Goal: Task Accomplishment & Management: Complete application form

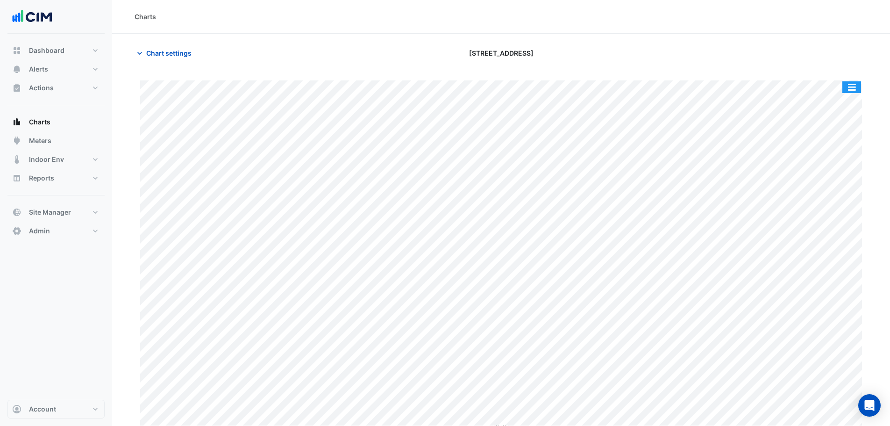
click at [847, 90] on button "button" at bounding box center [852, 87] width 19 height 12
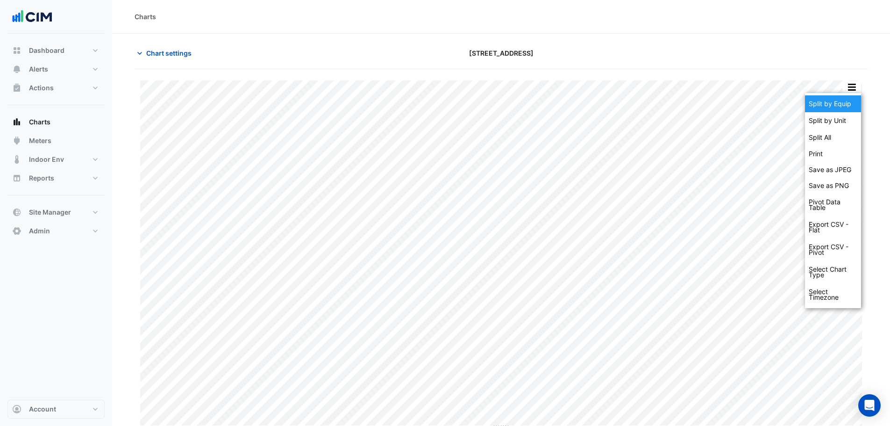
click at [847, 106] on div "Split by Equip" at bounding box center [833, 103] width 56 height 17
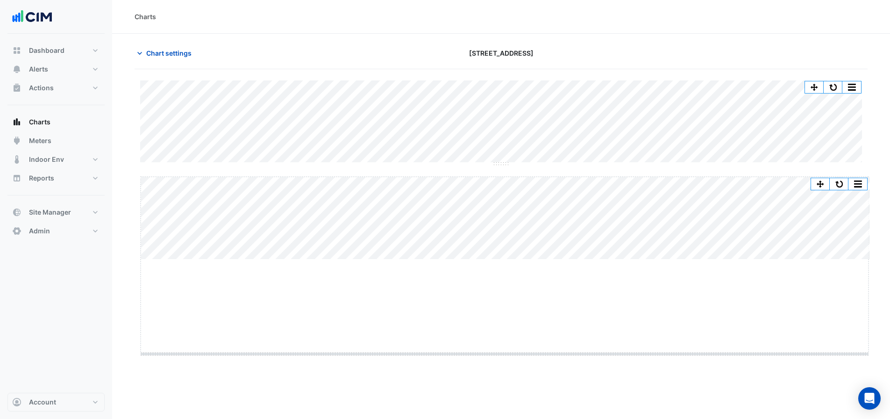
drag, startPoint x: 503, startPoint y: 259, endPoint x: 499, endPoint y: 354, distance: 94.5
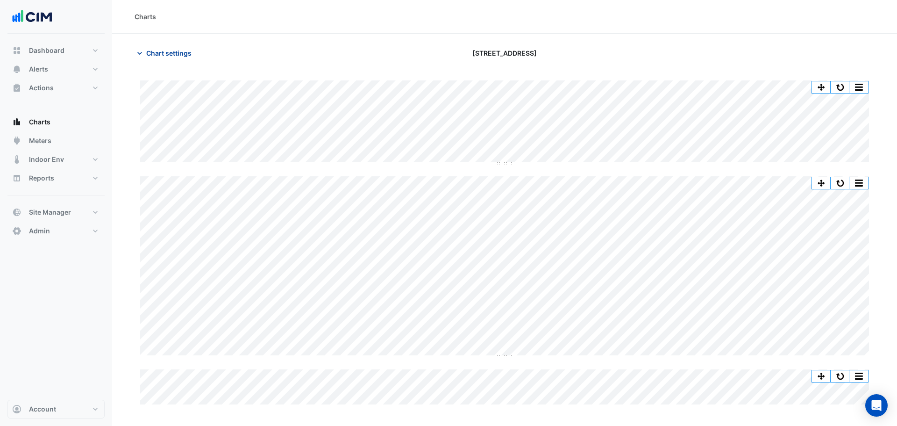
click at [181, 51] on span "Chart settings" at bounding box center [168, 53] width 45 height 10
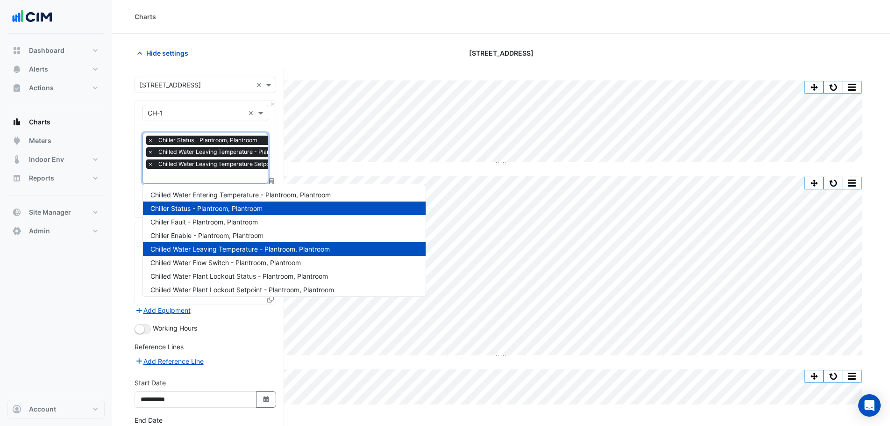
click at [209, 173] on input "text" at bounding box center [246, 177] width 197 height 10
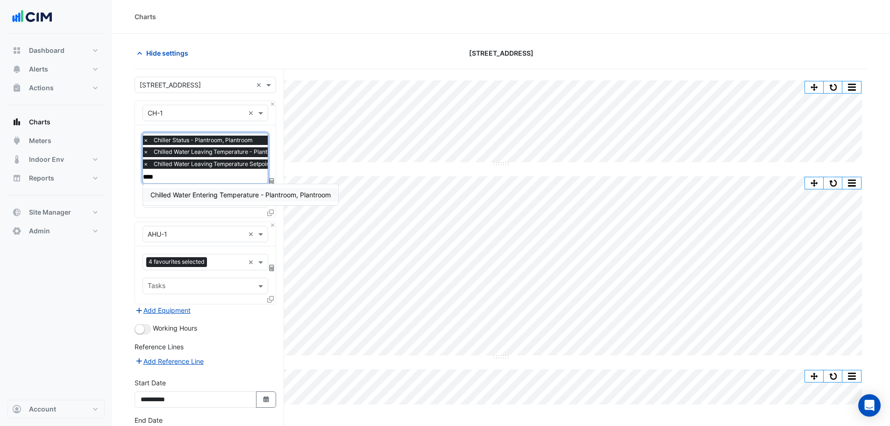
type input "*****"
click at [224, 193] on span "Chilled Water Entering Temperature - Plantroom, Plantroom" at bounding box center [240, 195] width 180 height 8
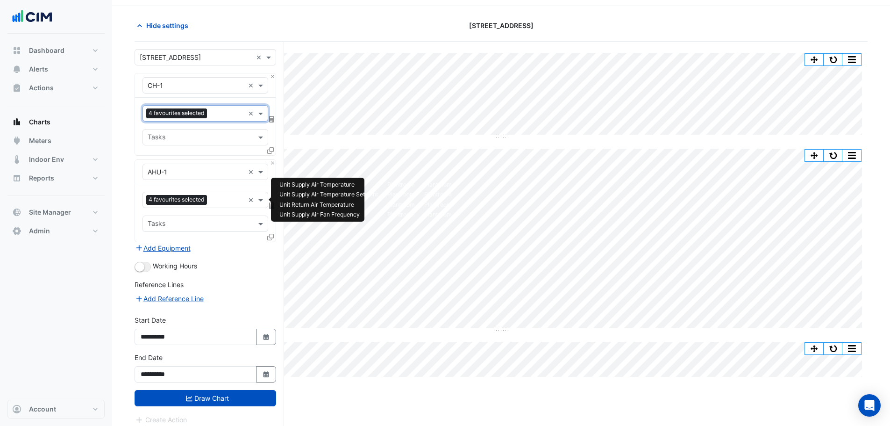
scroll to position [36, 0]
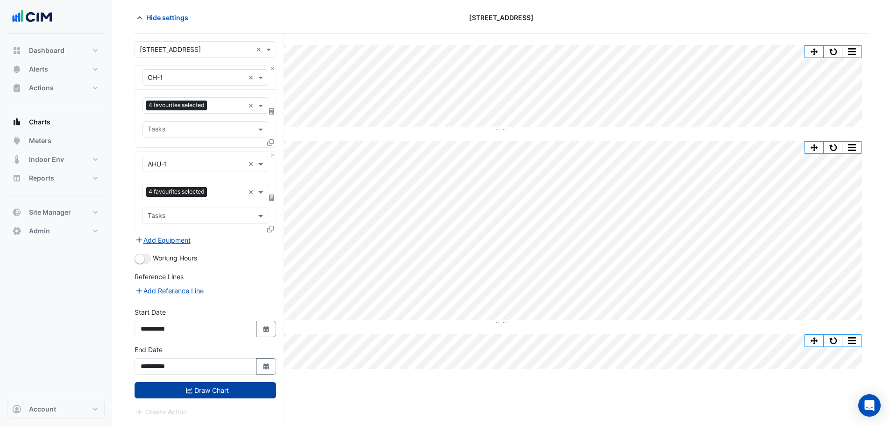
click at [211, 390] on button "Draw Chart" at bounding box center [206, 390] width 142 height 16
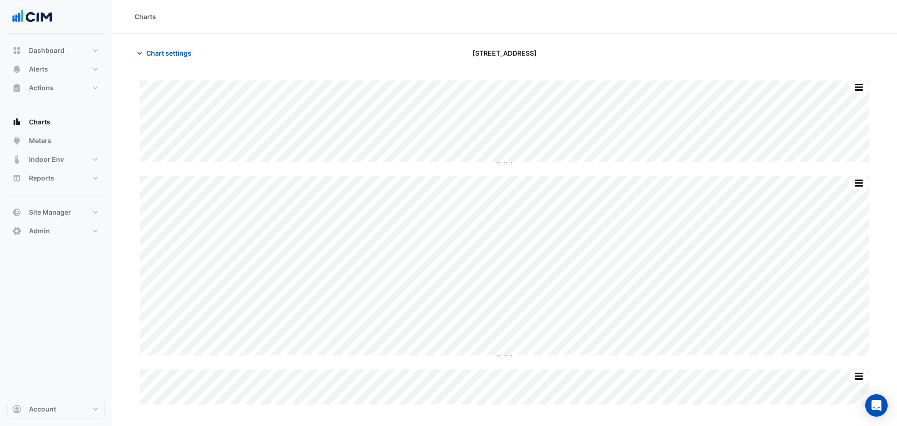
click at [155, 62] on div "Chart settings 151 Macquarie Street" at bounding box center [505, 57] width 740 height 24
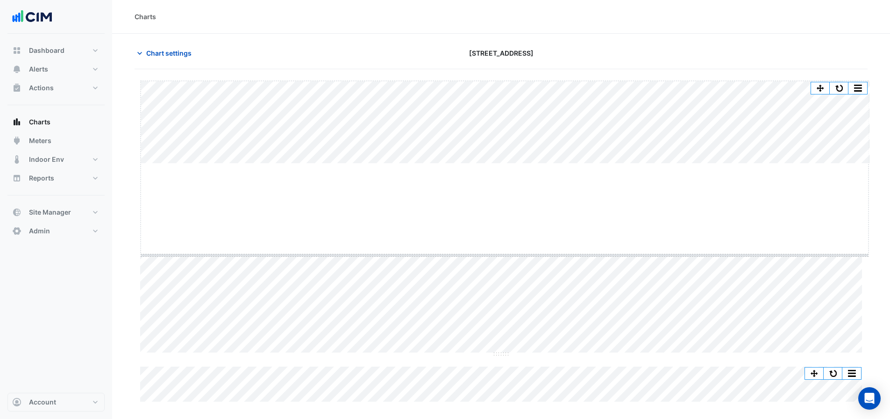
drag, startPoint x: 504, startPoint y: 163, endPoint x: 523, endPoint y: 254, distance: 93.5
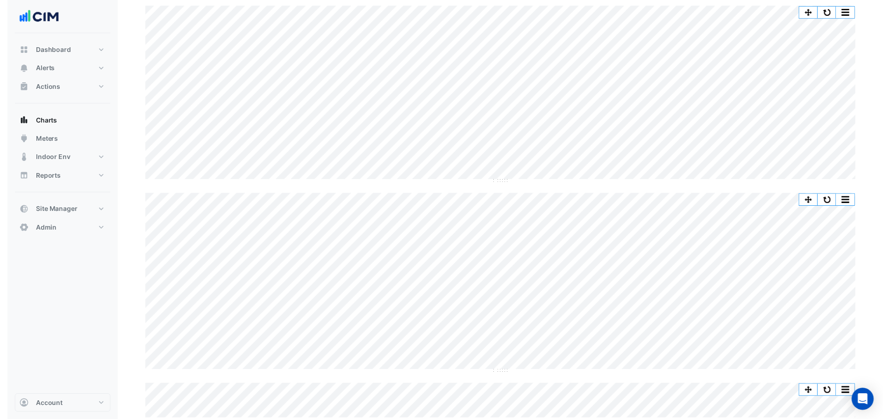
scroll to position [72, 0]
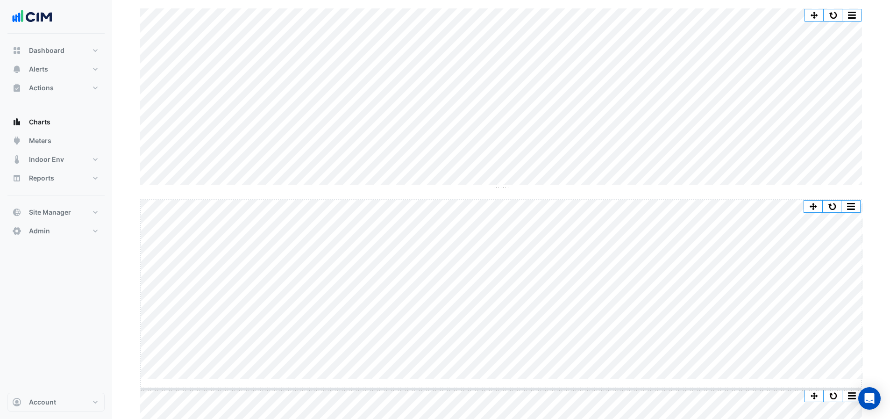
drag, startPoint x: 498, startPoint y: 377, endPoint x: 503, endPoint y: 387, distance: 11.1
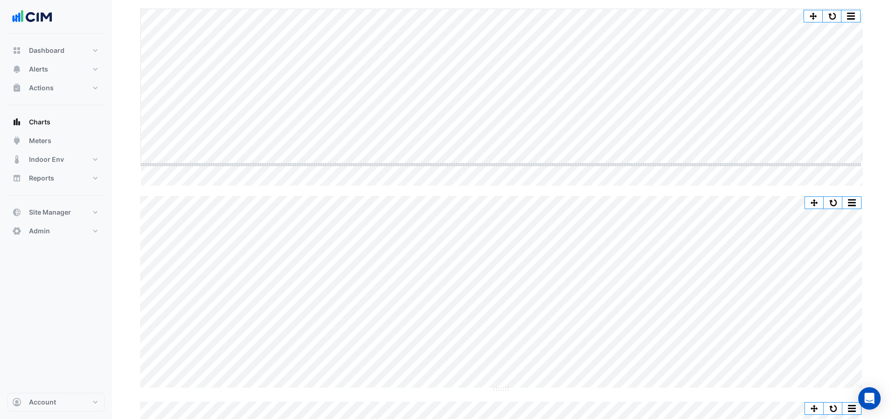
drag, startPoint x: 505, startPoint y: 187, endPoint x: 501, endPoint y: 165, distance: 21.9
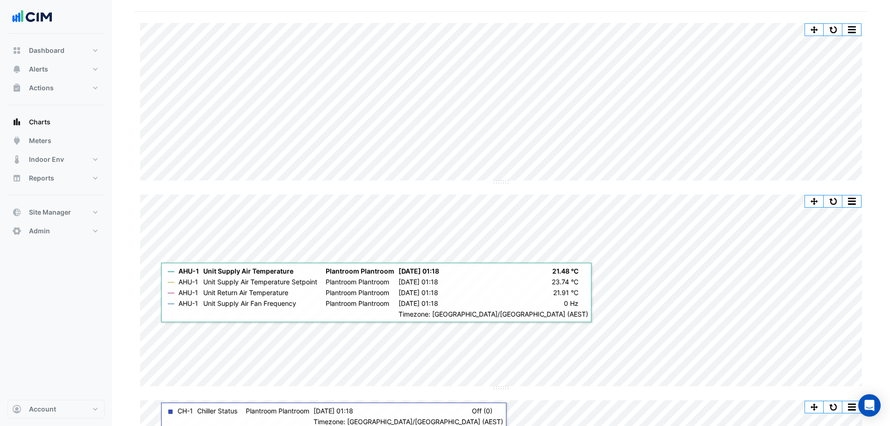
scroll to position [0, 0]
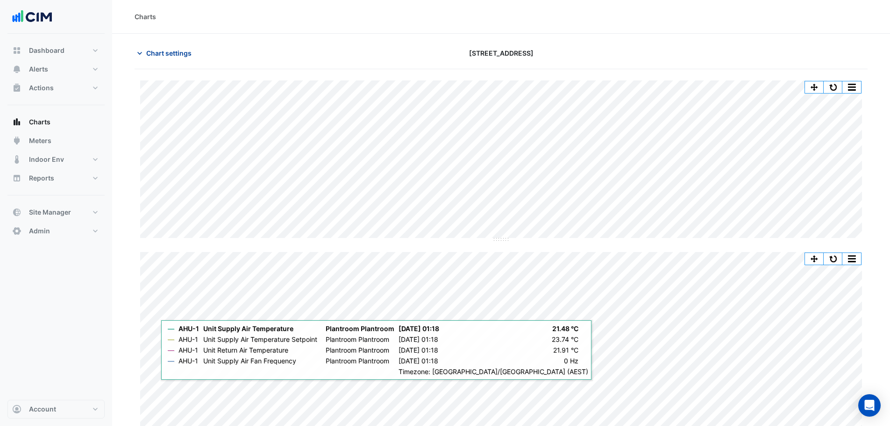
click at [143, 55] on icon "button" at bounding box center [139, 53] width 9 height 9
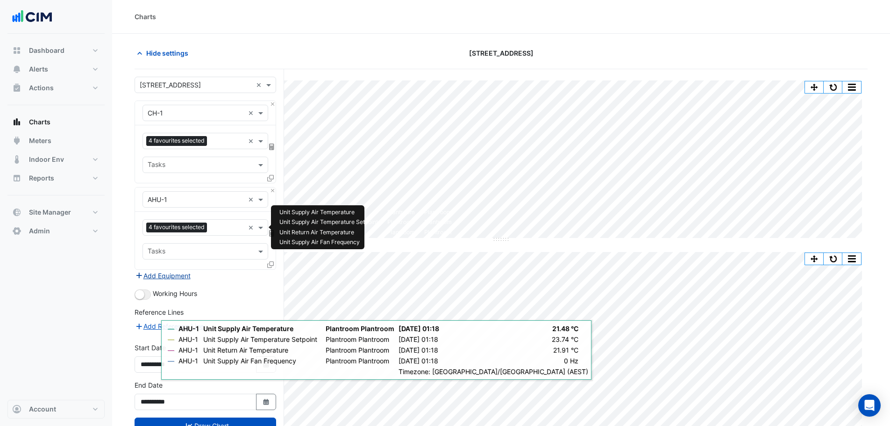
scroll to position [69, 0]
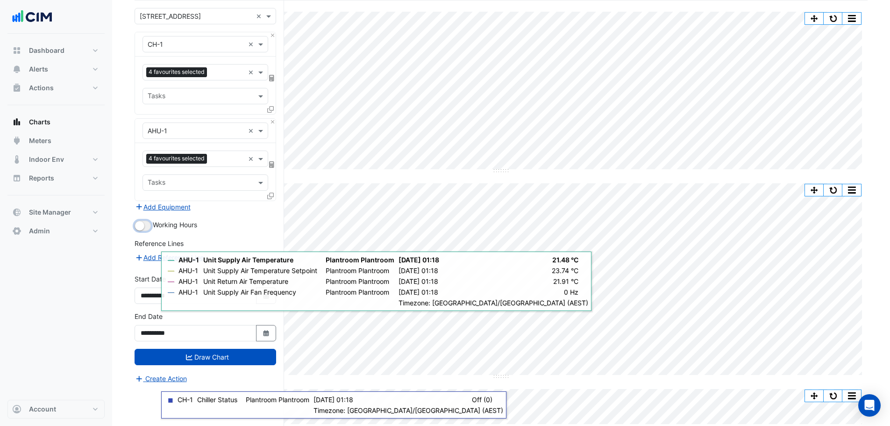
click at [139, 228] on small "button" at bounding box center [139, 225] width 9 height 9
click at [188, 355] on icon "submit" at bounding box center [189, 357] width 7 height 7
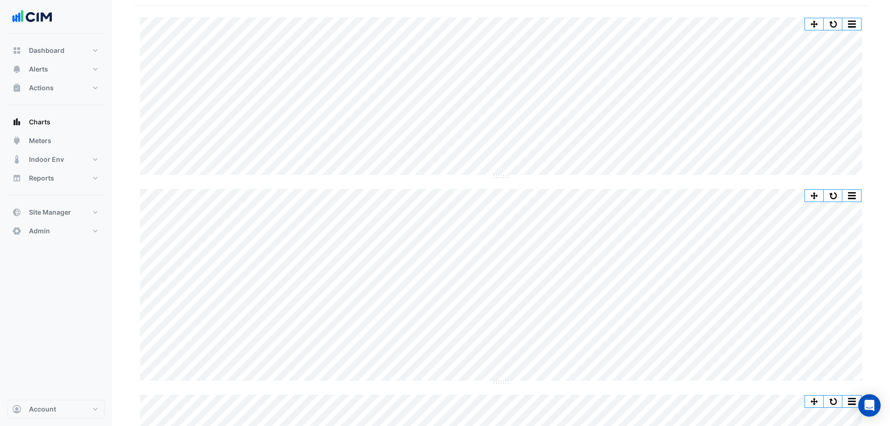
scroll to position [67, 0]
click at [683, 171] on div "Split by Unit Split All Split None Print Save as JPEG Save as PNG Pivot Data Ta…" at bounding box center [501, 94] width 722 height 160
click at [842, 189] on button "button" at bounding box center [833, 192] width 19 height 12
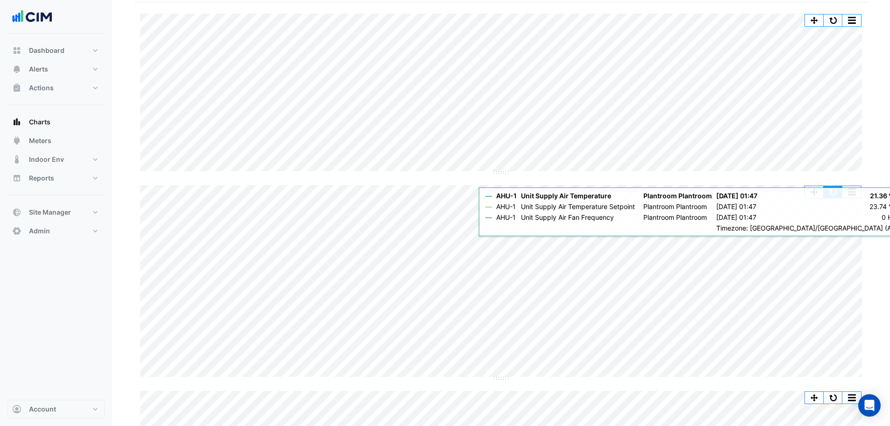
click at [832, 191] on button "button" at bounding box center [833, 192] width 19 height 12
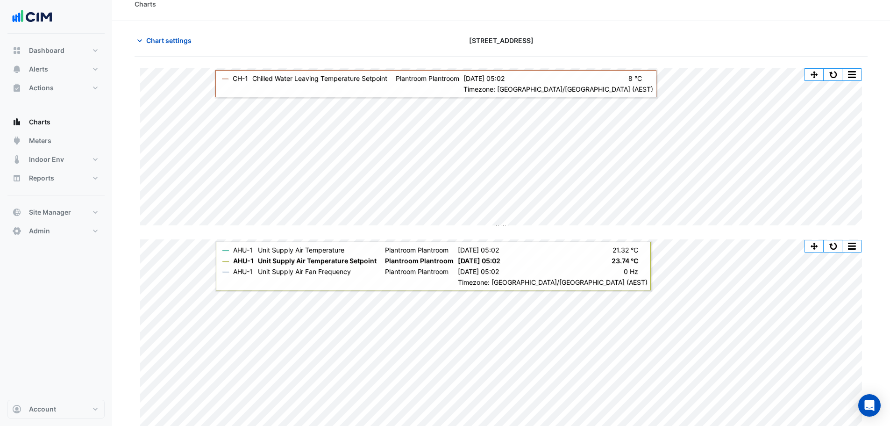
scroll to position [0, 0]
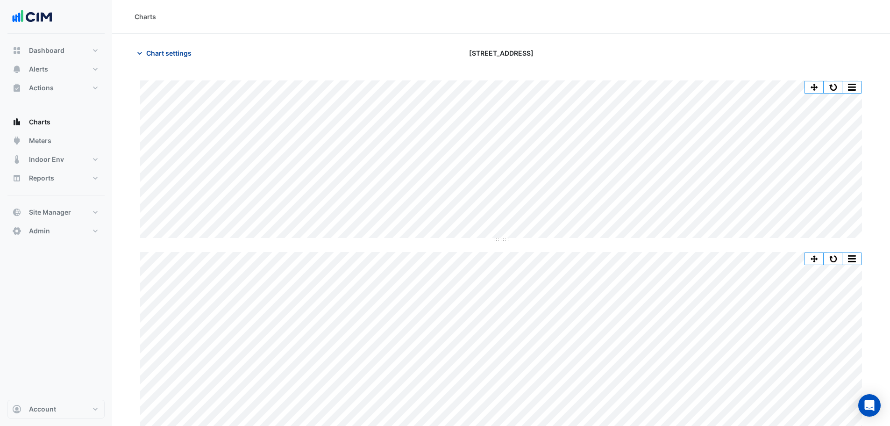
click at [175, 58] on button "Chart settings" at bounding box center [166, 53] width 63 height 16
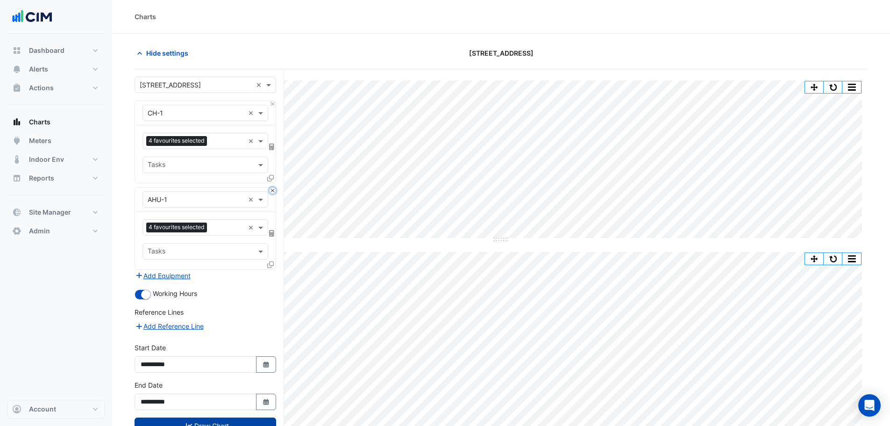
click at [274, 190] on button "Close" at bounding box center [273, 190] width 6 height 6
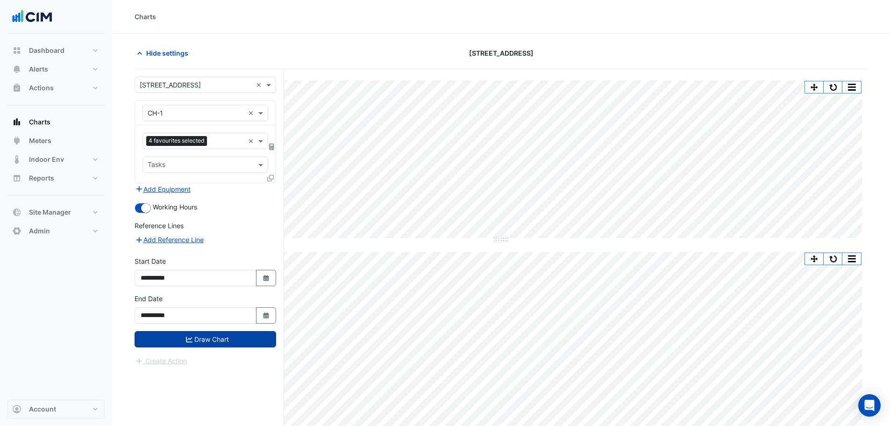
click at [182, 111] on input "text" at bounding box center [196, 113] width 97 height 10
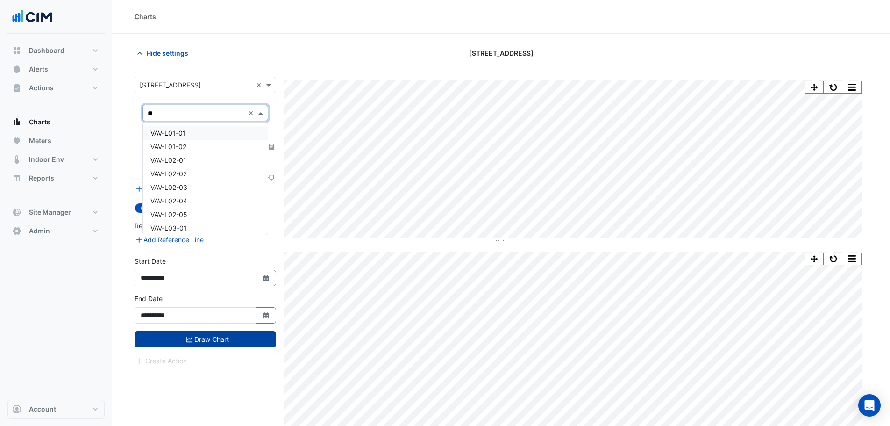
type input "***"
click at [179, 133] on span "VAV-L01-01" at bounding box center [168, 133] width 36 height 8
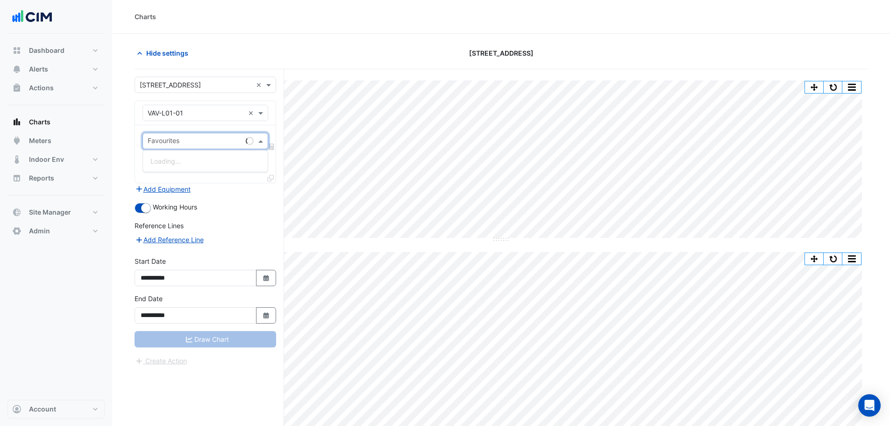
click at [189, 142] on input "text" at bounding box center [195, 142] width 94 height 10
type input "*****"
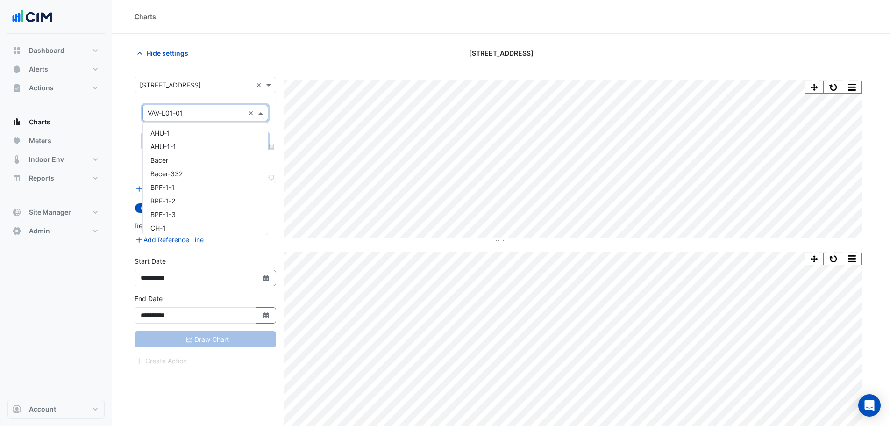
click at [179, 114] on input "text" at bounding box center [196, 113] width 97 height 10
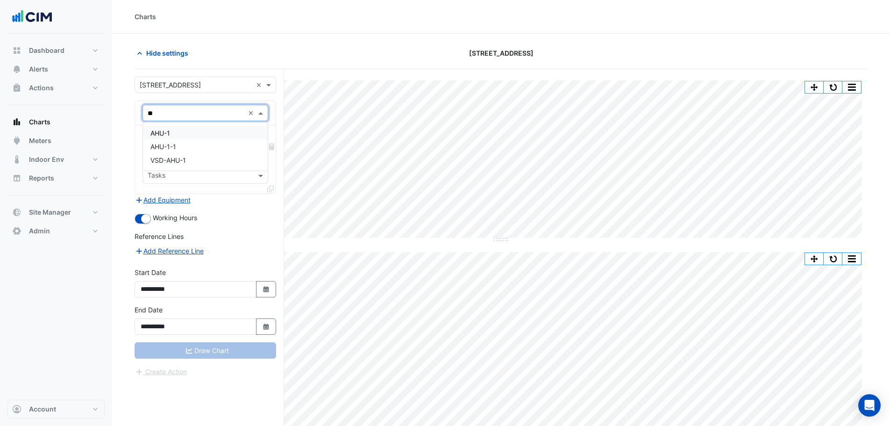
type input "***"
click at [182, 131] on div "AHU-1" at bounding box center [205, 133] width 125 height 14
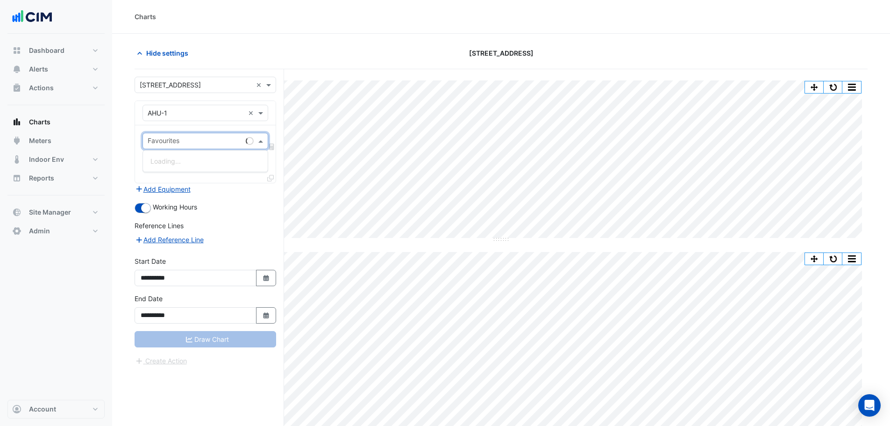
click at [182, 136] on div "Favourites" at bounding box center [192, 141] width 99 height 14
type input "*****"
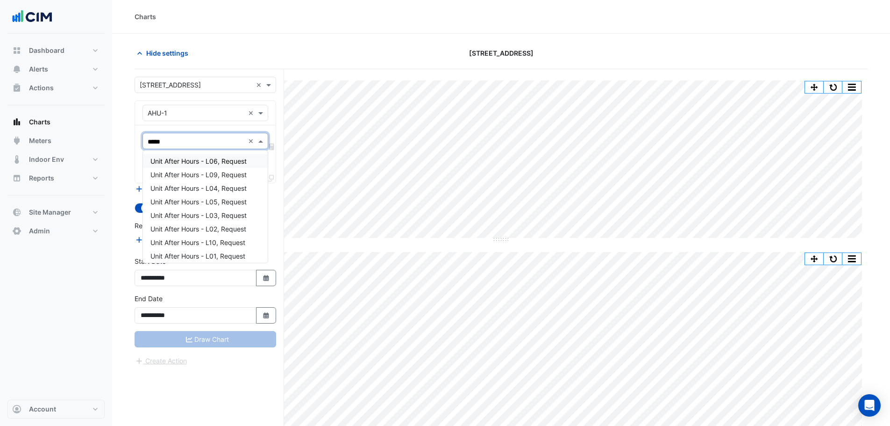
click at [183, 160] on span "Unit After Hours - L06, Request" at bounding box center [198, 161] width 96 height 8
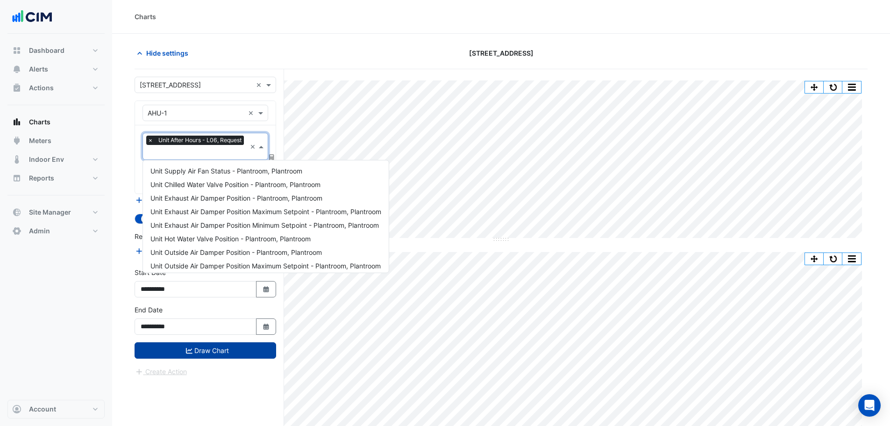
click at [183, 153] on input "text" at bounding box center [197, 153] width 99 height 10
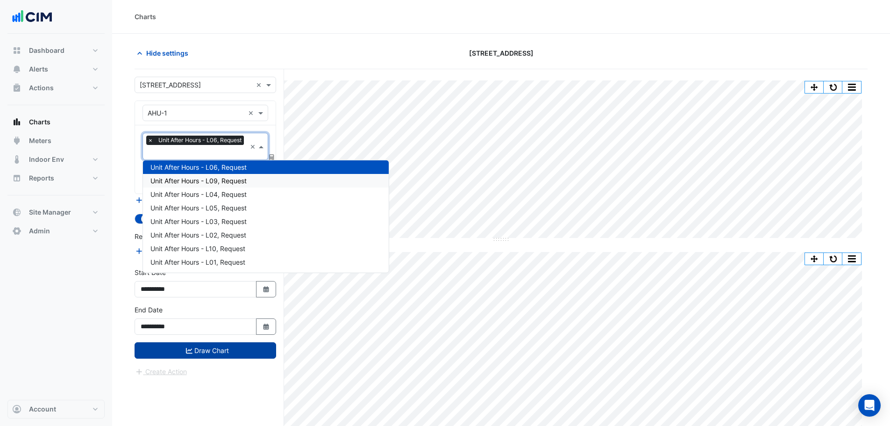
click at [182, 179] on span "Unit After Hours - L09, Request" at bounding box center [198, 181] width 96 height 8
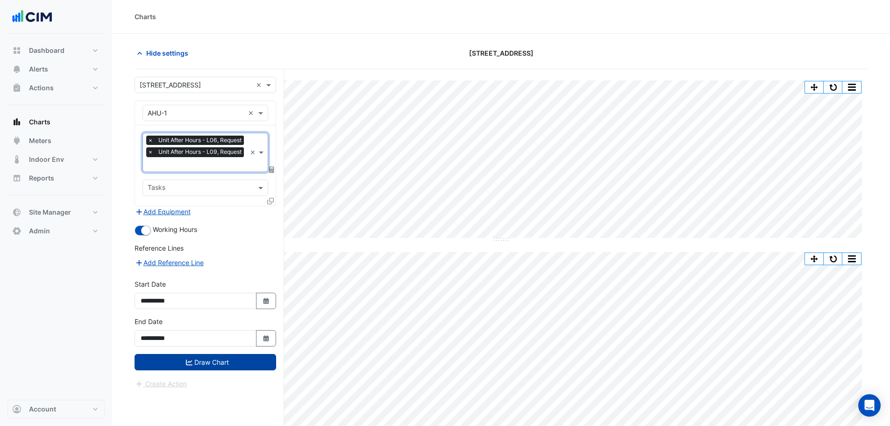
click at [182, 161] on input "text" at bounding box center [197, 165] width 99 height 10
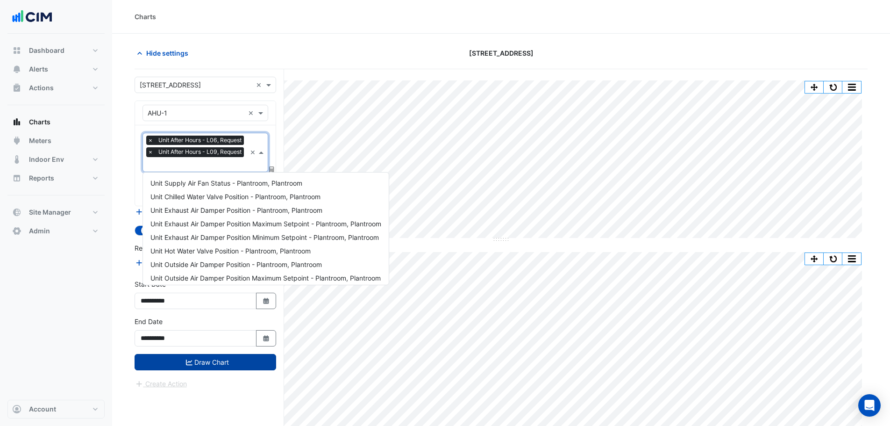
scroll to position [966, 0]
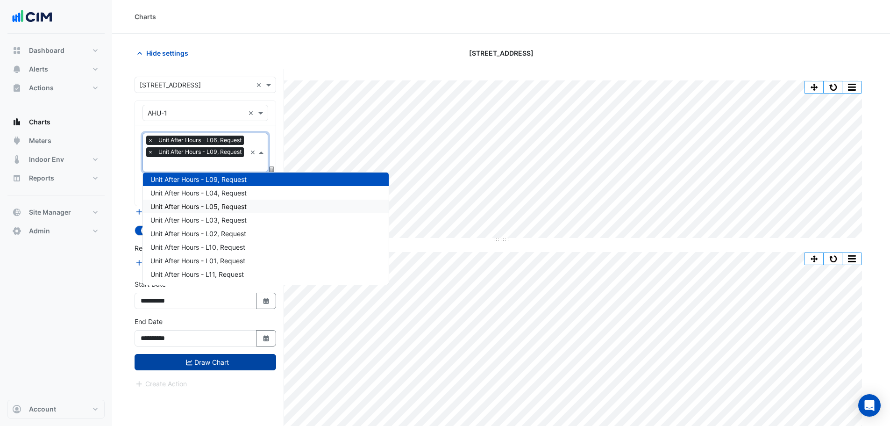
click at [183, 203] on span "Unit After Hours - L05, Request" at bounding box center [198, 206] width 96 height 8
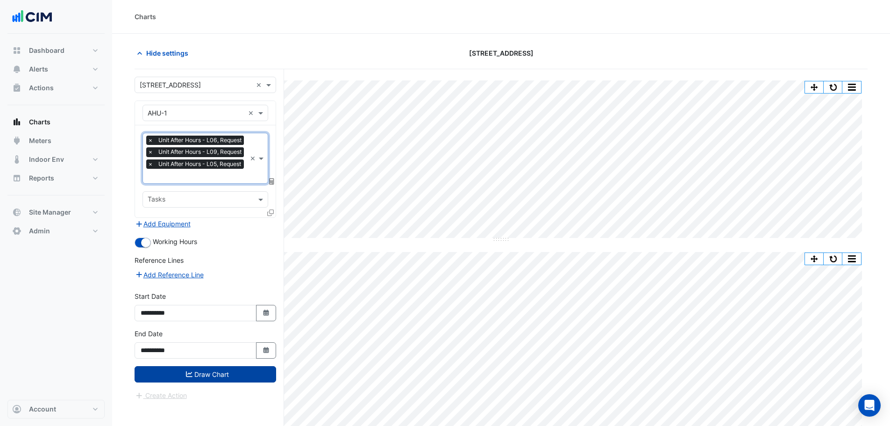
click at [188, 178] on input "text" at bounding box center [197, 177] width 99 height 10
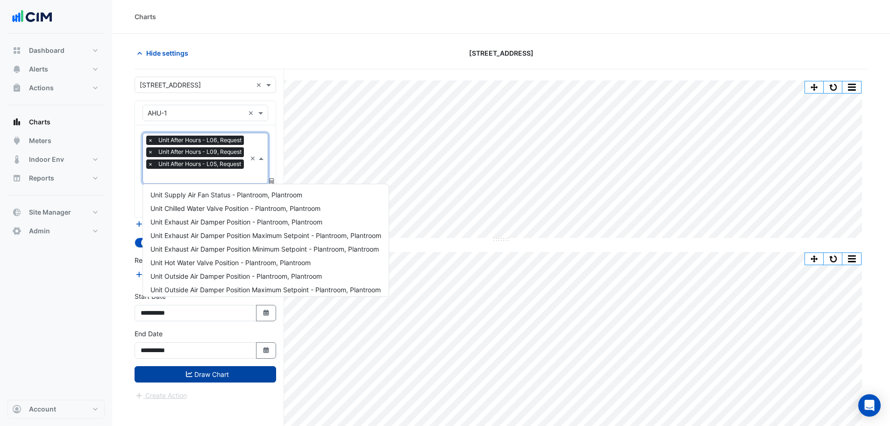
scroll to position [993, 0]
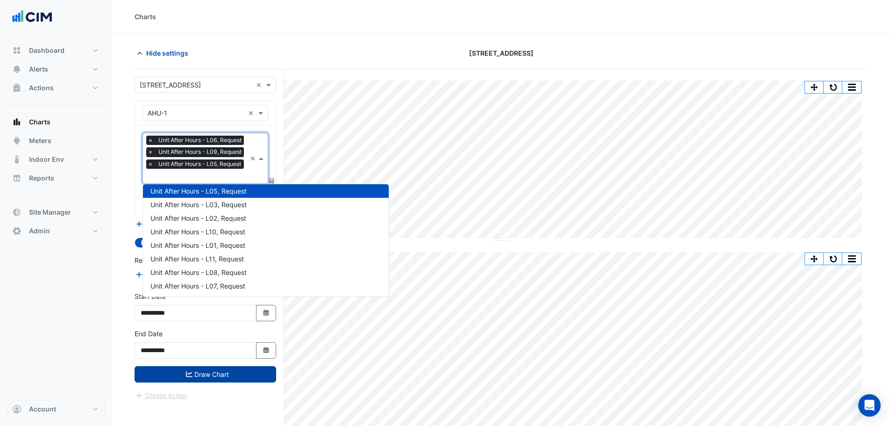
click at [149, 167] on span "×" at bounding box center [150, 163] width 8 height 9
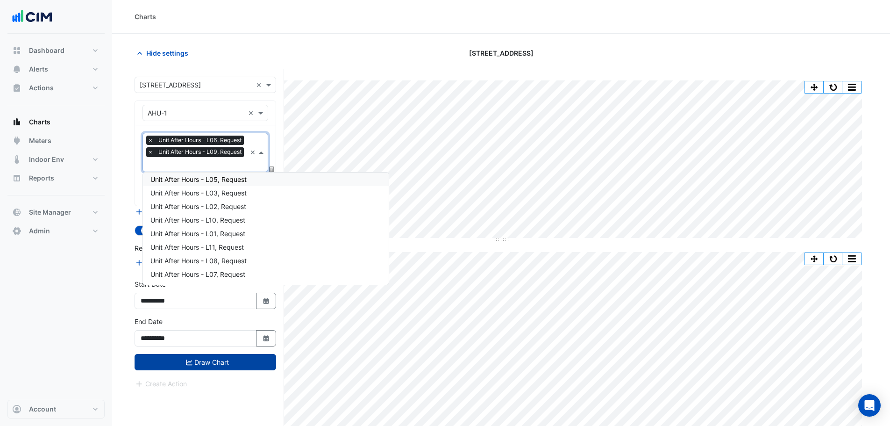
click at [158, 161] on input "text" at bounding box center [197, 165] width 99 height 10
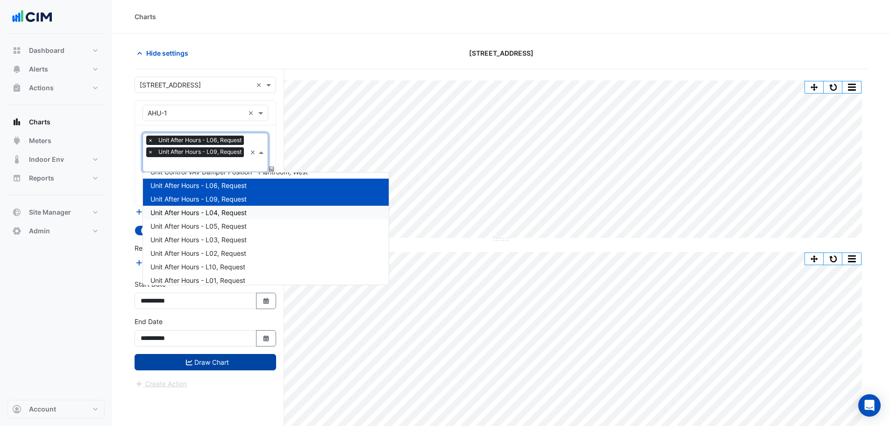
click at [210, 216] on div "Unit After Hours - L04, Request" at bounding box center [266, 213] width 246 height 14
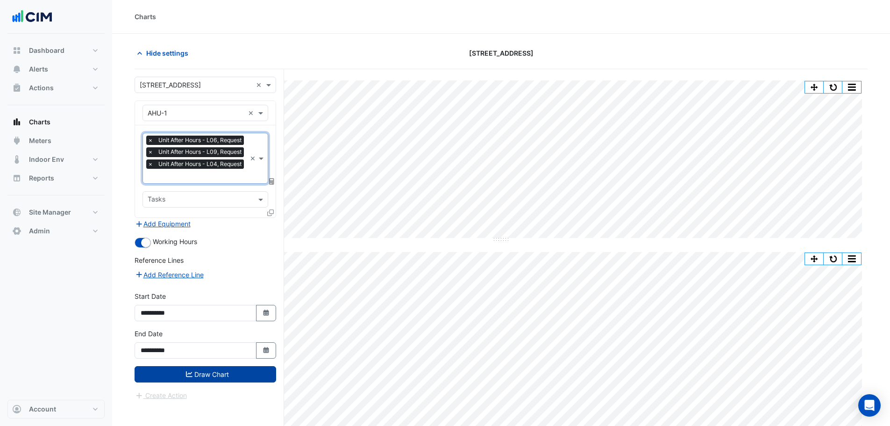
click at [200, 176] on input "text" at bounding box center [197, 177] width 99 height 10
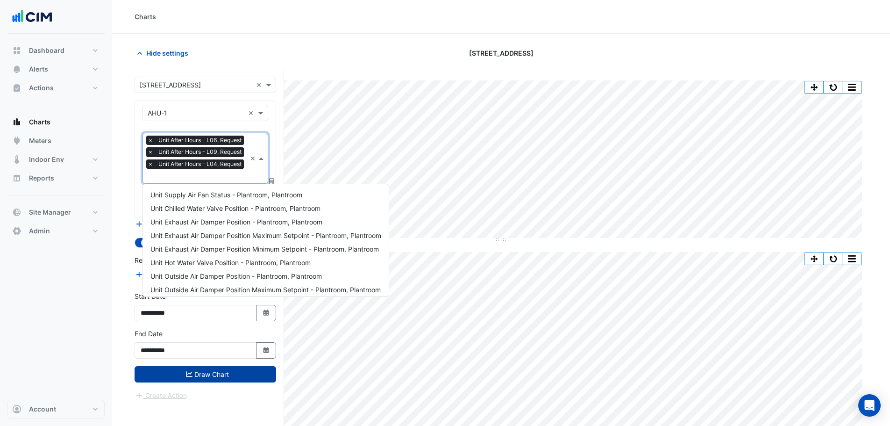
scroll to position [980, 0]
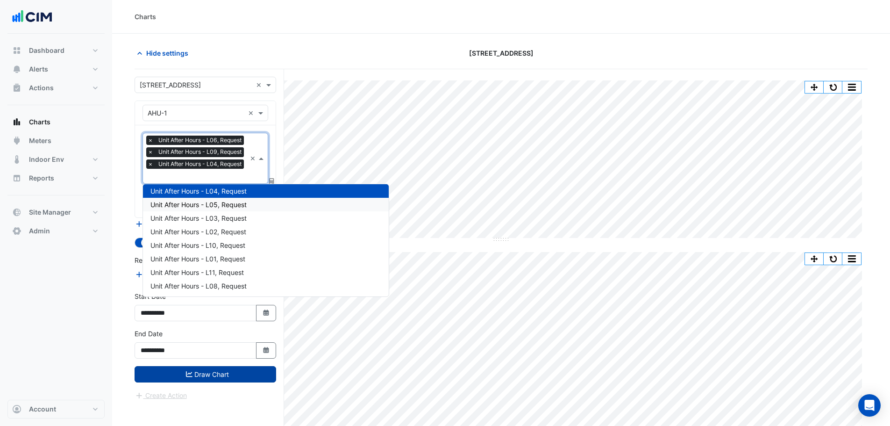
click at [205, 208] on span "Unit After Hours - L05, Request" at bounding box center [198, 205] width 96 height 8
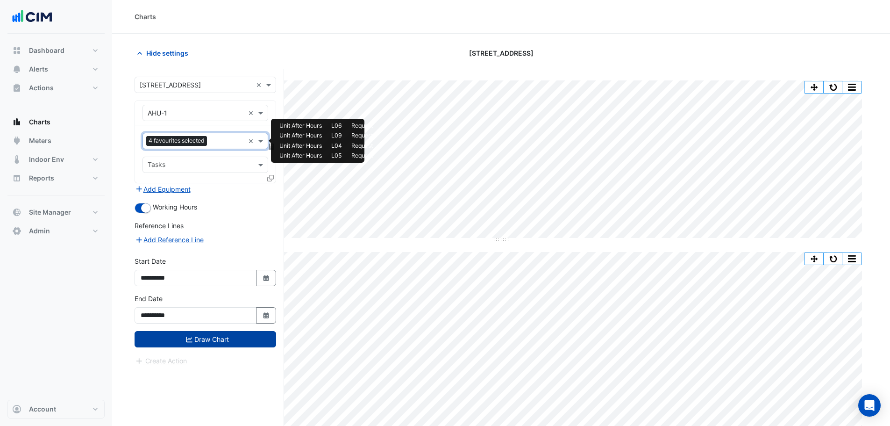
click at [222, 139] on input "text" at bounding box center [228, 142] width 34 height 10
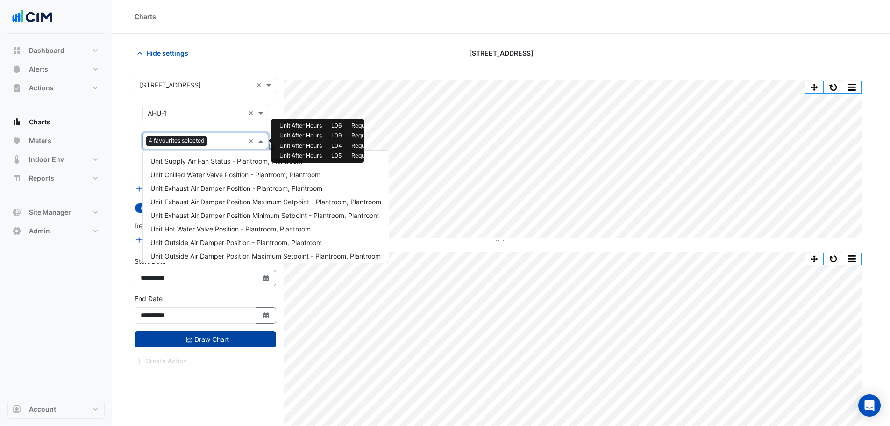
scroll to position [993, 0]
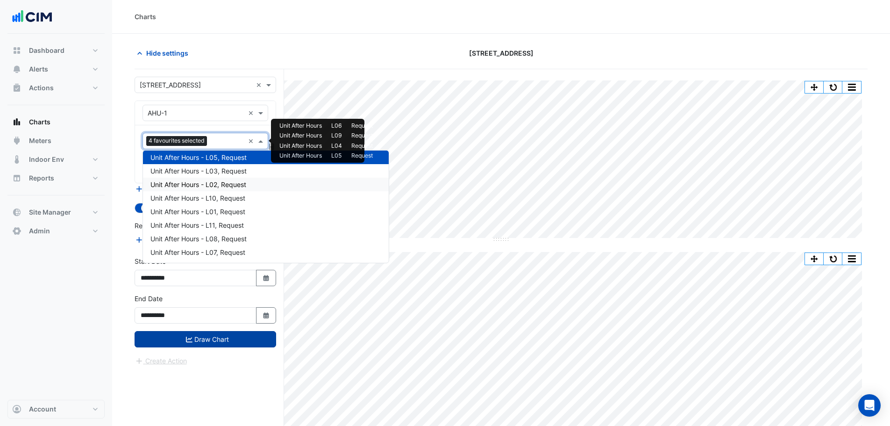
click at [221, 172] on span "Unit After Hours - L03, Request" at bounding box center [198, 171] width 96 height 8
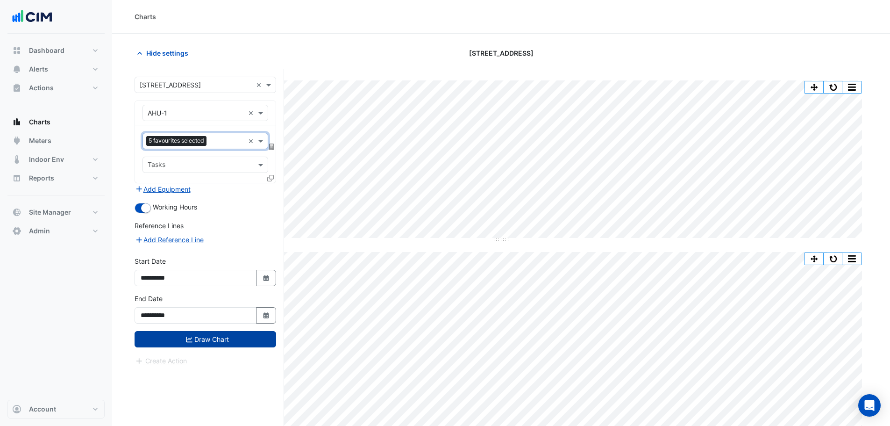
click at [213, 143] on input "text" at bounding box center [227, 142] width 34 height 10
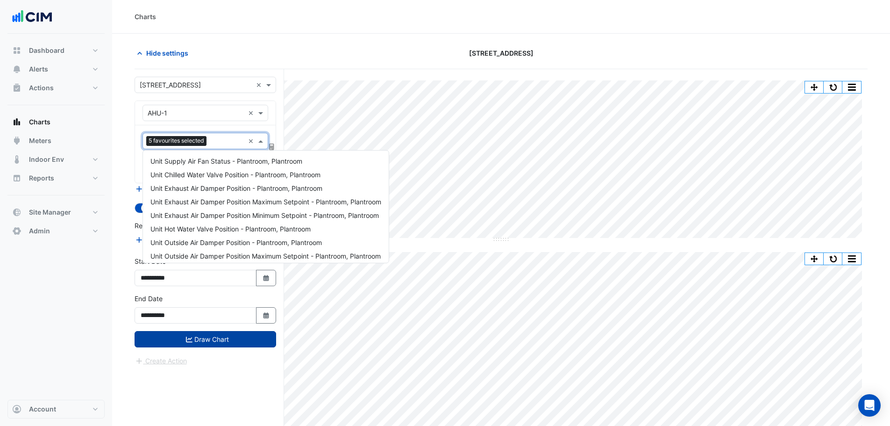
scroll to position [1007, 0]
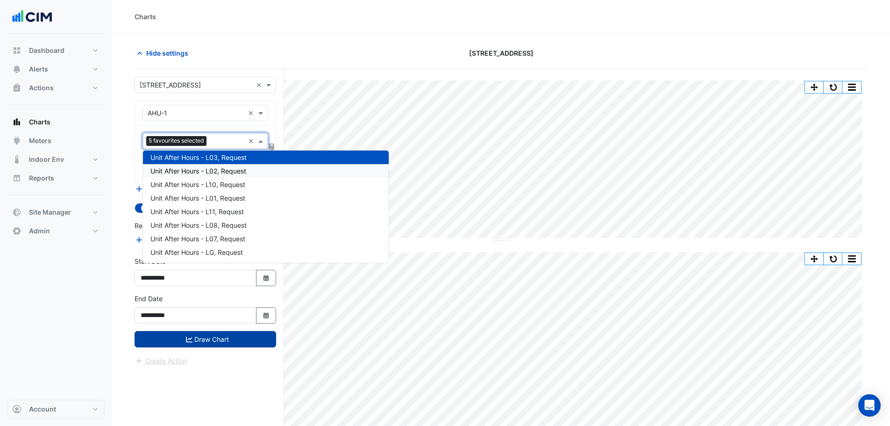
drag, startPoint x: 217, startPoint y: 168, endPoint x: 222, endPoint y: 142, distance: 26.6
click at [218, 167] on span "Unit After Hours - L02, Request" at bounding box center [198, 171] width 96 height 8
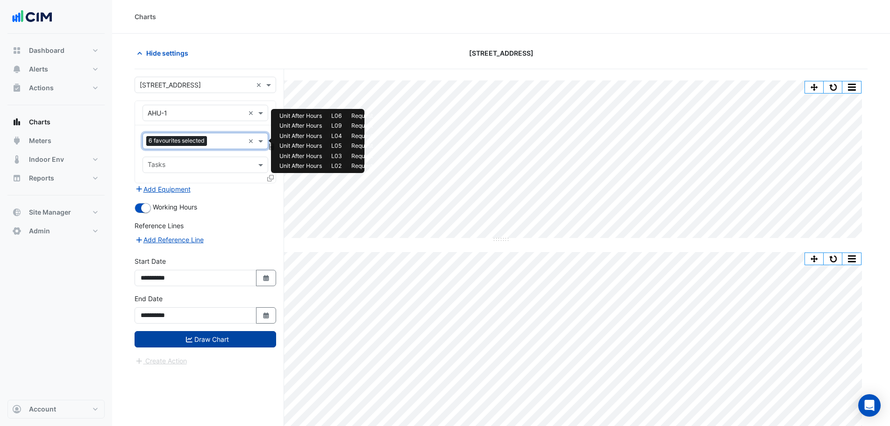
click at [222, 142] on input "text" at bounding box center [228, 142] width 34 height 10
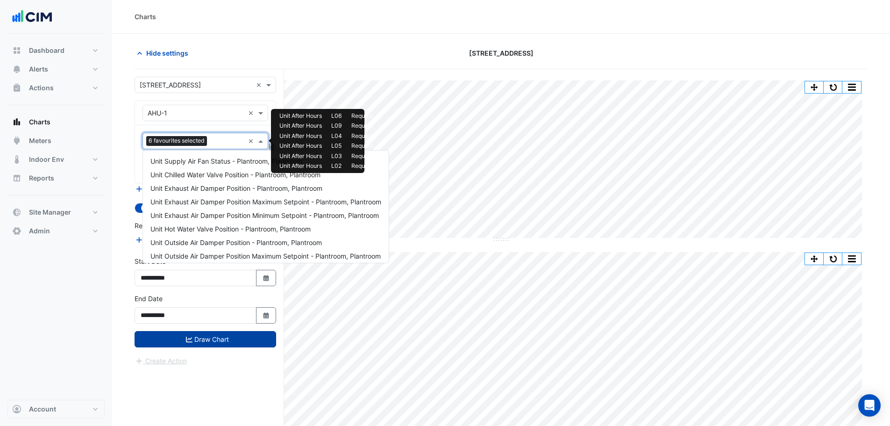
scroll to position [1020, 0]
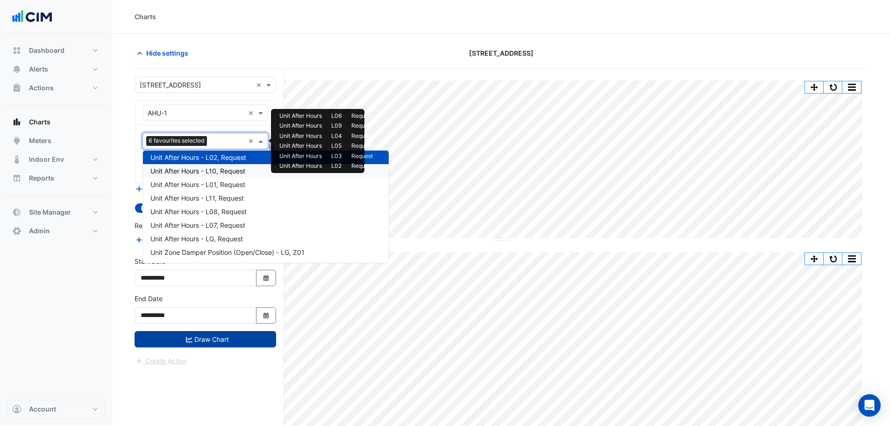
drag, startPoint x: 222, startPoint y: 173, endPoint x: 223, endPoint y: 143, distance: 29.9
click at [222, 173] on span "Unit After Hours - L10, Request" at bounding box center [197, 171] width 95 height 8
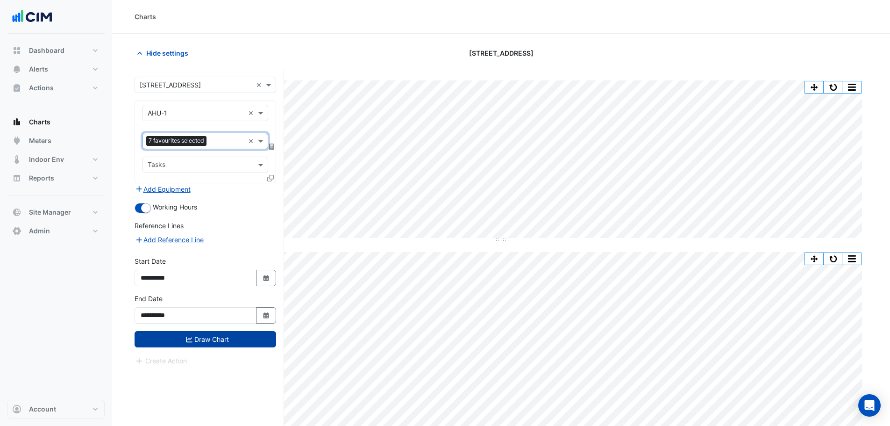
click at [222, 143] on input "text" at bounding box center [227, 142] width 34 height 10
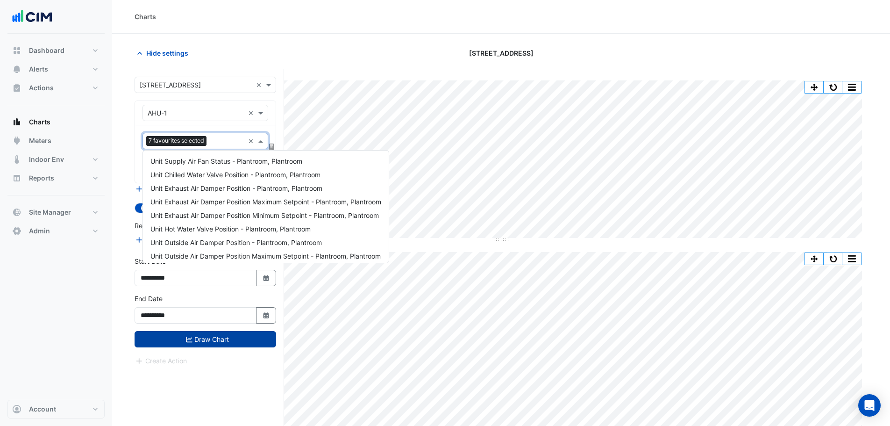
scroll to position [1034, 0]
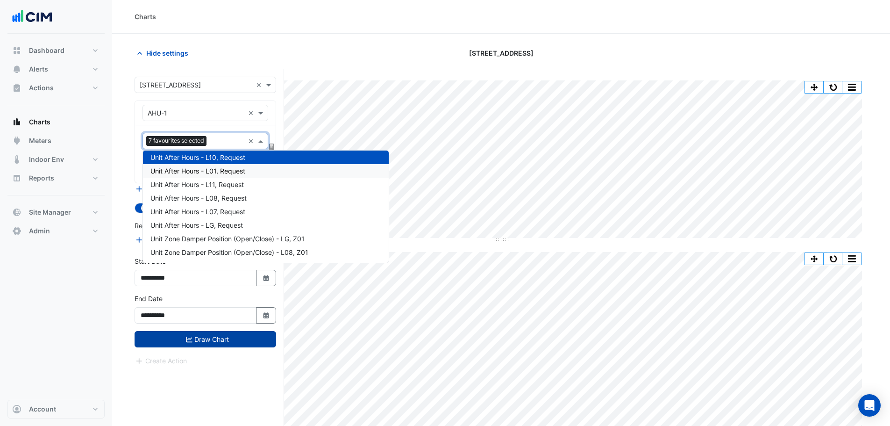
click at [222, 168] on span "Unit After Hours - L01, Request" at bounding box center [197, 171] width 95 height 8
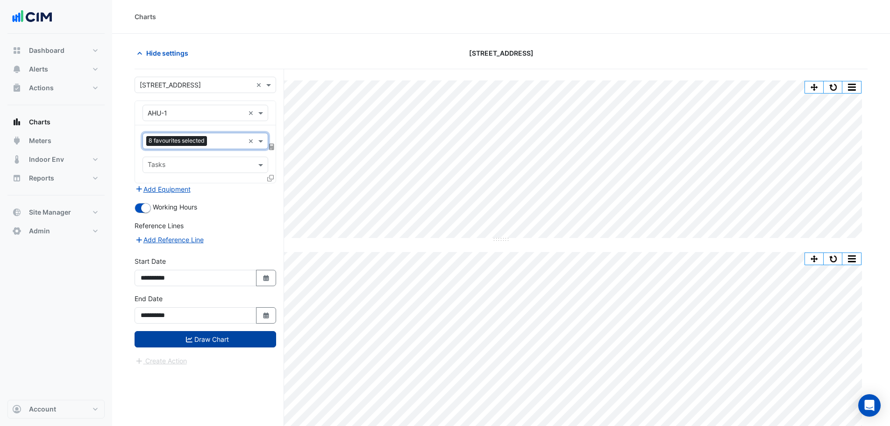
click at [223, 141] on input "text" at bounding box center [228, 142] width 34 height 10
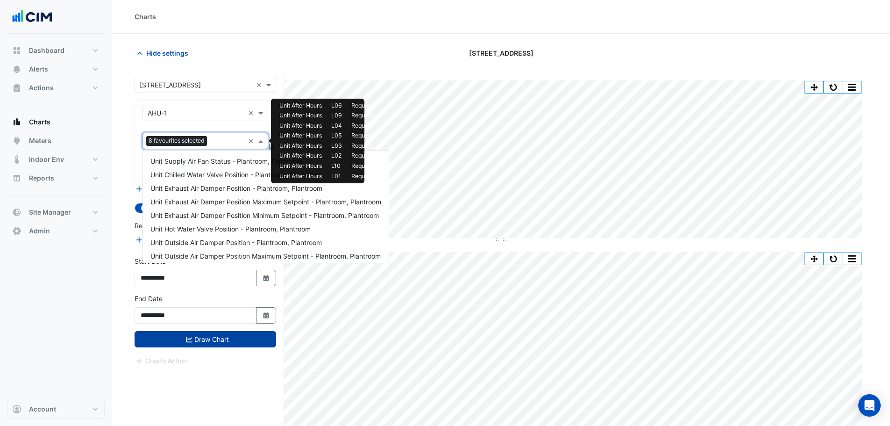
scroll to position [1047, 0]
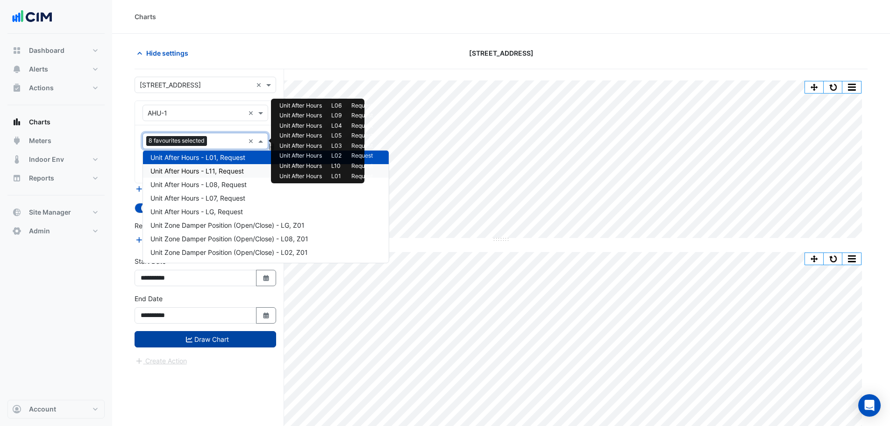
click at [221, 171] on span "Unit After Hours - L11, Request" at bounding box center [196, 171] width 93 height 8
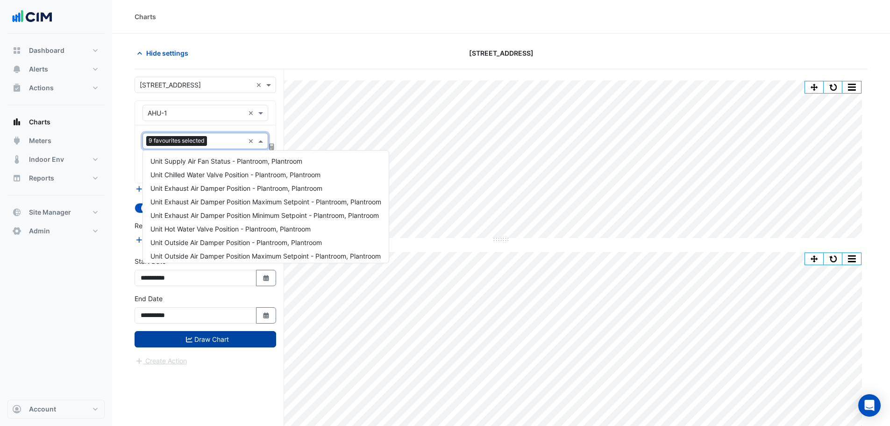
click at [222, 143] on input "text" at bounding box center [228, 142] width 34 height 10
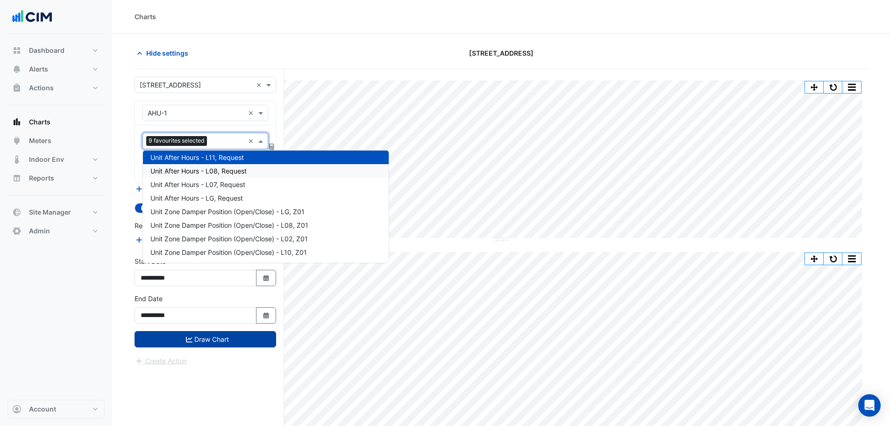
click at [223, 167] on span "Unit After Hours - L08, Request" at bounding box center [198, 171] width 96 height 8
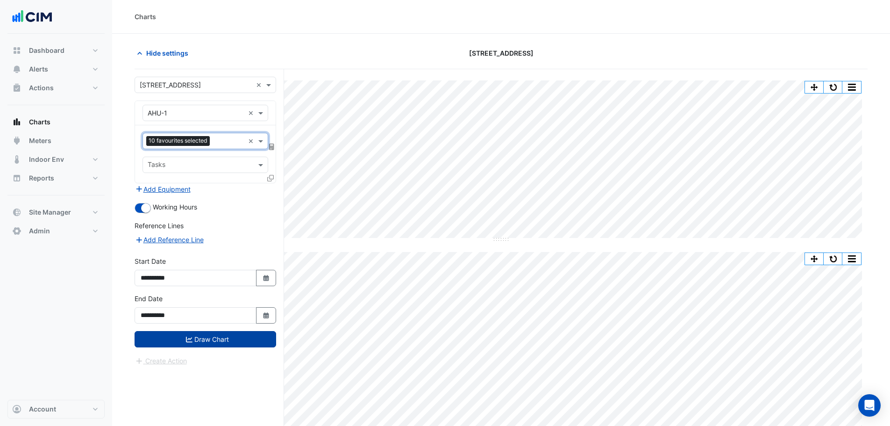
click at [224, 145] on input "text" at bounding box center [229, 142] width 31 height 10
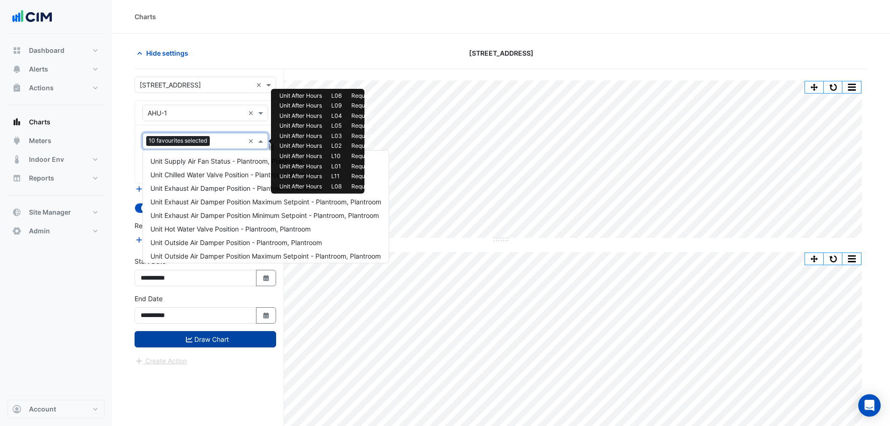
scroll to position [1074, 0]
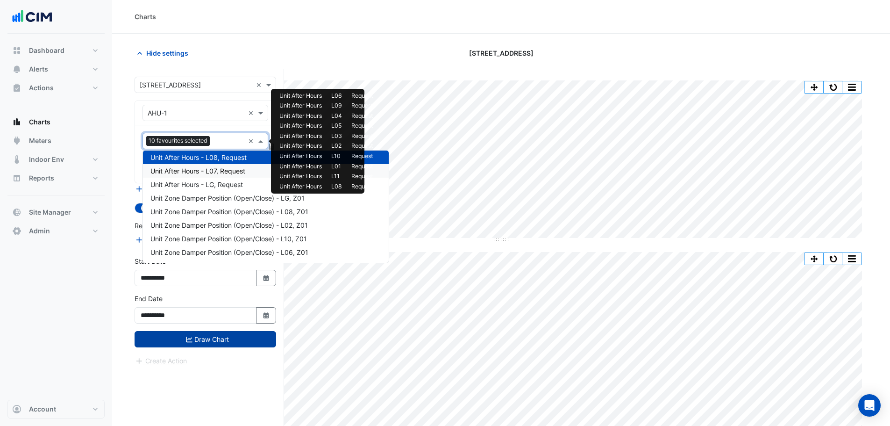
click at [223, 168] on div "Unit After Hours - L07, Request" at bounding box center [266, 171] width 246 height 14
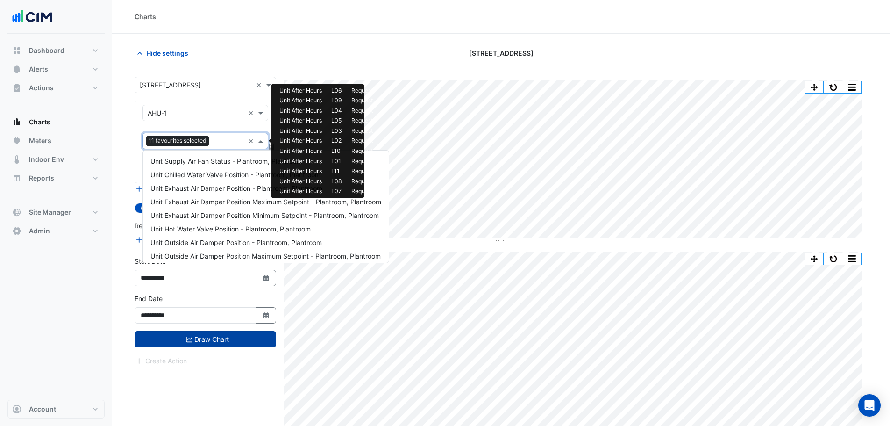
click at [222, 143] on input "text" at bounding box center [229, 142] width 32 height 10
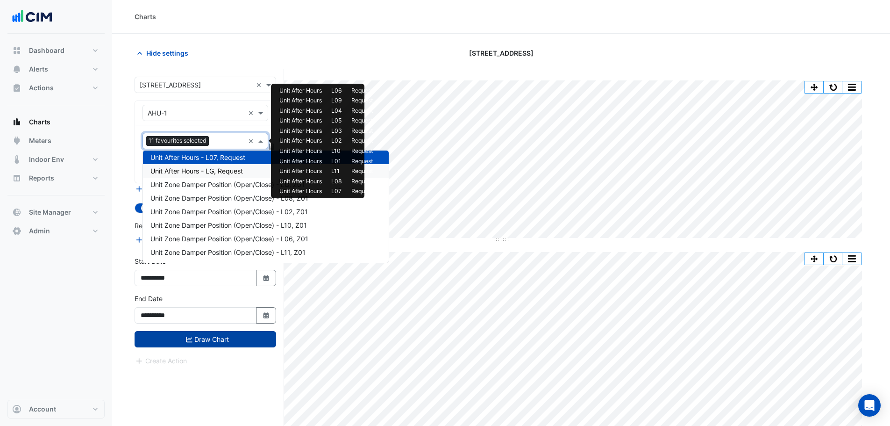
drag, startPoint x: 226, startPoint y: 172, endPoint x: 225, endPoint y: 163, distance: 9.9
click at [226, 173] on span "Unit After Hours - LG, Request" at bounding box center [196, 171] width 93 height 8
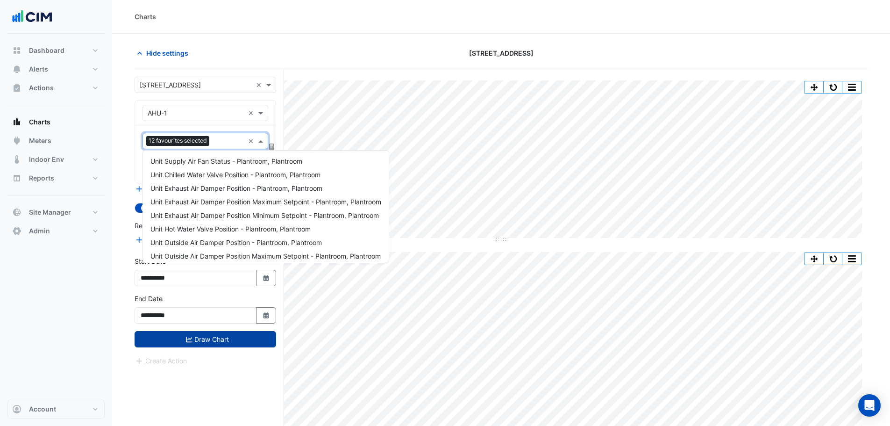
click at [223, 142] on input "text" at bounding box center [228, 142] width 31 height 10
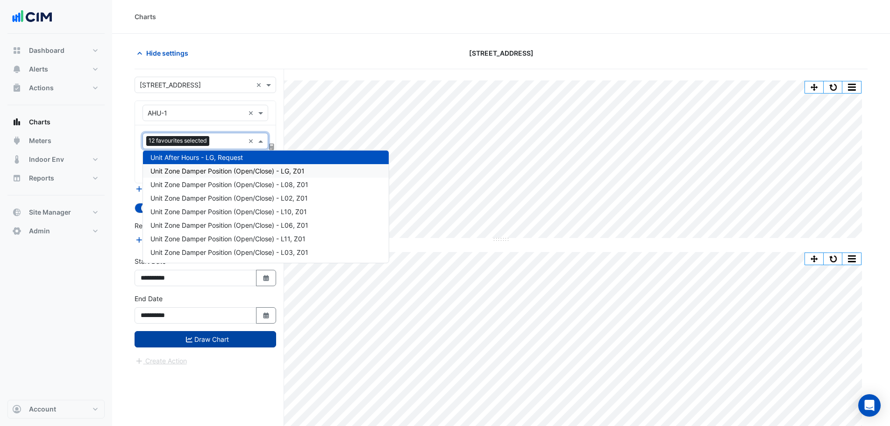
click at [223, 170] on span "Unit Zone Damper Position (Open/Close) - LG, Z01" at bounding box center [227, 171] width 154 height 8
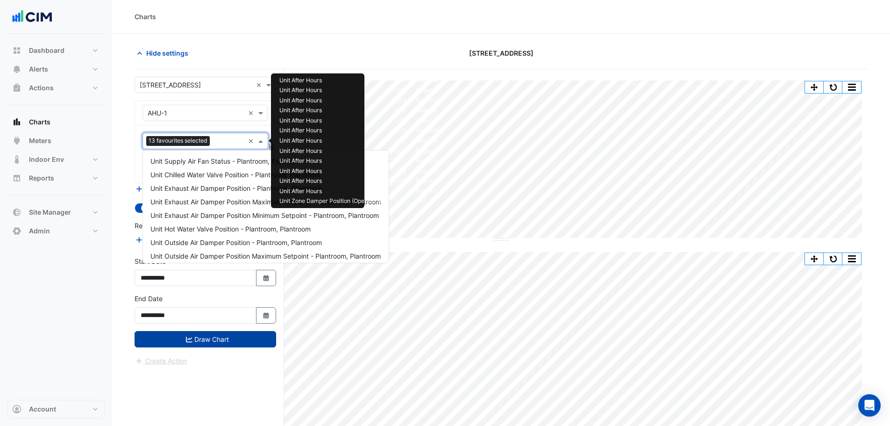
click at [223, 145] on input "text" at bounding box center [229, 142] width 31 height 10
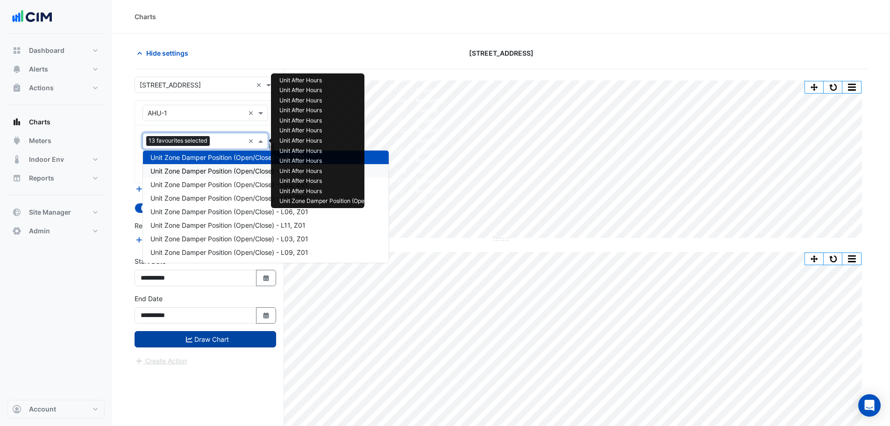
drag, startPoint x: 223, startPoint y: 171, endPoint x: 223, endPoint y: 164, distance: 7.0
click at [223, 172] on span "Unit Zone Damper Position (Open/Close) - L08, Z01" at bounding box center [229, 171] width 158 height 8
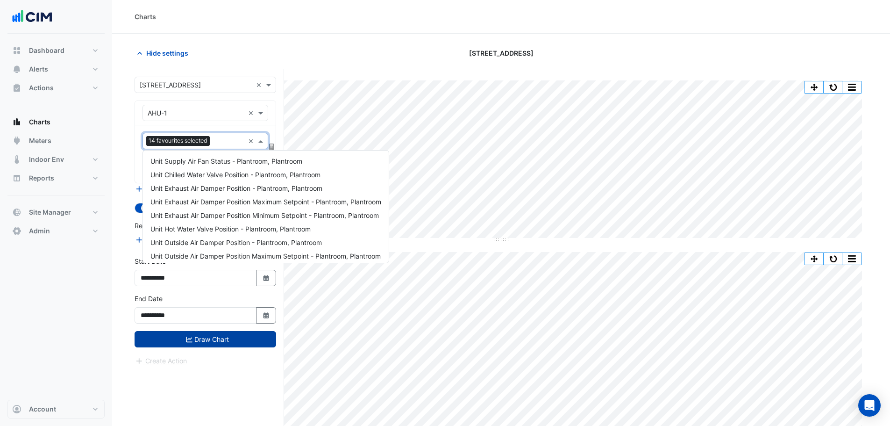
click at [224, 144] on input "text" at bounding box center [229, 142] width 31 height 10
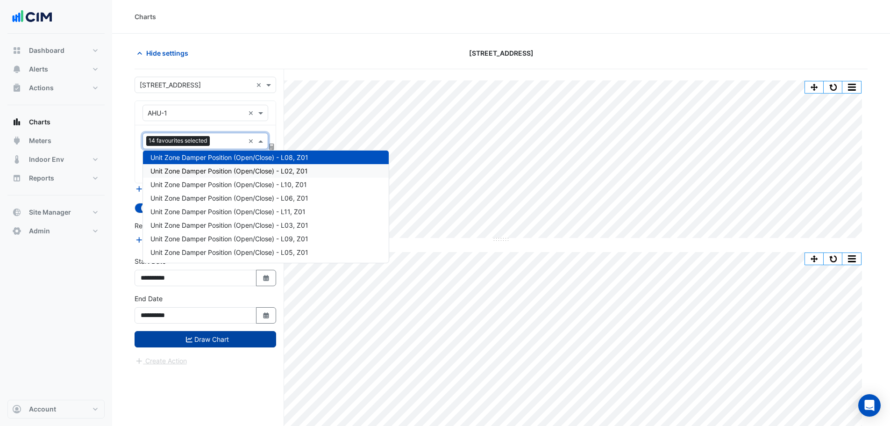
click at [224, 170] on span "Unit Zone Damper Position (Open/Close) - L02, Z01" at bounding box center [229, 171] width 158 height 8
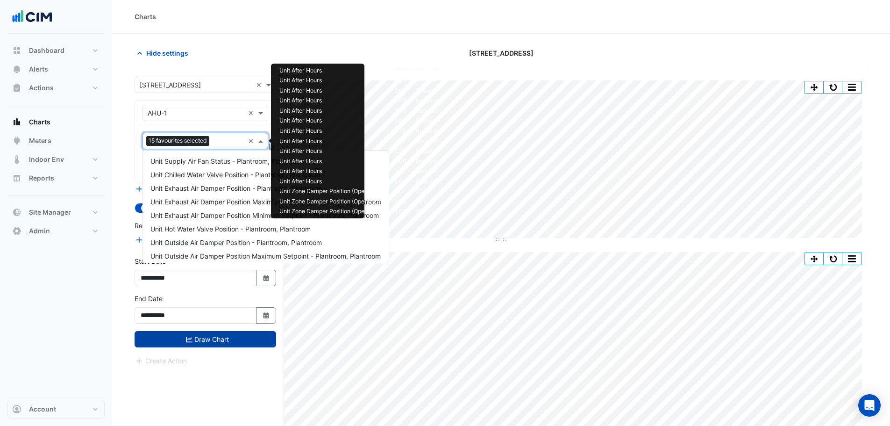
drag, startPoint x: 226, startPoint y: 143, endPoint x: 225, endPoint y: 157, distance: 13.6
click at [225, 142] on input "text" at bounding box center [228, 142] width 31 height 10
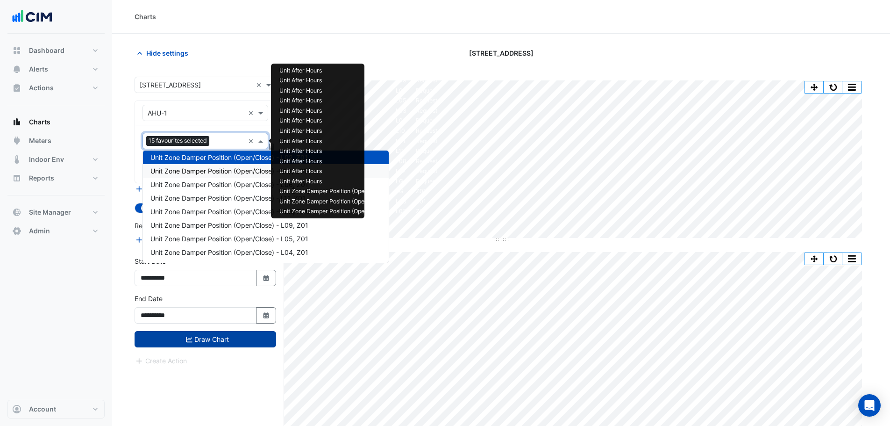
click at [224, 173] on span "Unit Zone Damper Position (Open/Close) - L10, Z01" at bounding box center [228, 171] width 157 height 8
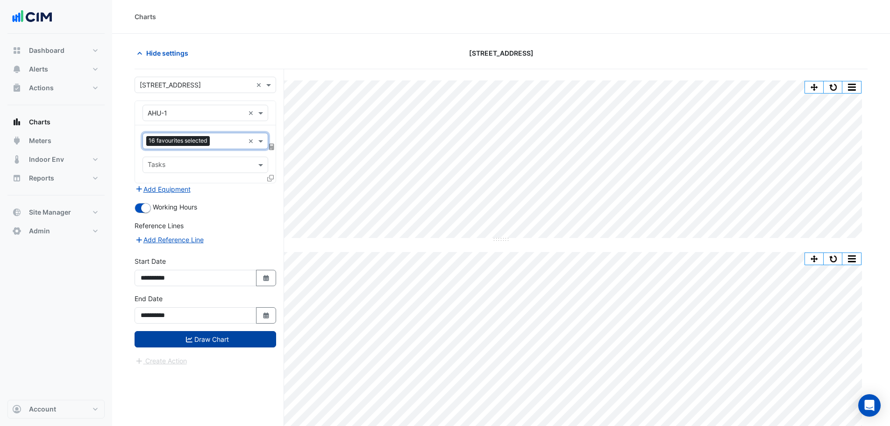
click at [225, 147] on div at bounding box center [228, 142] width 32 height 12
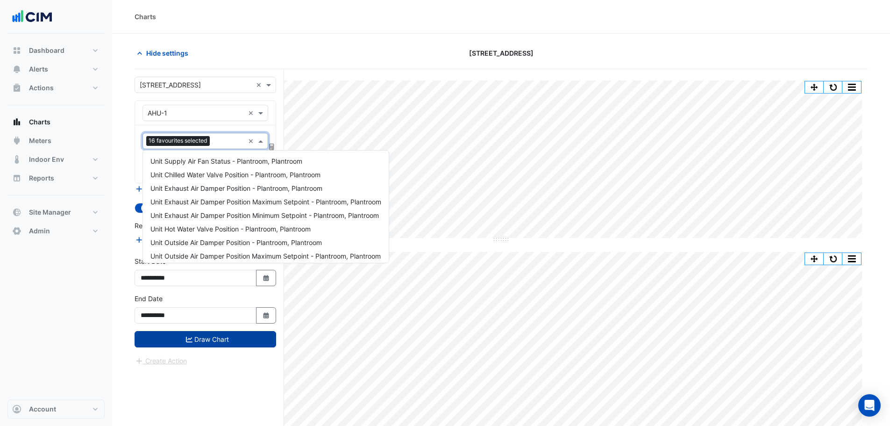
scroll to position [1156, 0]
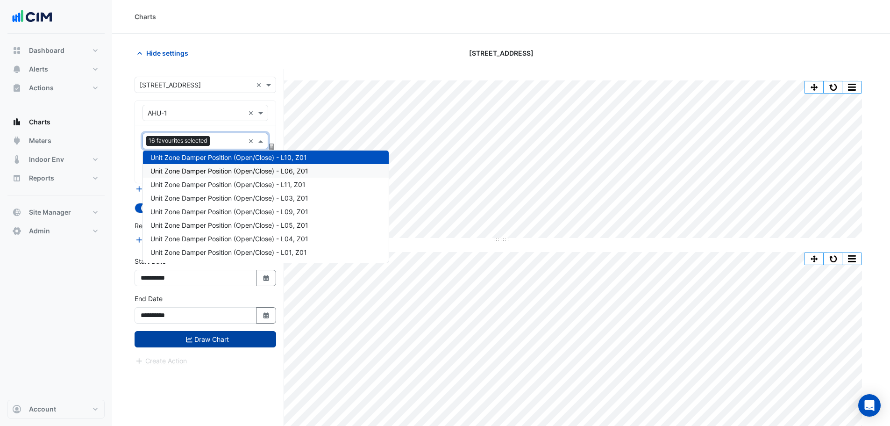
click at [220, 169] on span "Unit Zone Damper Position (Open/Close) - L06, Z01" at bounding box center [229, 171] width 158 height 8
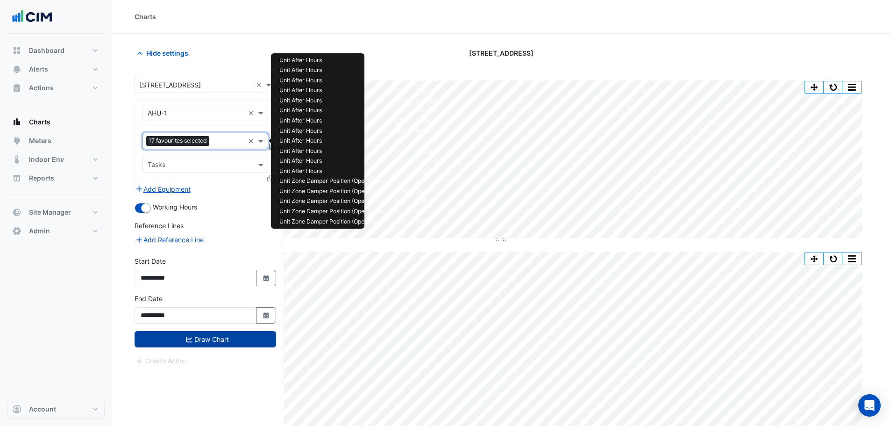
click at [222, 140] on input "text" at bounding box center [228, 142] width 31 height 10
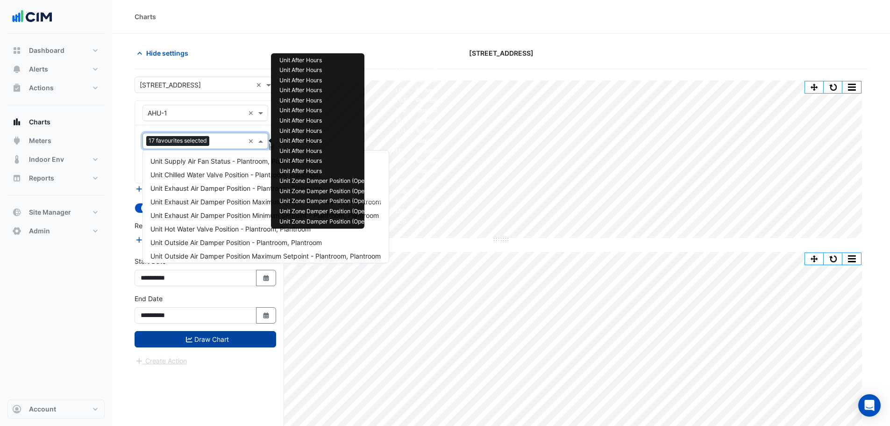
scroll to position [1169, 0]
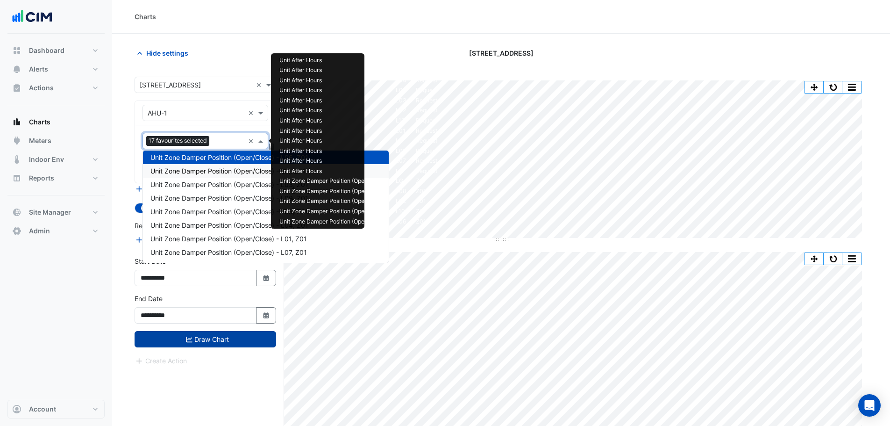
click at [226, 172] on span "Unit Zone Damper Position (Open/Close) - L11, Z01" at bounding box center [227, 171] width 155 height 8
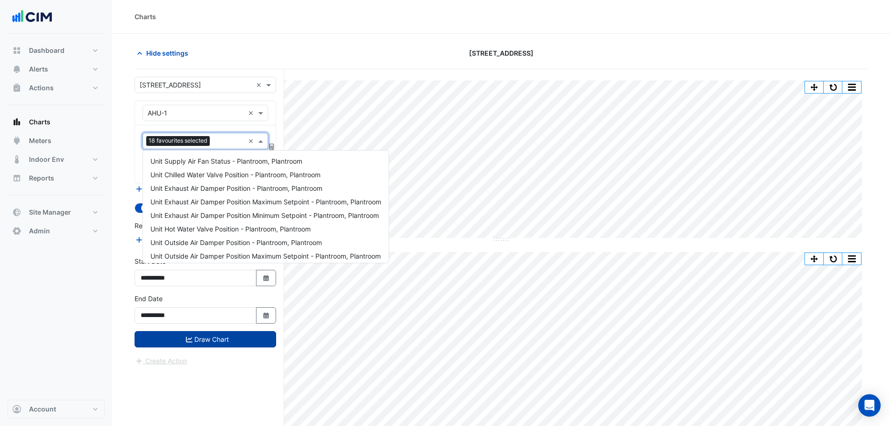
click at [223, 139] on input "text" at bounding box center [229, 142] width 31 height 10
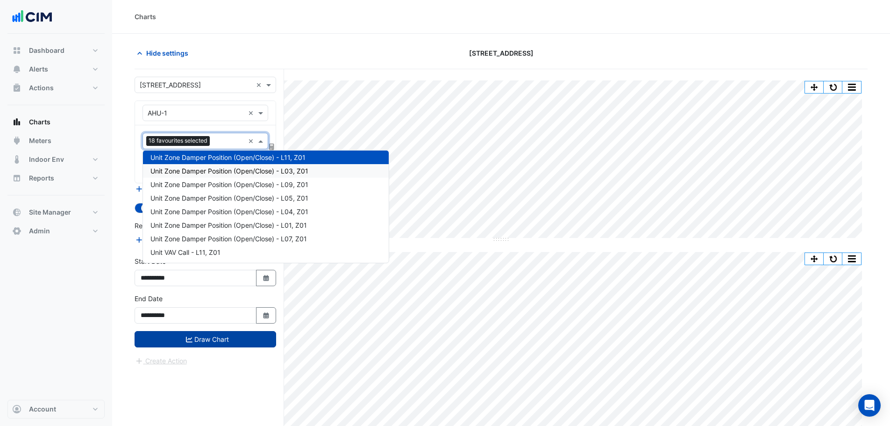
click at [224, 172] on span "Unit Zone Damper Position (Open/Close) - L03, Z01" at bounding box center [229, 171] width 158 height 8
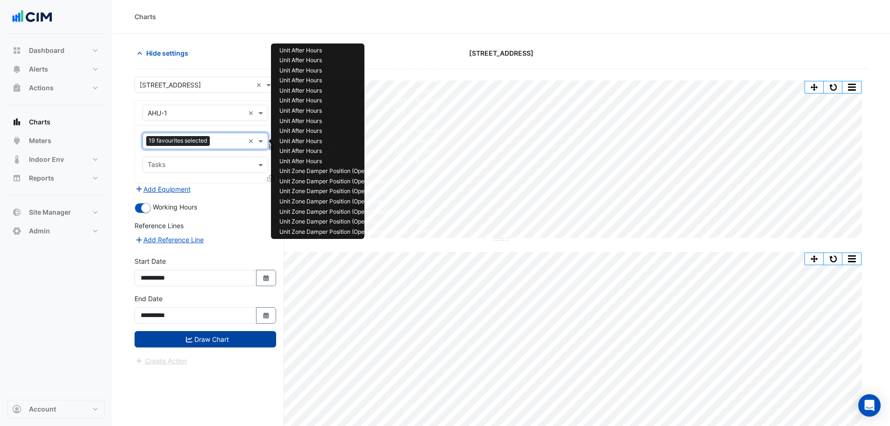
click at [225, 140] on input "text" at bounding box center [229, 142] width 31 height 10
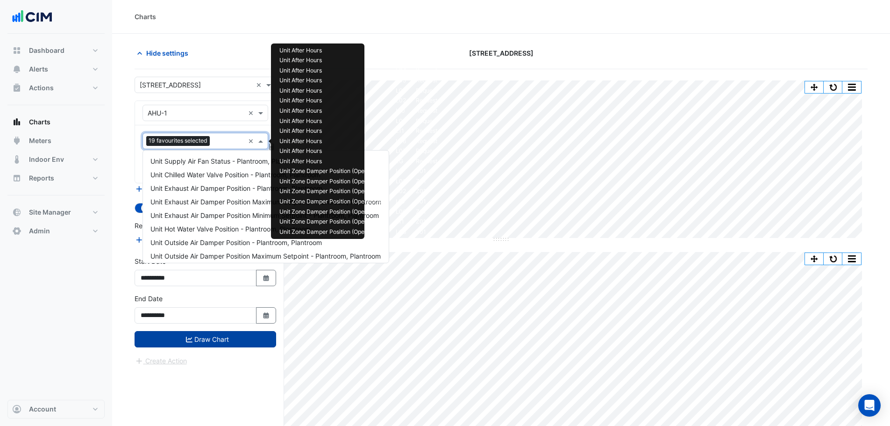
scroll to position [1196, 0]
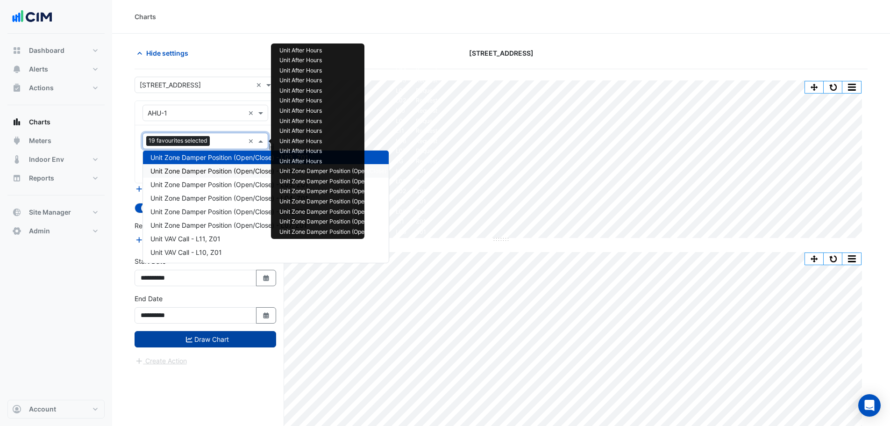
click at [224, 170] on span "Unit Zone Damper Position (Open/Close) - L09, Z01" at bounding box center [229, 171] width 158 height 8
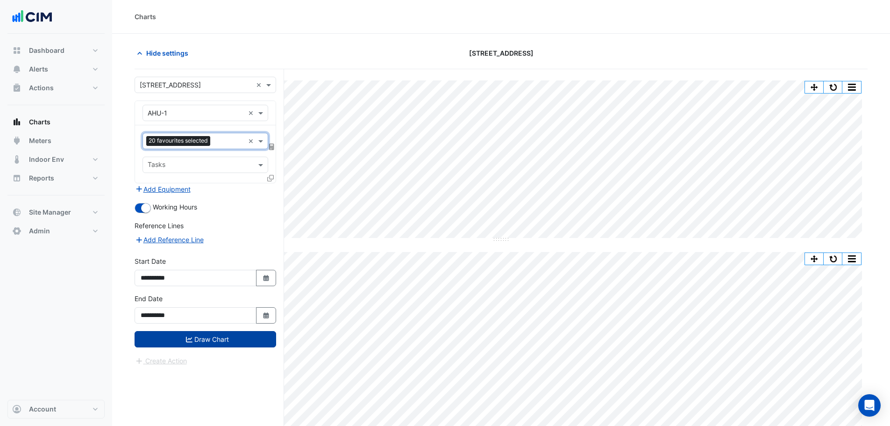
click at [223, 144] on input "text" at bounding box center [229, 142] width 30 height 10
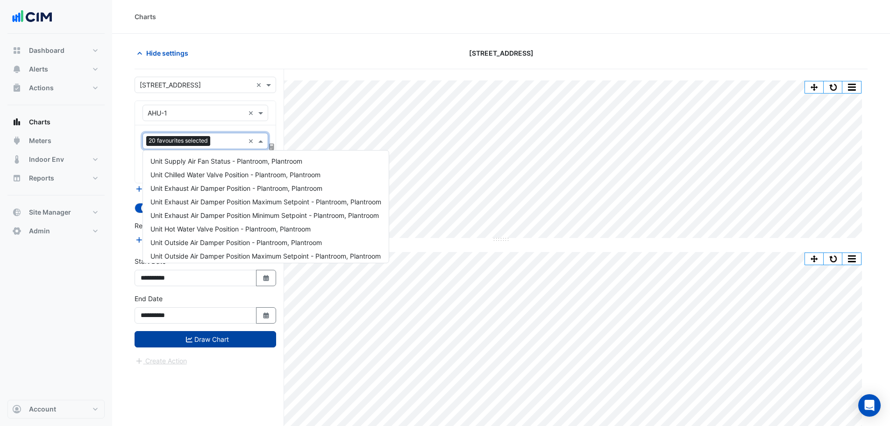
scroll to position [1210, 0]
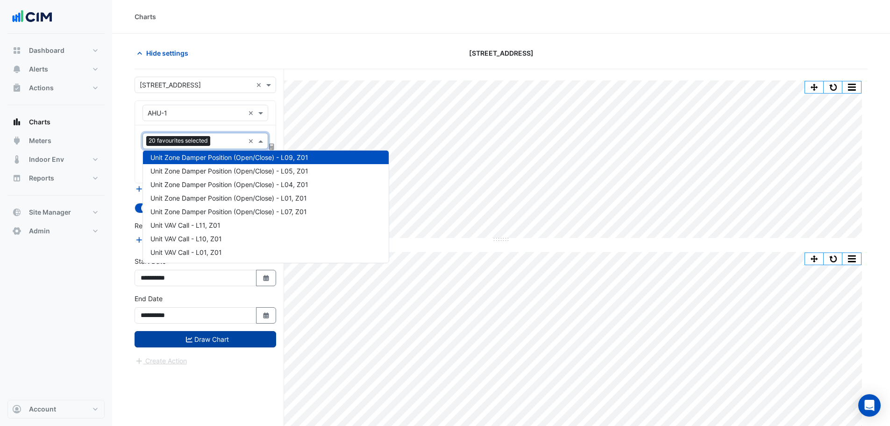
click at [221, 168] on span "Unit Zone Damper Position (Open/Close) - L05, Z01" at bounding box center [229, 171] width 158 height 8
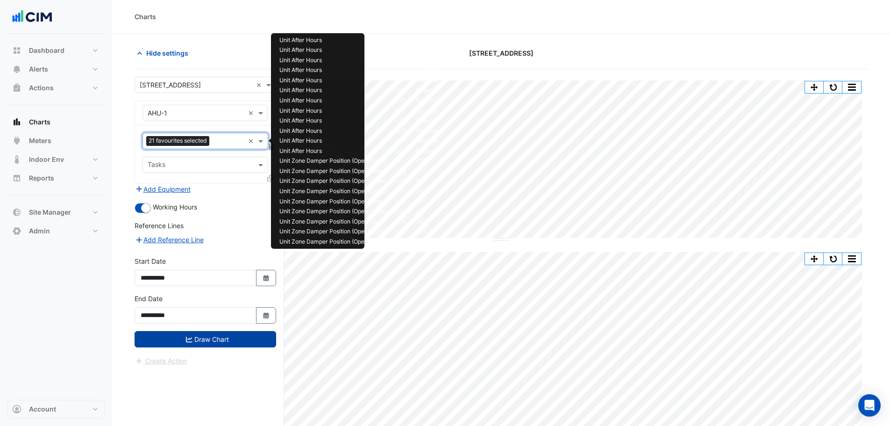
click at [222, 143] on input "text" at bounding box center [228, 142] width 31 height 10
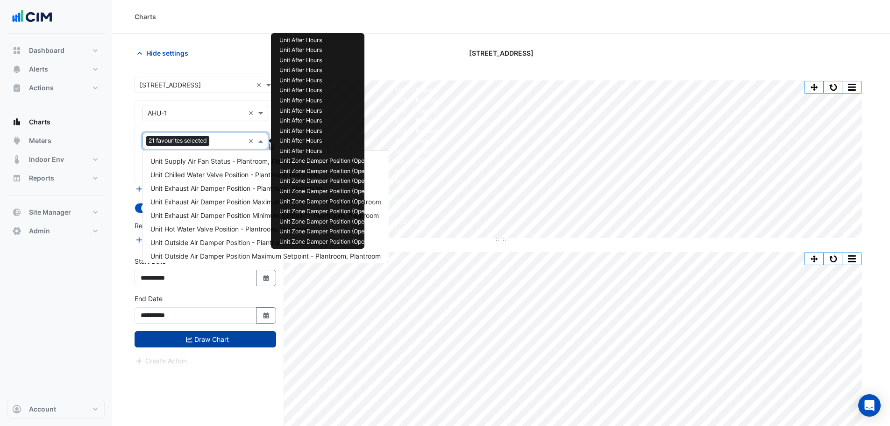
scroll to position [1224, 0]
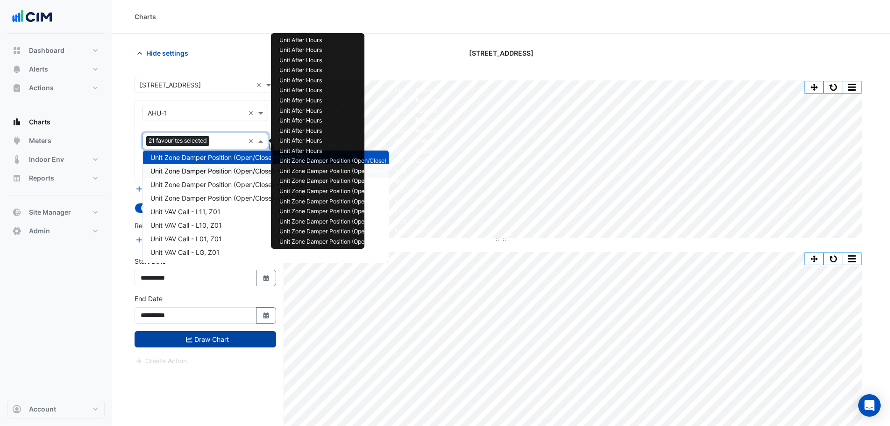
drag, startPoint x: 220, startPoint y: 171, endPoint x: 219, endPoint y: 145, distance: 25.3
click at [220, 170] on span "Unit Zone Damper Position (Open/Close) - L04, Z01" at bounding box center [229, 171] width 158 height 8
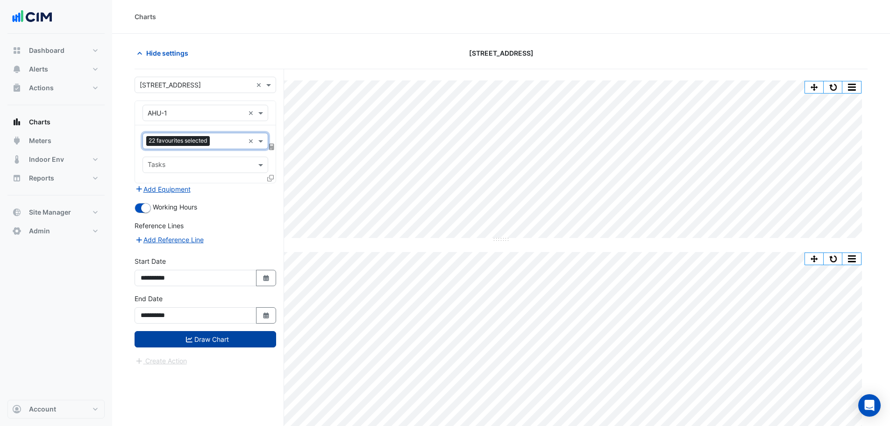
click at [219, 143] on input "text" at bounding box center [229, 142] width 31 height 10
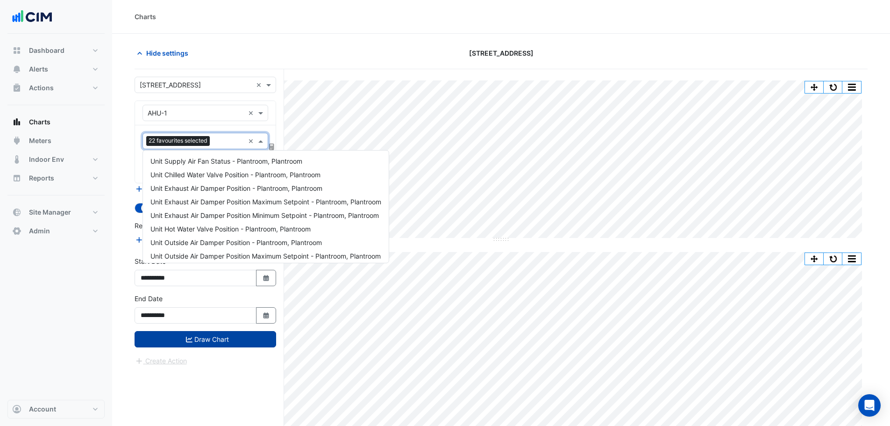
scroll to position [1237, 0]
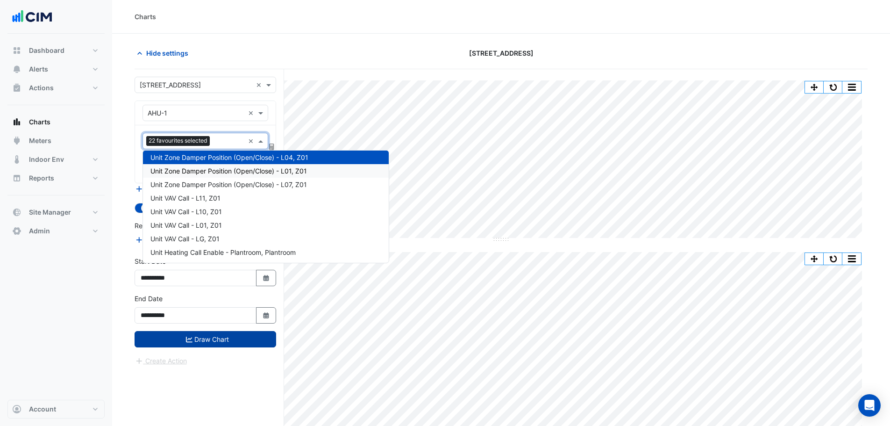
click at [218, 167] on div "Unit Zone Damper Position (Open/Close) - L01, Z01" at bounding box center [266, 171] width 246 height 14
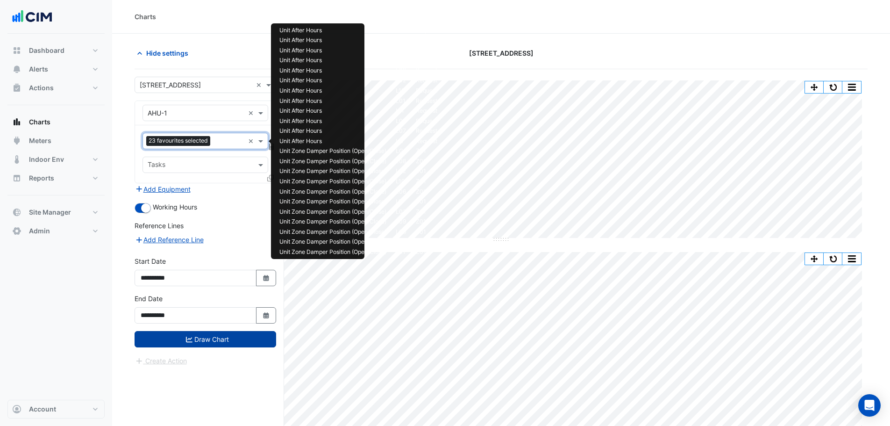
click at [215, 142] on input "text" at bounding box center [229, 142] width 30 height 10
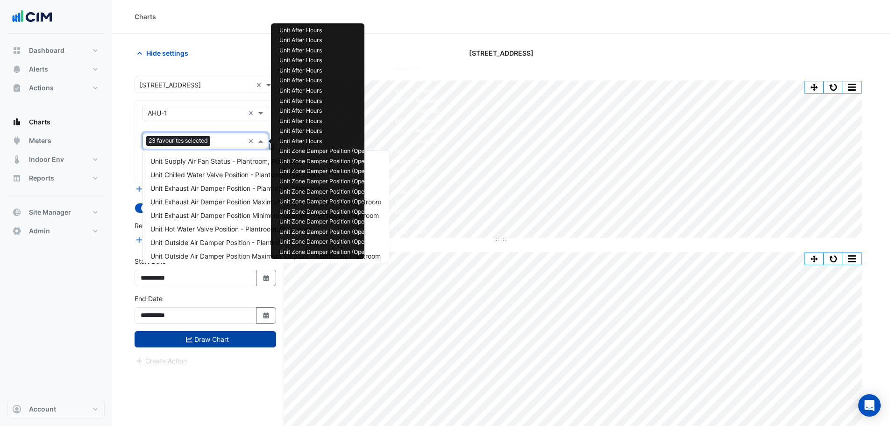
scroll to position [1251, 0]
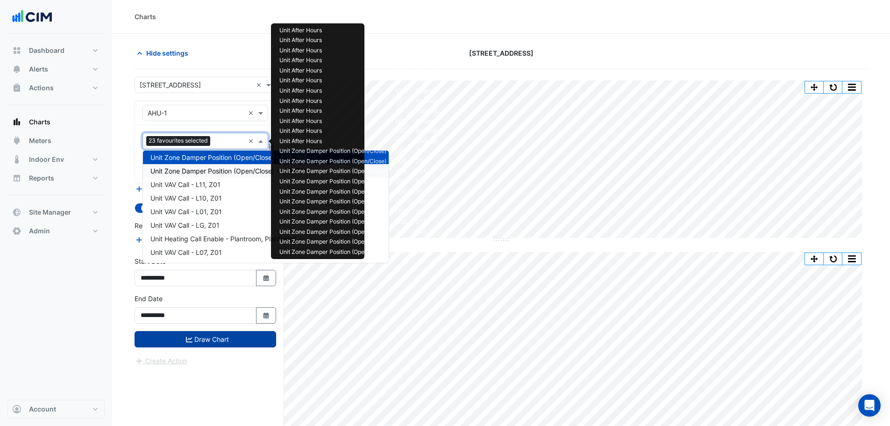
click at [218, 166] on div "Unit Zone Damper Position (Open/Close) - L07, Z01" at bounding box center [266, 171] width 246 height 14
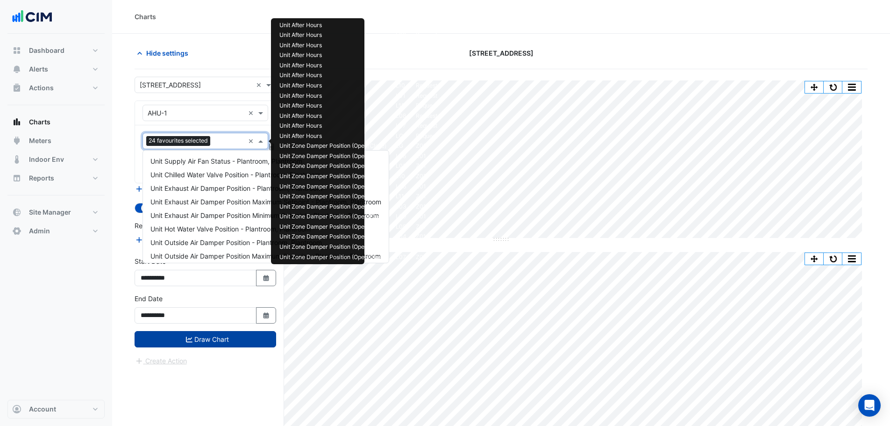
click at [221, 146] on input "text" at bounding box center [229, 142] width 30 height 10
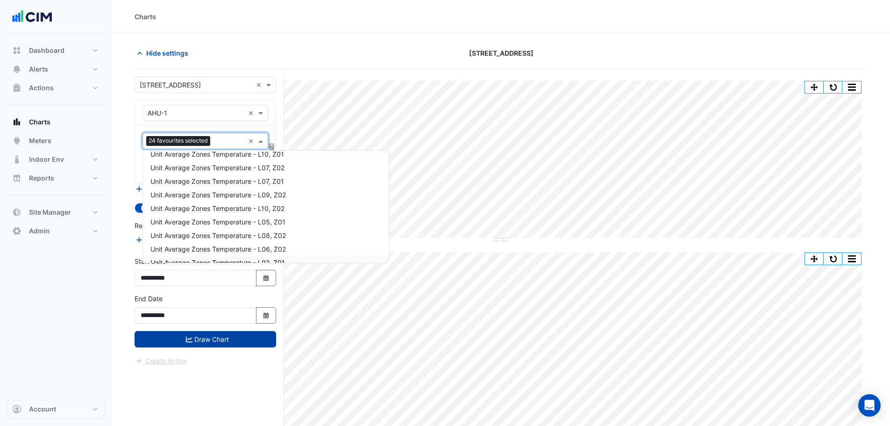
click at [217, 341] on button "Draw Chart" at bounding box center [206, 339] width 142 height 16
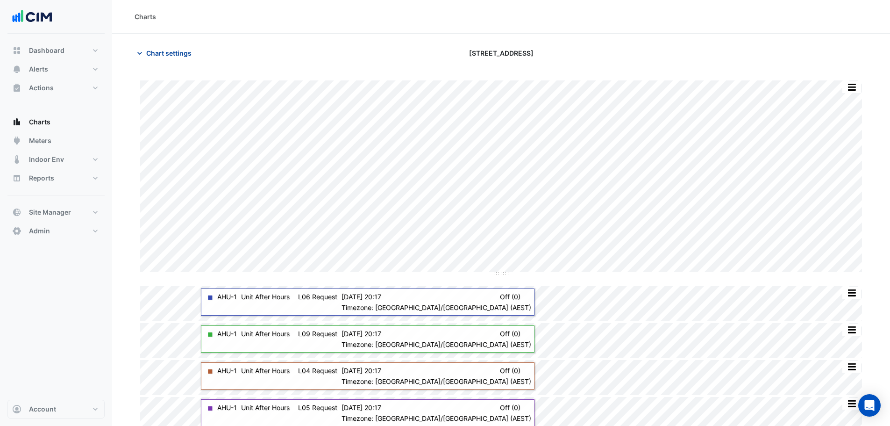
click at [158, 52] on span "Chart settings" at bounding box center [168, 53] width 45 height 10
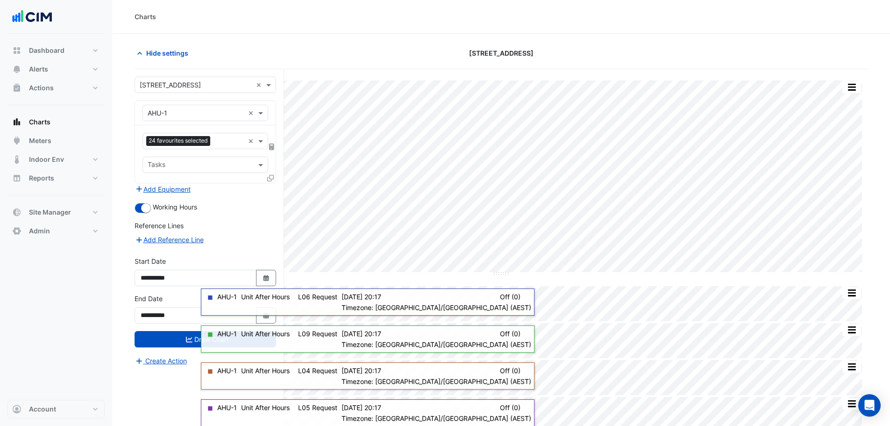
click at [216, 143] on input "text" at bounding box center [229, 142] width 30 height 10
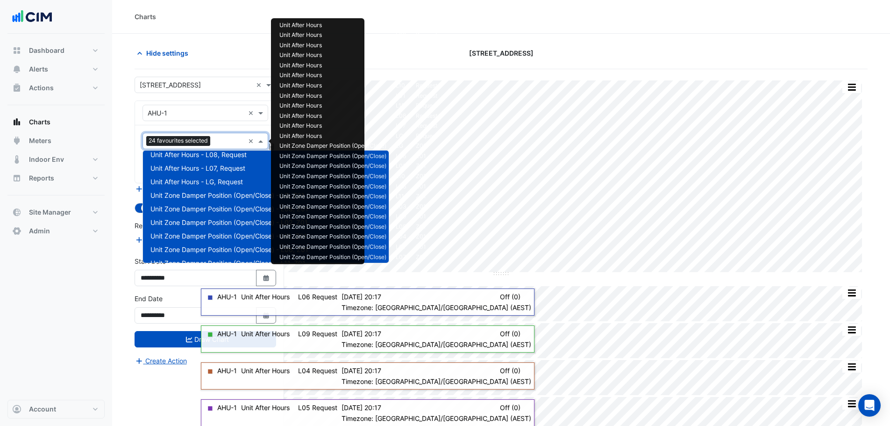
click at [201, 199] on span "Unit Zone Damper Position (Open/Close) - LG, Z01" at bounding box center [227, 195] width 154 height 8
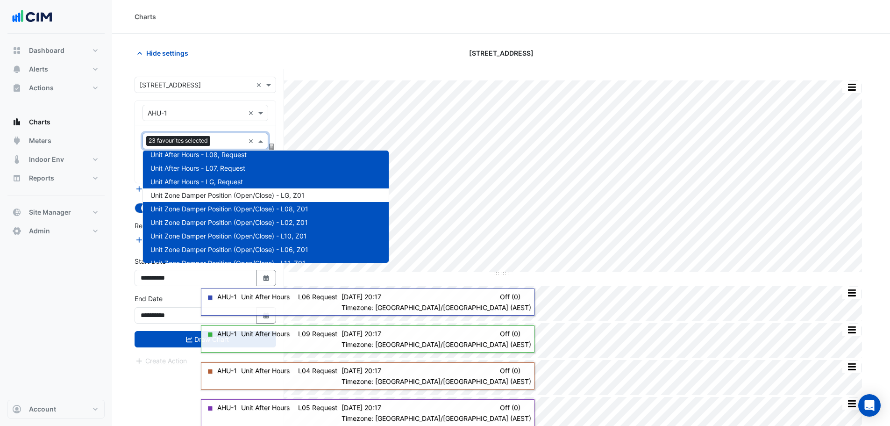
click at [201, 209] on span "Unit Zone Damper Position (Open/Close) - L08, Z01" at bounding box center [229, 209] width 158 height 8
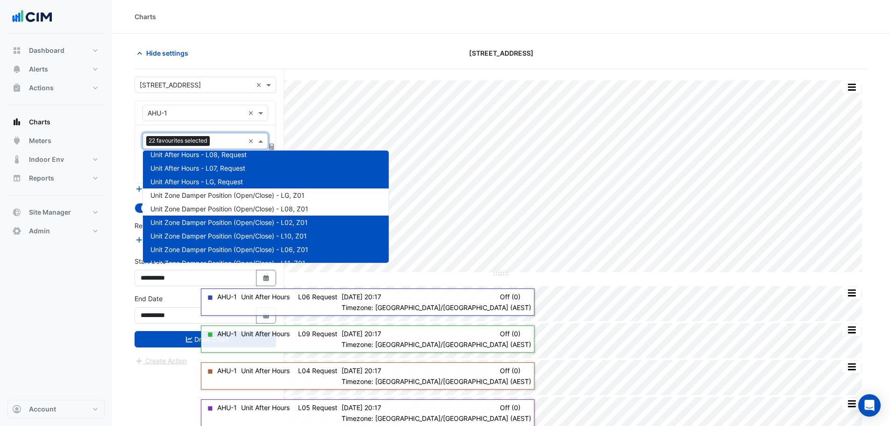
click at [202, 225] on span "Unit Zone Damper Position (Open/Close) - L02, Z01" at bounding box center [229, 222] width 158 height 8
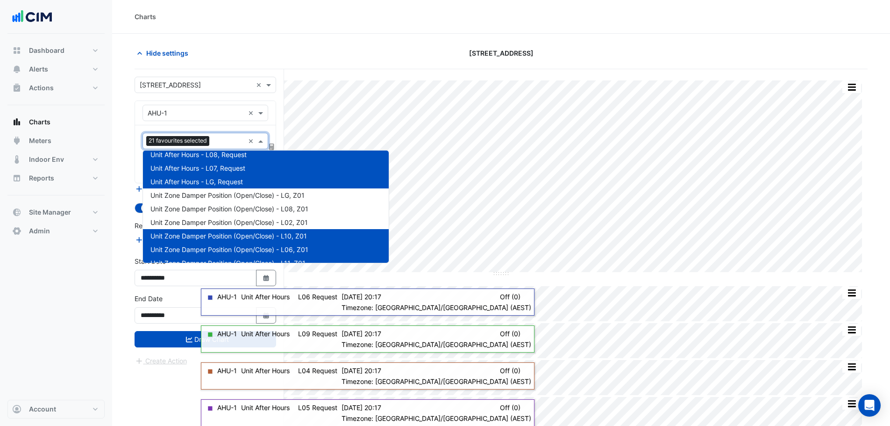
click at [201, 235] on span "Unit Zone Damper Position (Open/Close) - L10, Z01" at bounding box center [228, 236] width 157 height 8
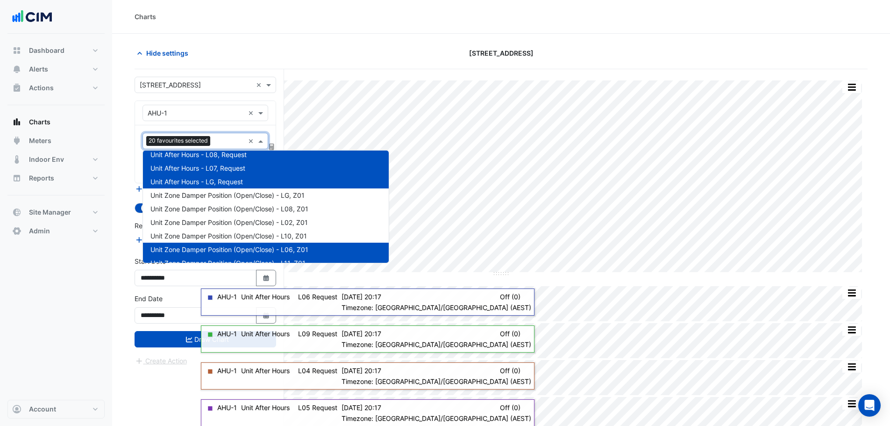
click at [203, 250] on span "Unit Zone Damper Position (Open/Close) - L06, Z01" at bounding box center [229, 249] width 158 height 8
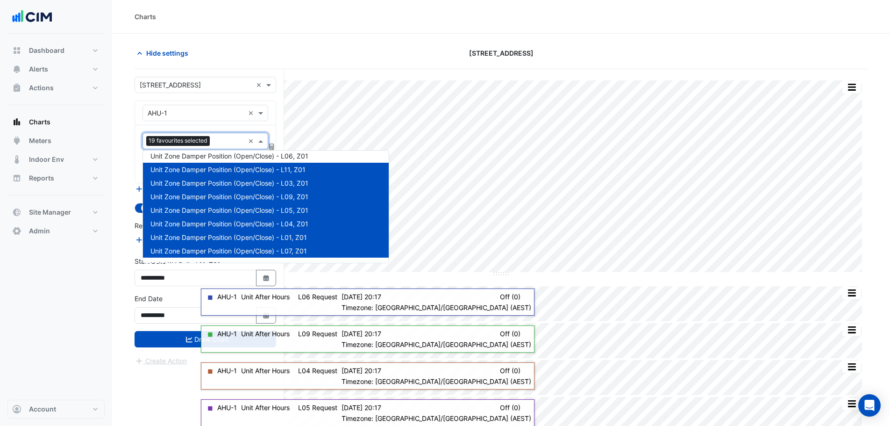
click at [201, 169] on span "Unit Zone Damper Position (Open/Close) - L11, Z01" at bounding box center [227, 169] width 155 height 8
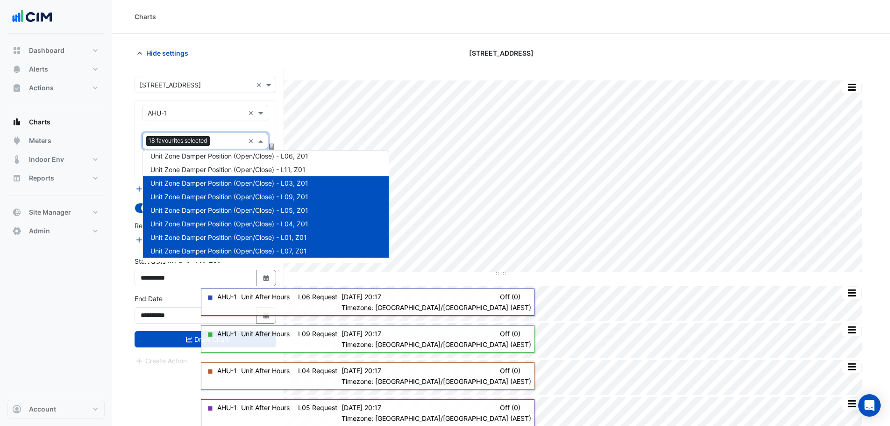
click at [202, 188] on div "Unit Zone Damper Position (Open/Close) - L03, Z01" at bounding box center [266, 183] width 246 height 14
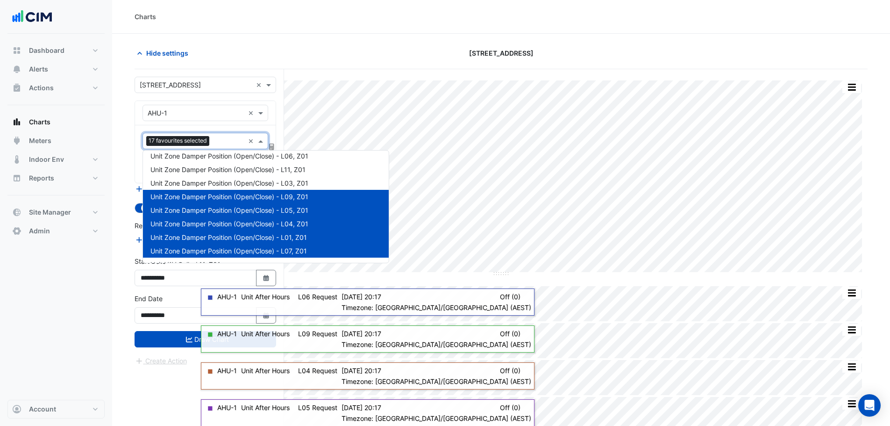
click at [204, 202] on div "Unit Zone Damper Position (Open/Close) - L09, Z01" at bounding box center [266, 197] width 246 height 14
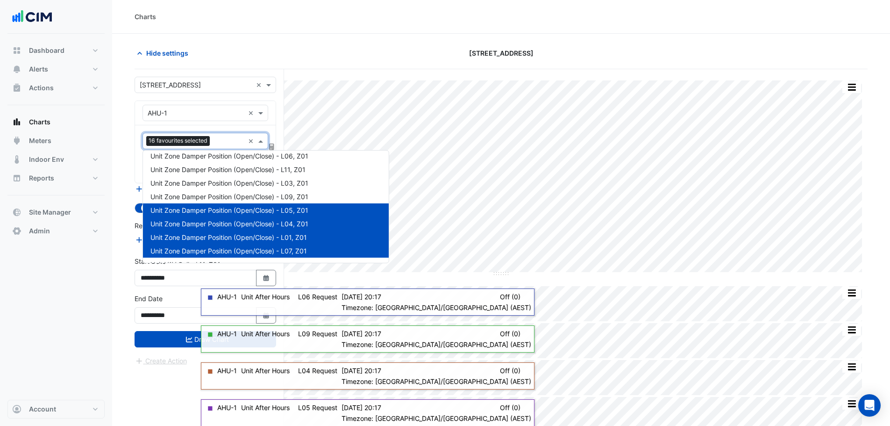
click at [205, 214] on div "Unit Zone Damper Position (Open/Close) - L05, Z01" at bounding box center [266, 210] width 246 height 14
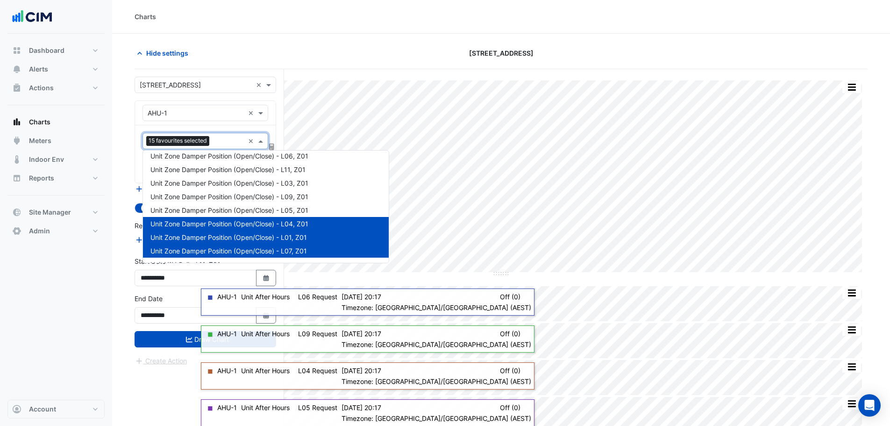
drag, startPoint x: 207, startPoint y: 226, endPoint x: 208, endPoint y: 238, distance: 11.8
click at [207, 227] on span "Unit Zone Damper Position (Open/Close) - L04, Z01" at bounding box center [229, 224] width 158 height 8
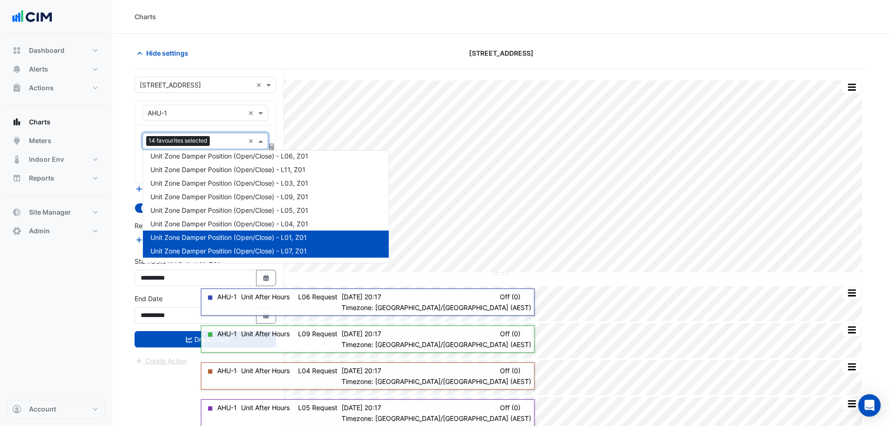
click at [208, 244] on div "Unit Zone Damper Position (Open/Close) - L07, Z01" at bounding box center [266, 251] width 246 height 14
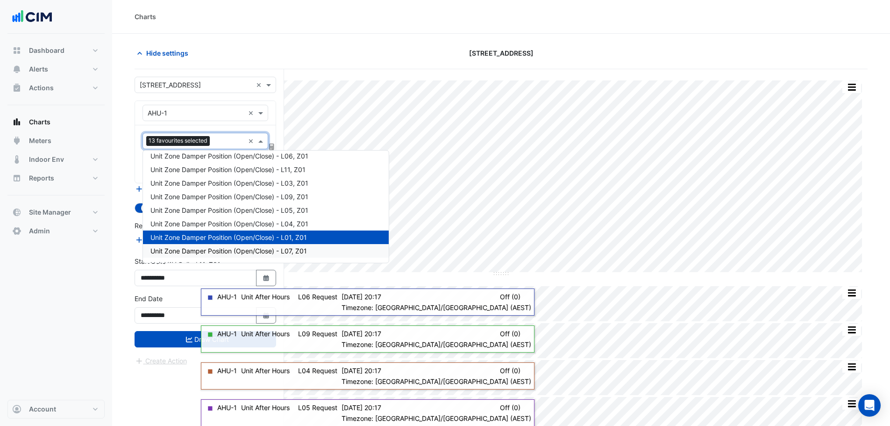
click at [208, 255] on div "Unit Zone Damper Position (Open/Close) - L07, Z01" at bounding box center [266, 251] width 246 height 14
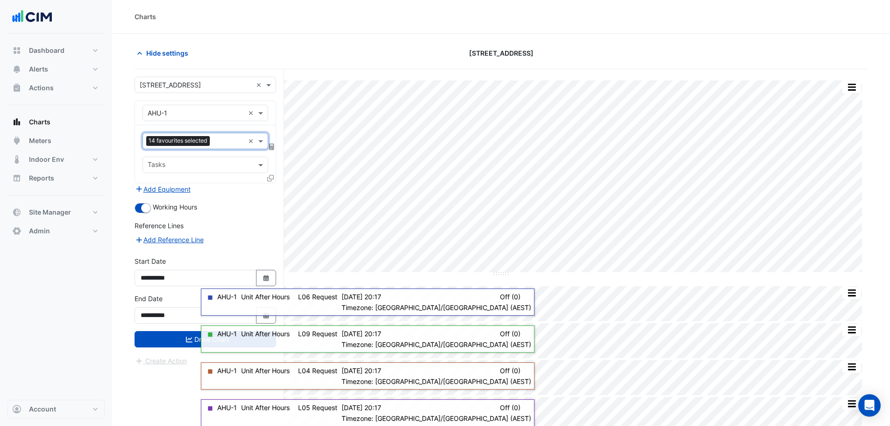
click at [230, 151] on div "14 favourites selected × Tasks" at bounding box center [205, 153] width 141 height 57
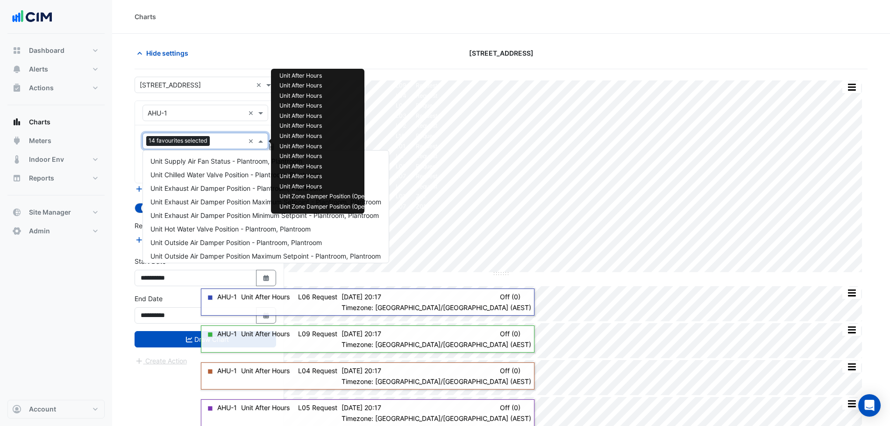
click at [220, 142] on input "text" at bounding box center [229, 142] width 31 height 10
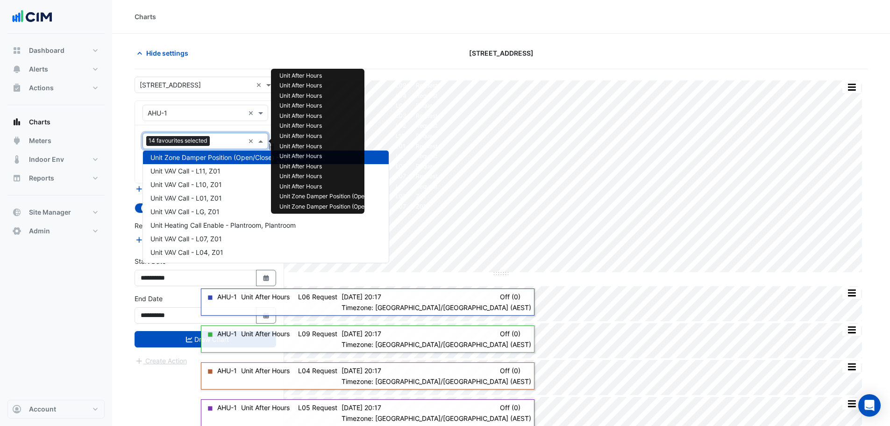
click at [208, 154] on span "Unit Zone Damper Position (Open/Close) - L07, Z01" at bounding box center [228, 157] width 157 height 8
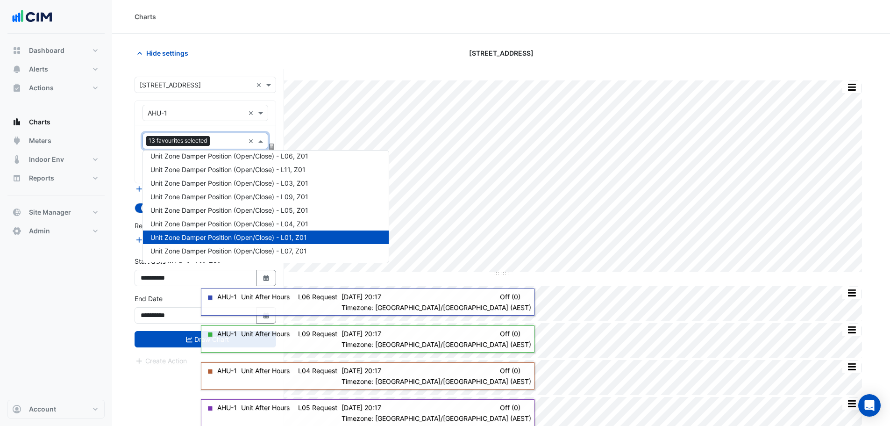
click at [208, 235] on span "Unit Zone Damper Position (Open/Close) - L01, Z01" at bounding box center [228, 237] width 157 height 8
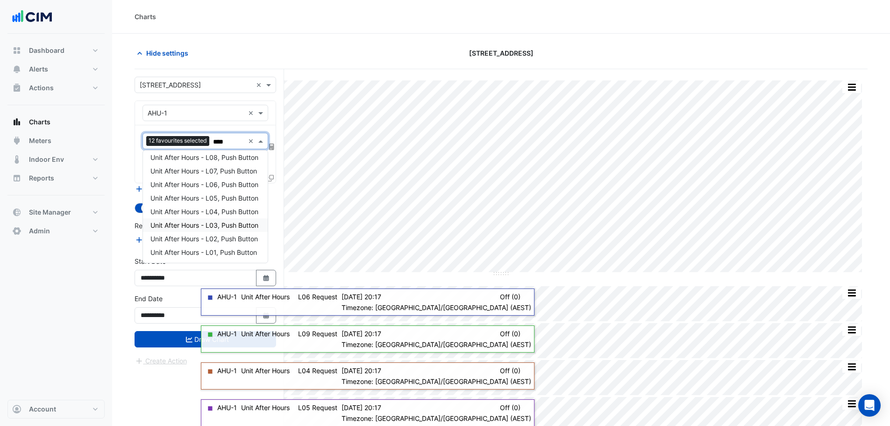
type input "*****"
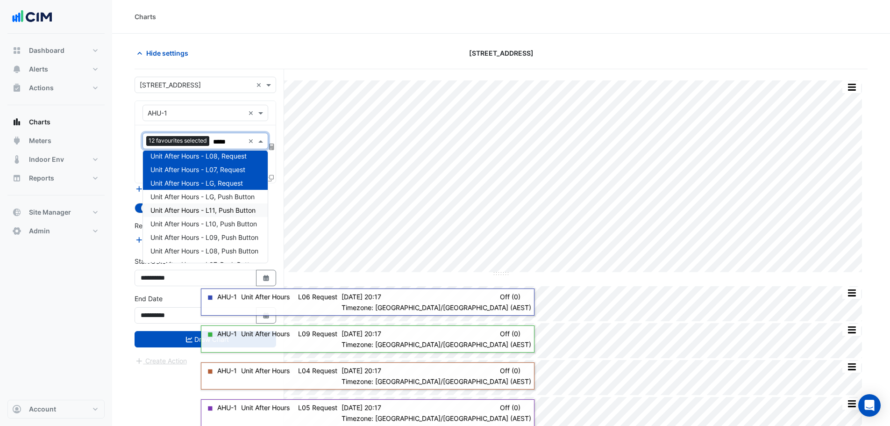
click at [186, 200] on span "Unit After Hours - LG, Push Button" at bounding box center [202, 197] width 104 height 8
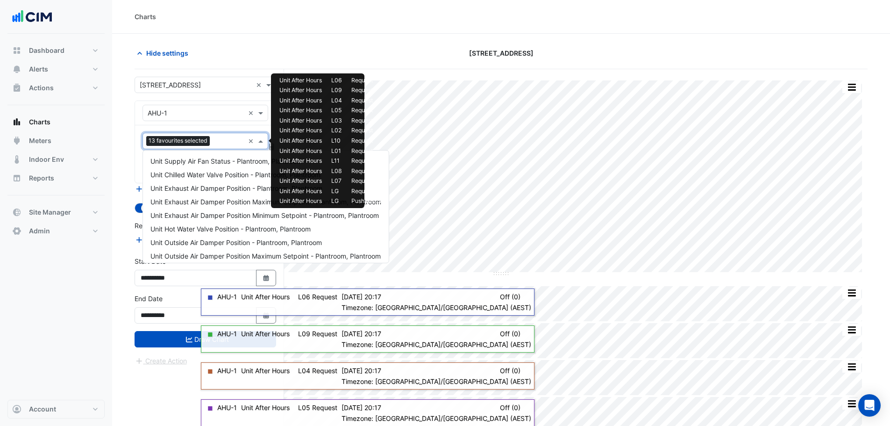
click at [221, 135] on div "13 favourites selected" at bounding box center [193, 141] width 101 height 14
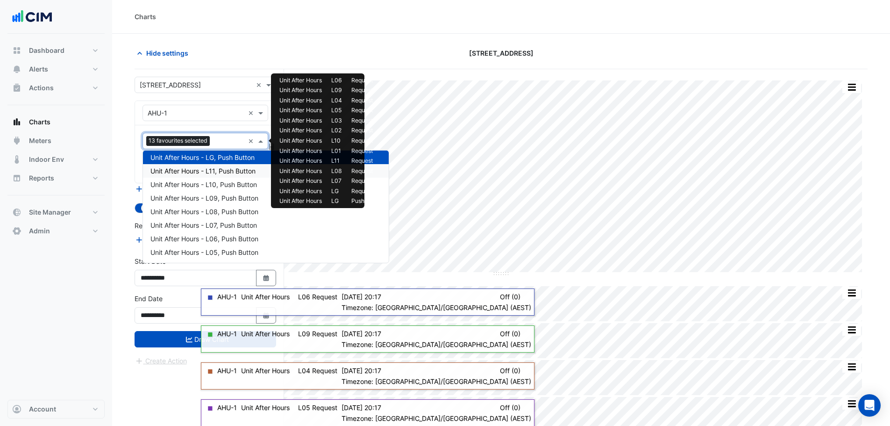
click at [184, 165] on div "Unit After Hours - L11, Push Button" at bounding box center [266, 171] width 246 height 14
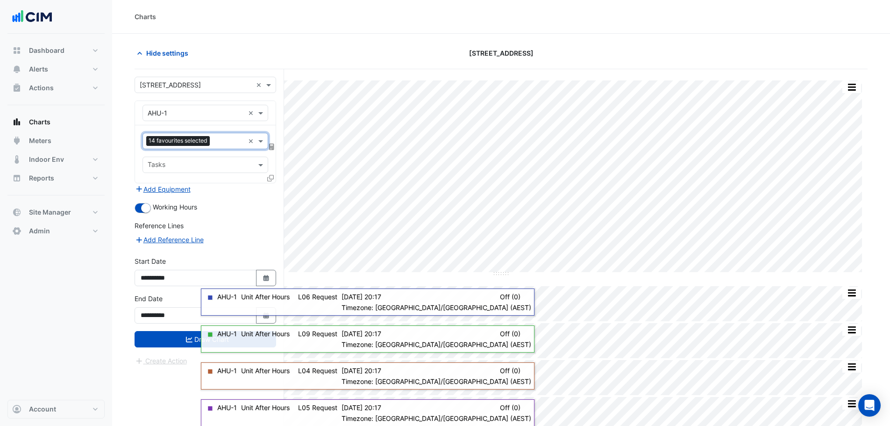
click at [218, 143] on input "text" at bounding box center [229, 142] width 31 height 10
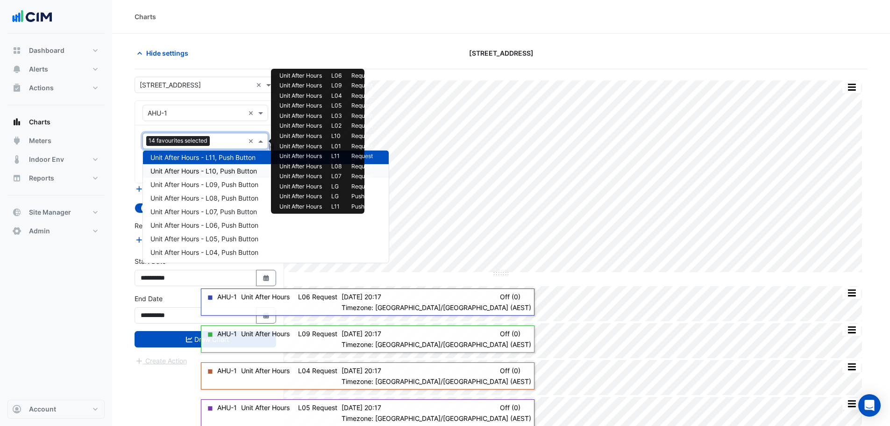
drag, startPoint x: 201, startPoint y: 173, endPoint x: 210, endPoint y: 164, distance: 13.6
click at [199, 173] on span "Unit After Hours - L10, Push Button" at bounding box center [203, 171] width 107 height 8
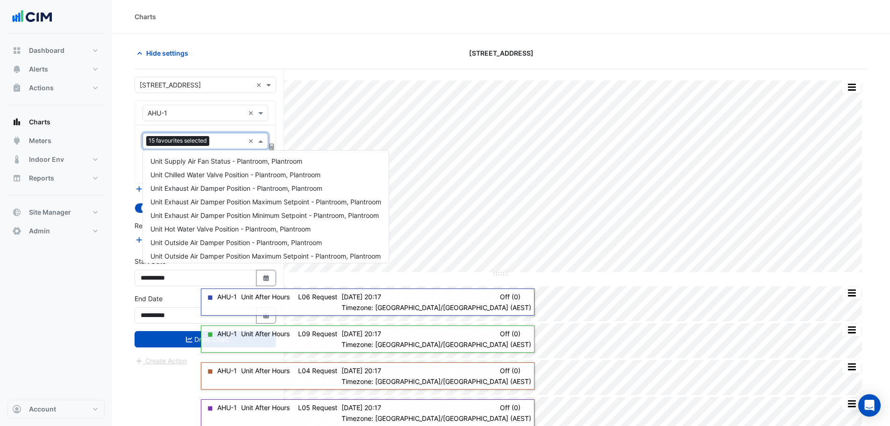
click at [220, 145] on input "text" at bounding box center [228, 142] width 31 height 10
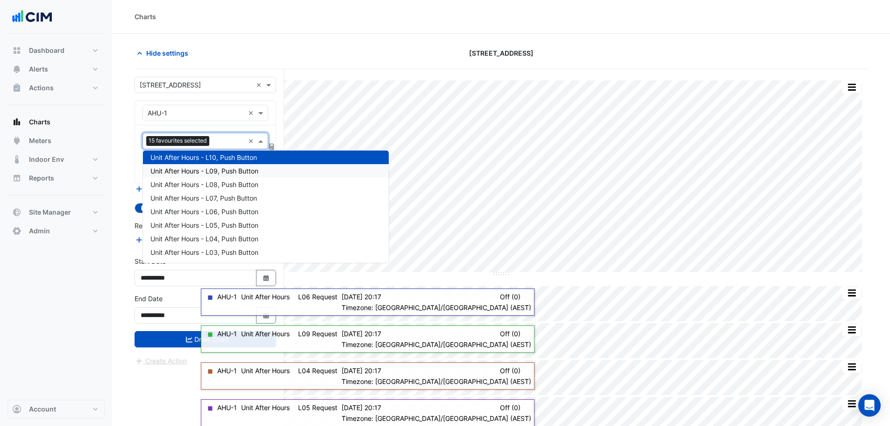
click at [217, 168] on span "Unit After Hours - L09, Push Button" at bounding box center [204, 171] width 108 height 8
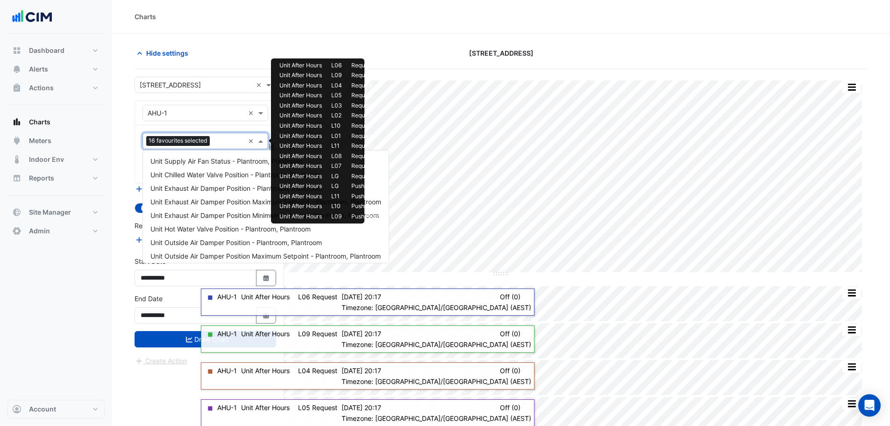
click at [223, 147] on div at bounding box center [228, 142] width 32 height 12
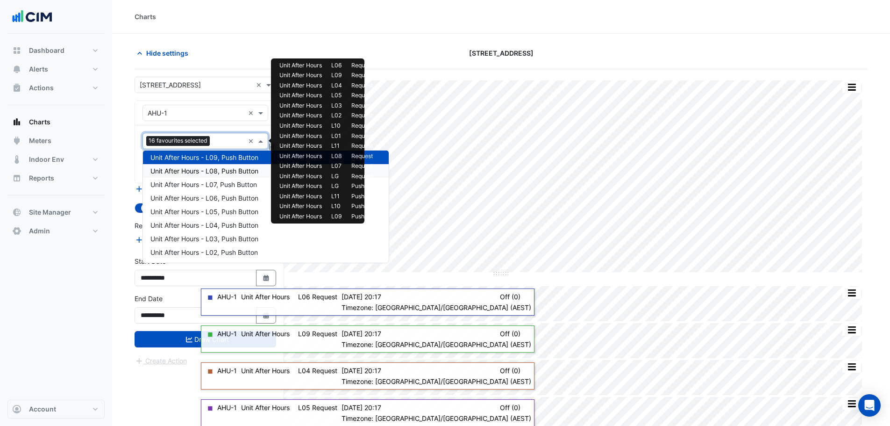
click at [219, 172] on span "Unit After Hours - L08, Push Button" at bounding box center [204, 171] width 108 height 8
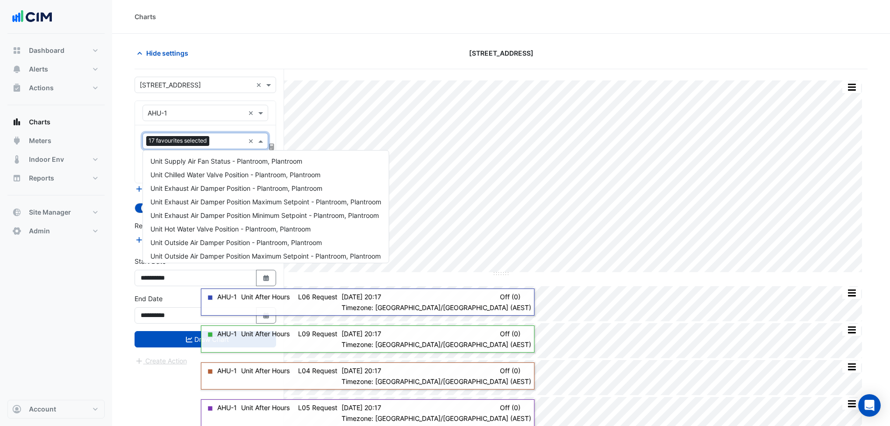
click at [222, 145] on input "text" at bounding box center [228, 142] width 31 height 10
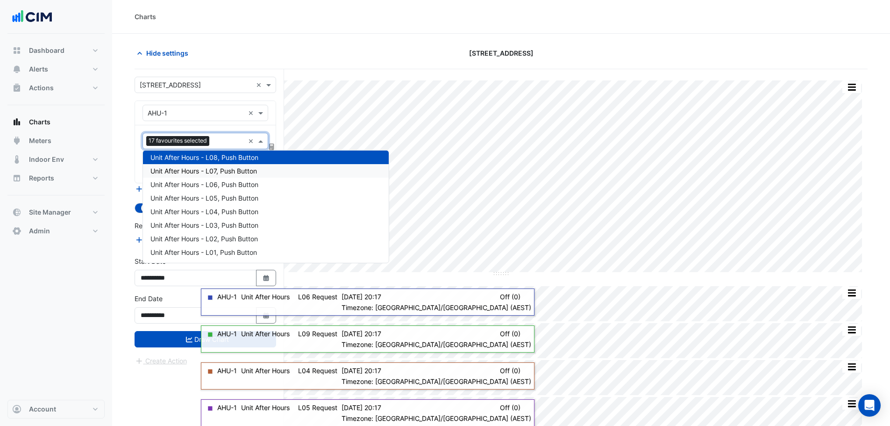
click at [224, 171] on span "Unit After Hours - L07, Push Button" at bounding box center [203, 171] width 107 height 8
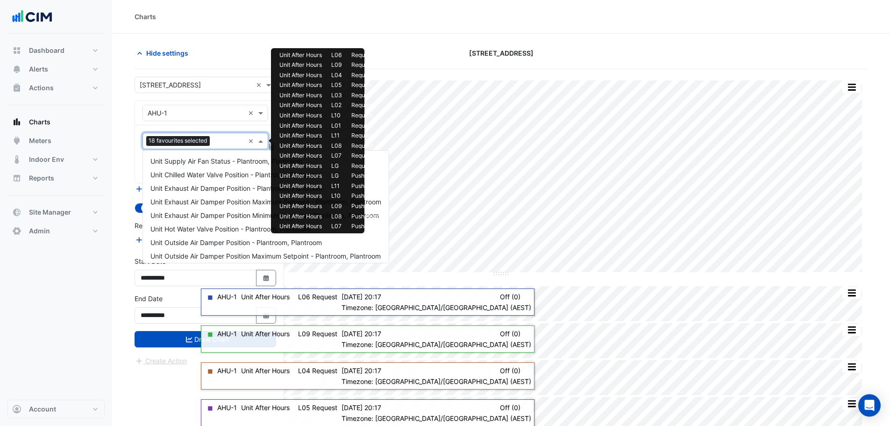
click at [222, 144] on input "text" at bounding box center [229, 142] width 31 height 10
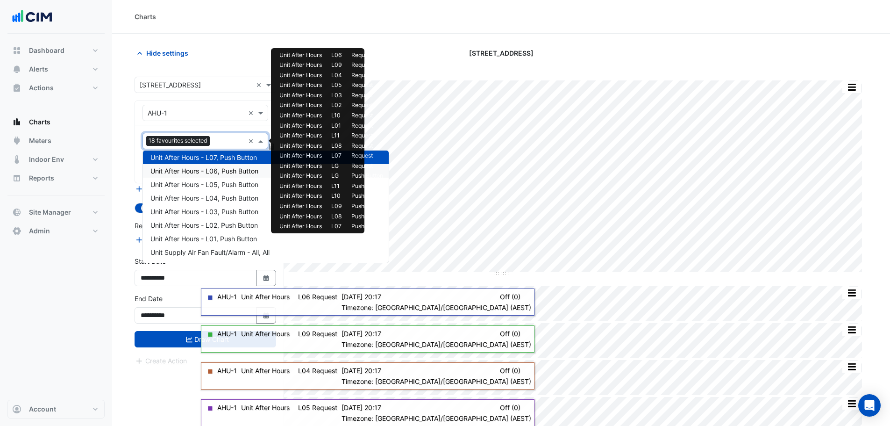
click at [221, 173] on span "Unit After Hours - L06, Push Button" at bounding box center [204, 171] width 108 height 8
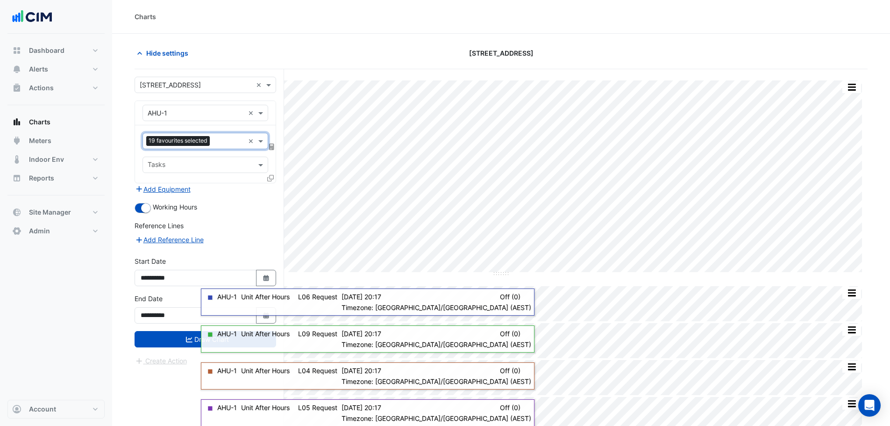
click at [224, 142] on input "text" at bounding box center [229, 142] width 31 height 10
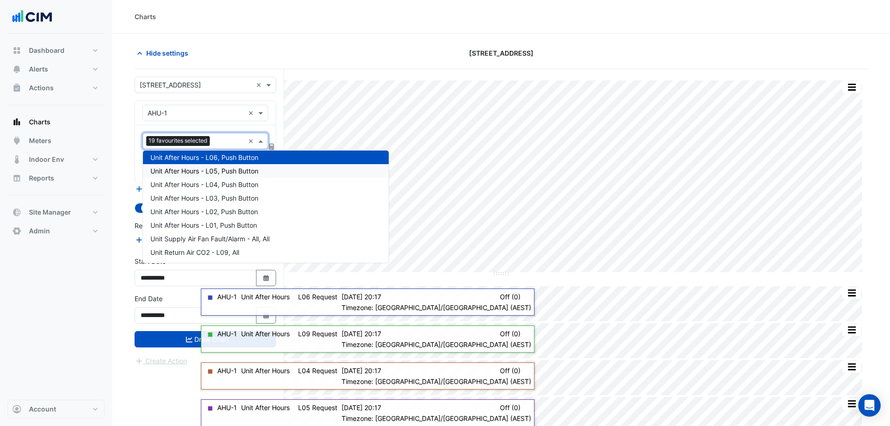
click at [224, 172] on span "Unit After Hours - L05, Push Button" at bounding box center [204, 171] width 108 height 8
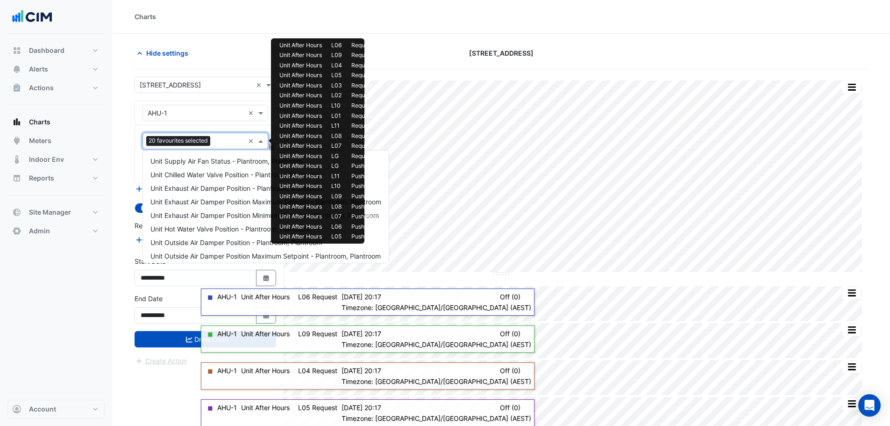
drag, startPoint x: 222, startPoint y: 143, endPoint x: 223, endPoint y: 168, distance: 25.7
click at [222, 143] on input "text" at bounding box center [229, 142] width 30 height 10
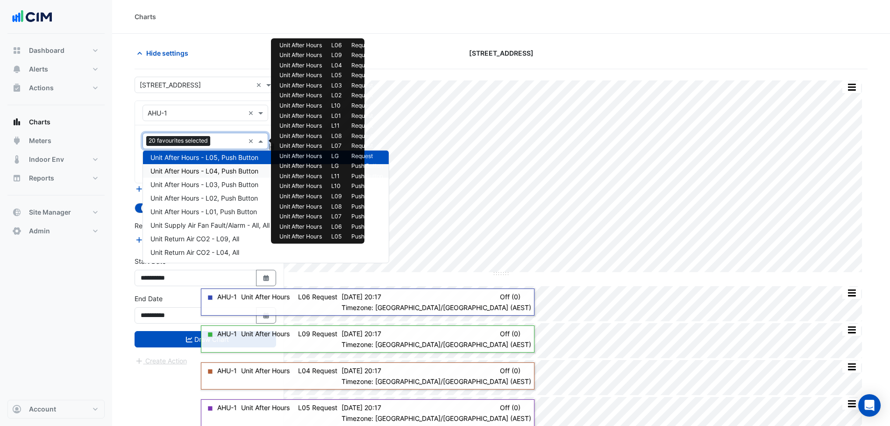
click at [223, 172] on span "Unit After Hours - L04, Push Button" at bounding box center [204, 171] width 108 height 8
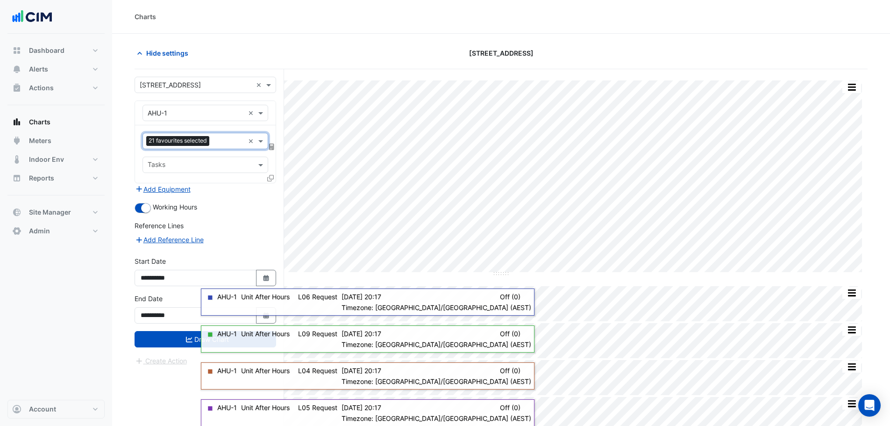
click at [225, 145] on input "text" at bounding box center [228, 142] width 31 height 10
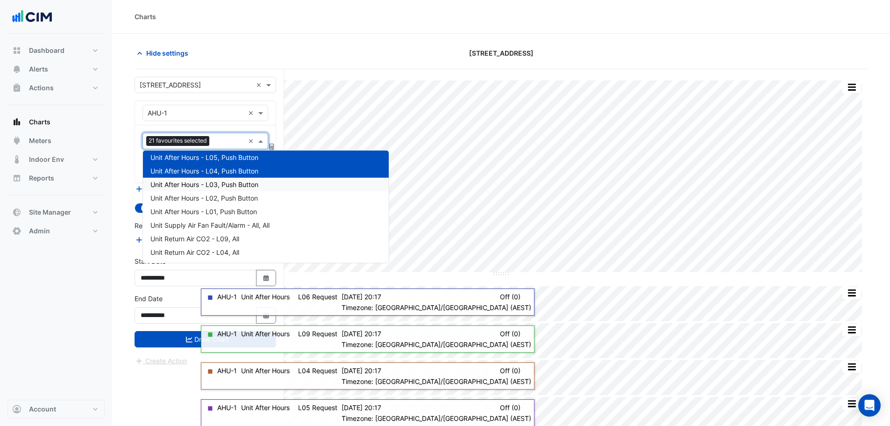
click at [224, 183] on span "Unit After Hours - L03, Push Button" at bounding box center [204, 184] width 108 height 8
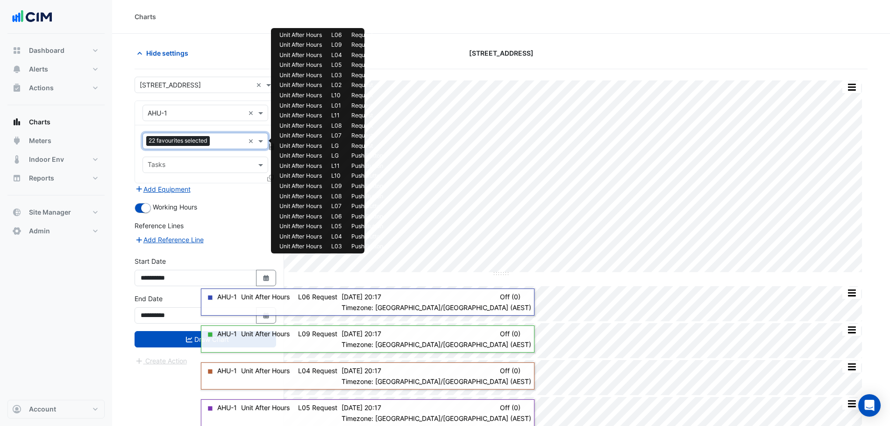
drag, startPoint x: 222, startPoint y: 143, endPoint x: 222, endPoint y: 149, distance: 6.1
click at [222, 143] on input "text" at bounding box center [229, 142] width 31 height 10
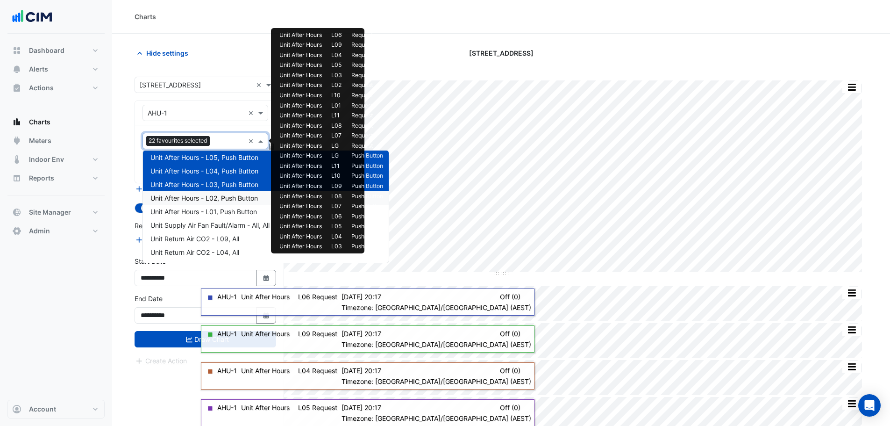
click at [222, 194] on span "Unit After Hours - L02, Push Button" at bounding box center [203, 198] width 107 height 8
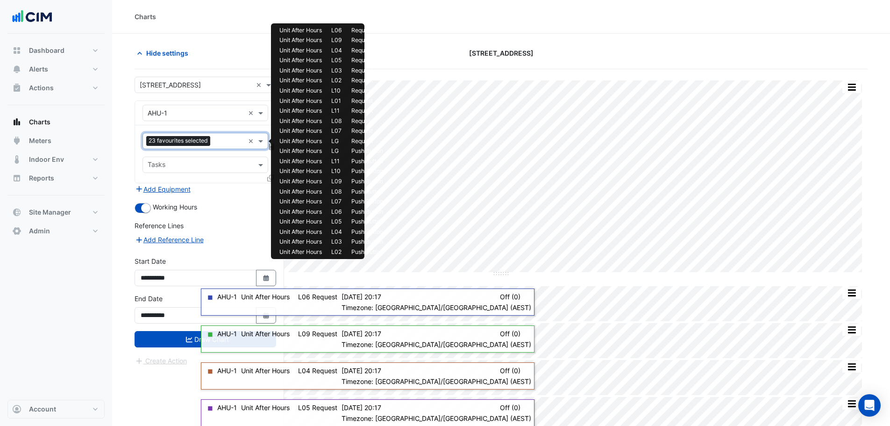
click at [225, 143] on input "text" at bounding box center [229, 142] width 30 height 10
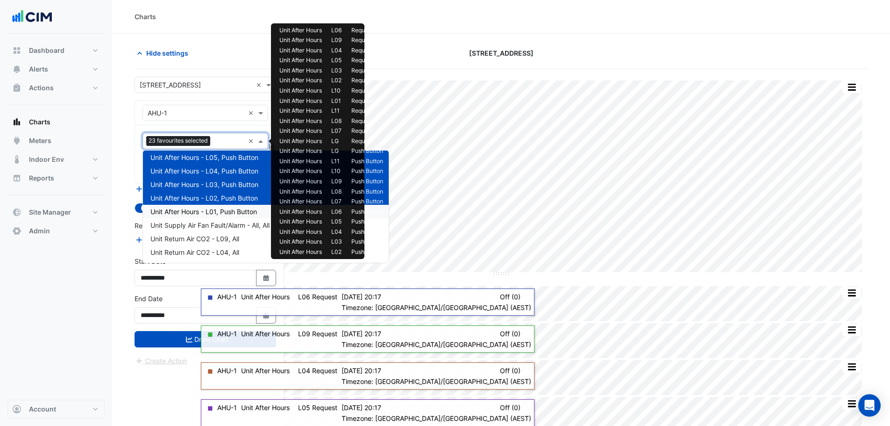
click at [222, 212] on span "Unit After Hours - L01, Push Button" at bounding box center [203, 212] width 107 height 8
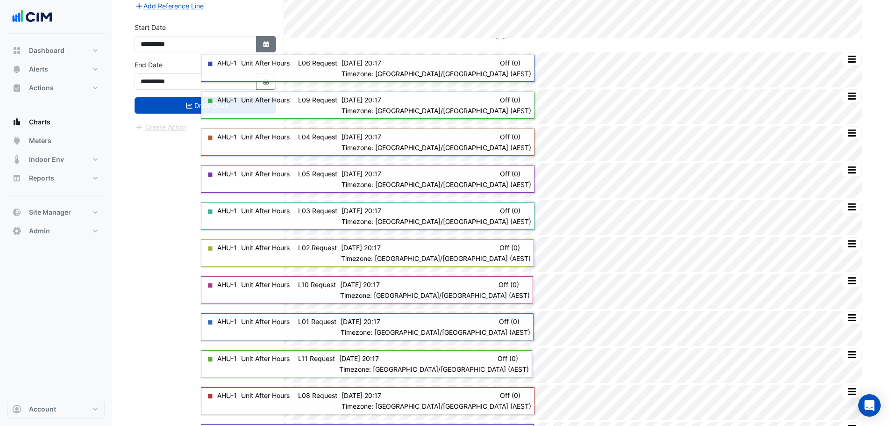
click at [268, 47] on icon "button" at bounding box center [266, 44] width 6 height 6
select select "*"
select select "****"
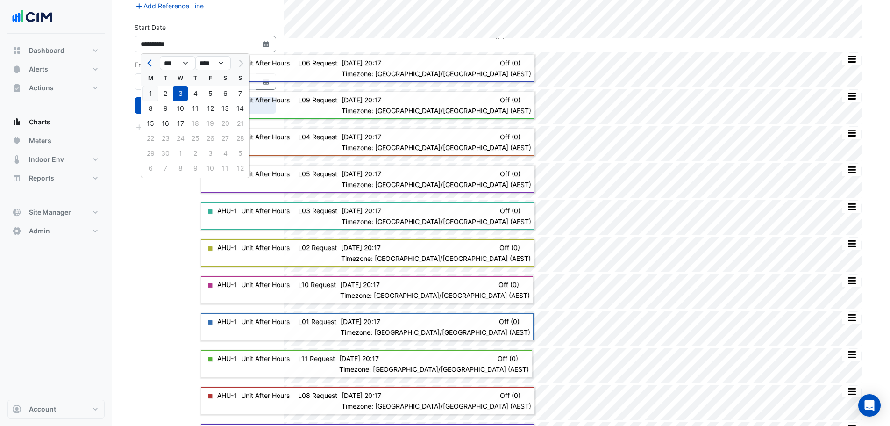
click at [150, 91] on div "1" at bounding box center [150, 93] width 15 height 15
type input "**********"
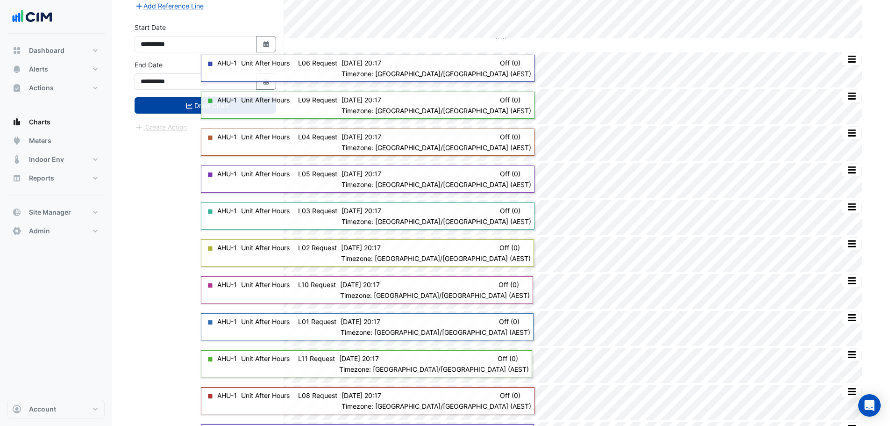
click at [159, 105] on button "Draw Chart" at bounding box center [206, 105] width 142 height 16
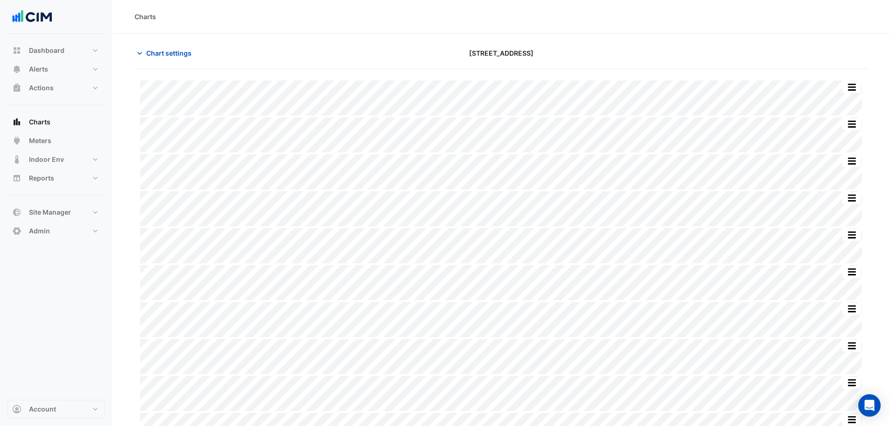
click at [171, 65] on div "Chart settings 151 Macquarie Street" at bounding box center [501, 57] width 733 height 24
click at [172, 54] on span "Chart settings" at bounding box center [168, 53] width 45 height 10
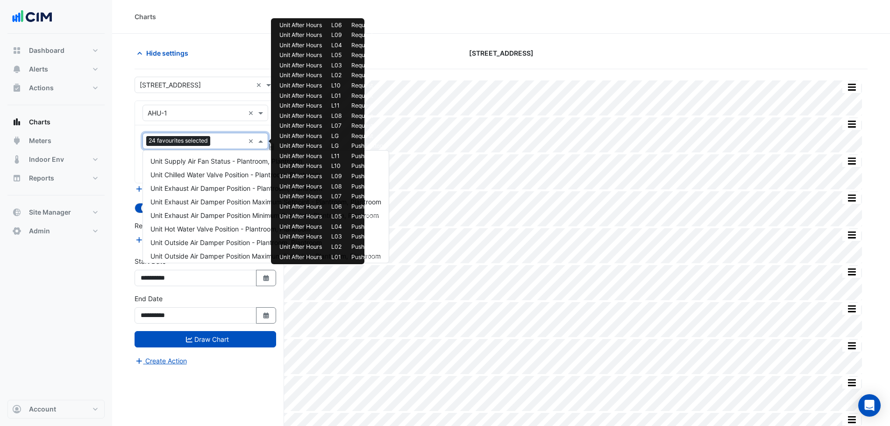
click at [218, 143] on input "text" at bounding box center [229, 142] width 30 height 10
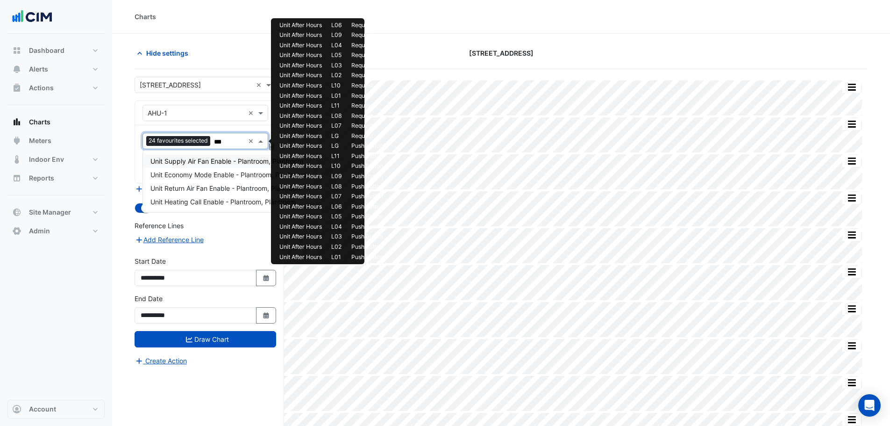
type input "****"
click at [215, 163] on span "Unit Supply Air Fan Enable - Plantroom, Plantroom" at bounding box center [226, 161] width 153 height 8
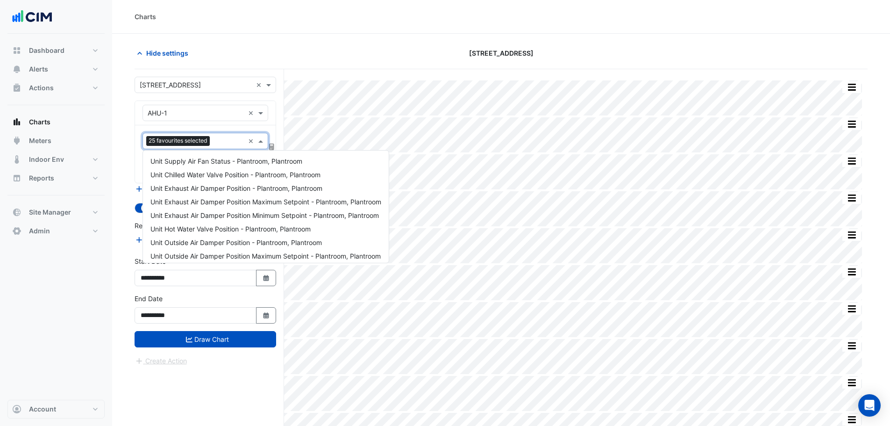
click at [222, 138] on input "text" at bounding box center [229, 142] width 31 height 10
type input "*"
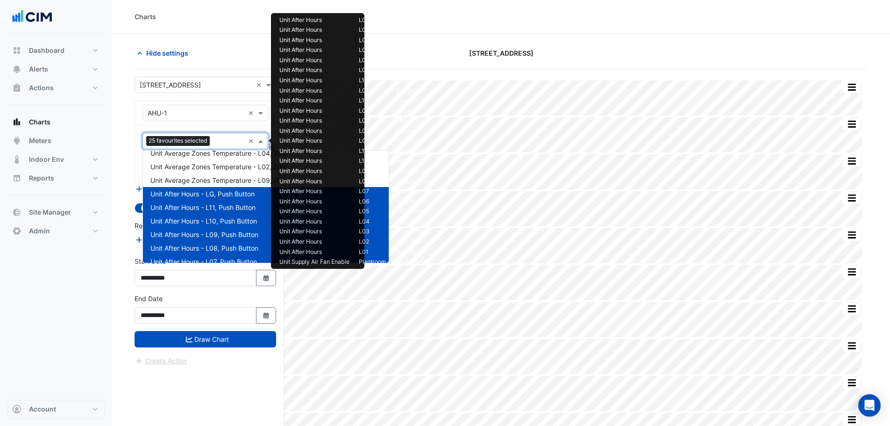
scroll to position [1861, 0]
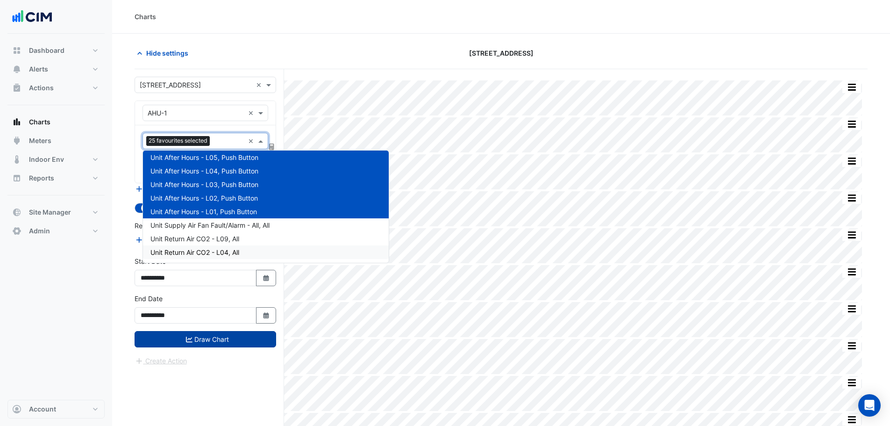
click at [197, 337] on button "Draw Chart" at bounding box center [206, 339] width 142 height 16
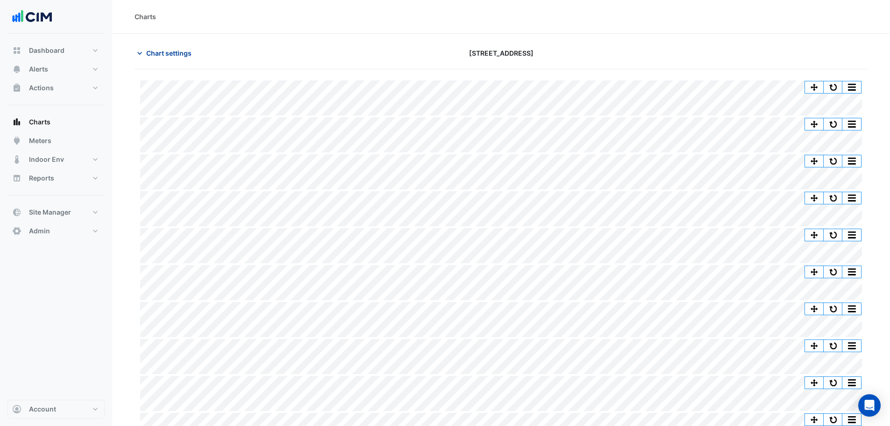
click at [168, 56] on span "Chart settings" at bounding box center [168, 53] width 45 height 10
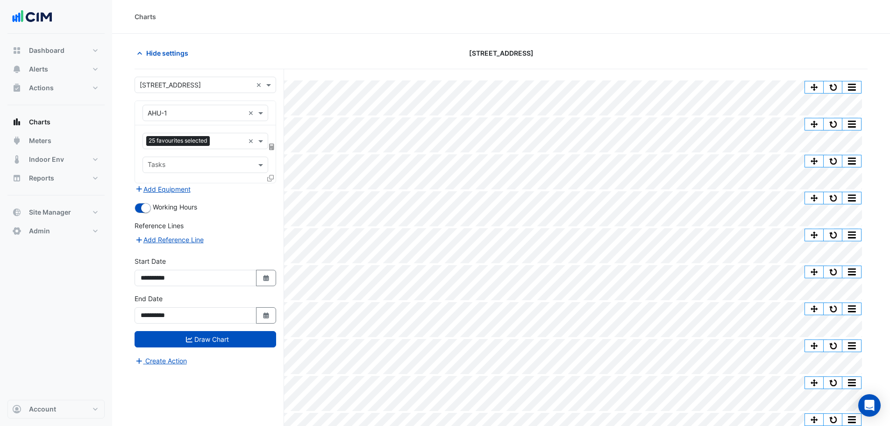
click at [272, 181] on icon at bounding box center [270, 178] width 7 height 7
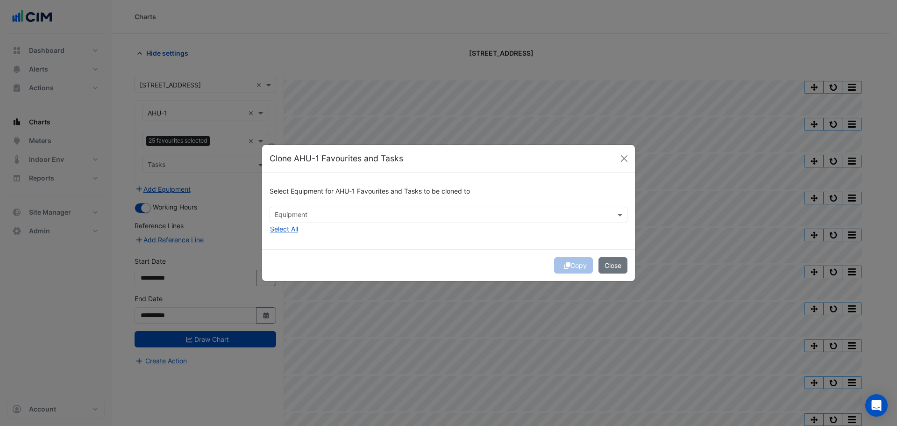
click at [222, 188] on ngb-modal-window "Clone AHU-1 Favourites and Tasks Select Equipment for AHU-1 Favourites and Task…" at bounding box center [448, 213] width 897 height 426
drag, startPoint x: 605, startPoint y: 270, endPoint x: 581, endPoint y: 275, distance: 24.0
click at [609, 270] on button "Close" at bounding box center [613, 265] width 29 height 16
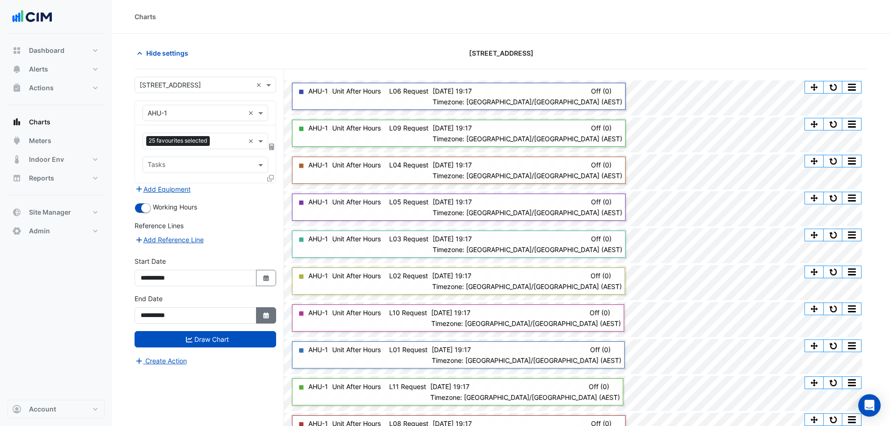
click at [269, 314] on icon "Select Date" at bounding box center [266, 315] width 8 height 7
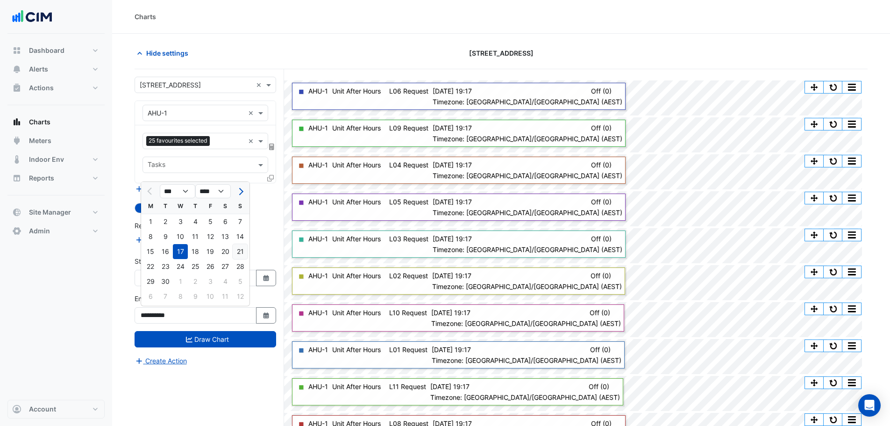
click at [245, 251] on div "21" at bounding box center [240, 251] width 15 height 15
type input "**********"
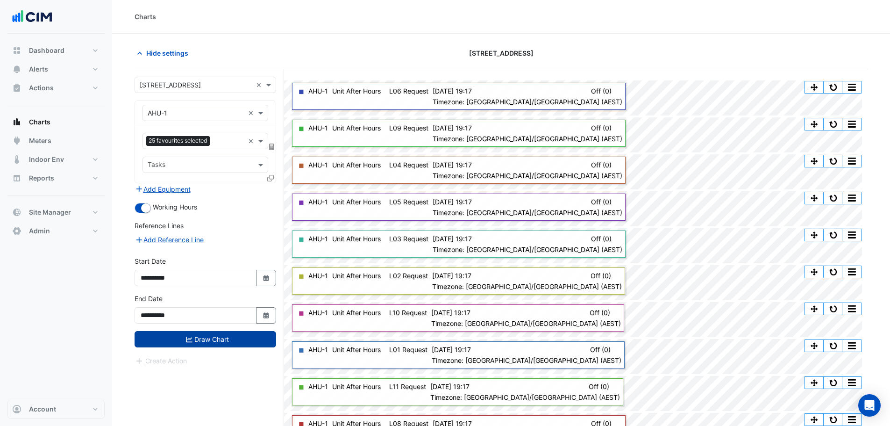
click at [240, 341] on button "Draw Chart" at bounding box center [206, 339] width 142 height 16
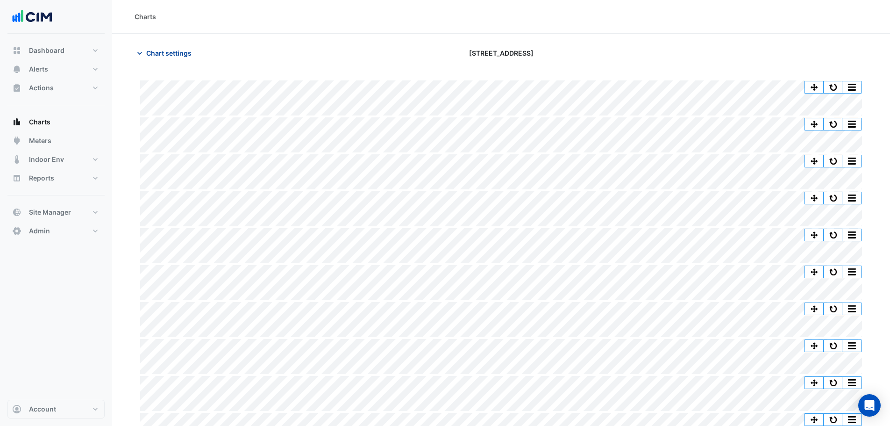
click at [163, 49] on span "Chart settings" at bounding box center [168, 53] width 45 height 10
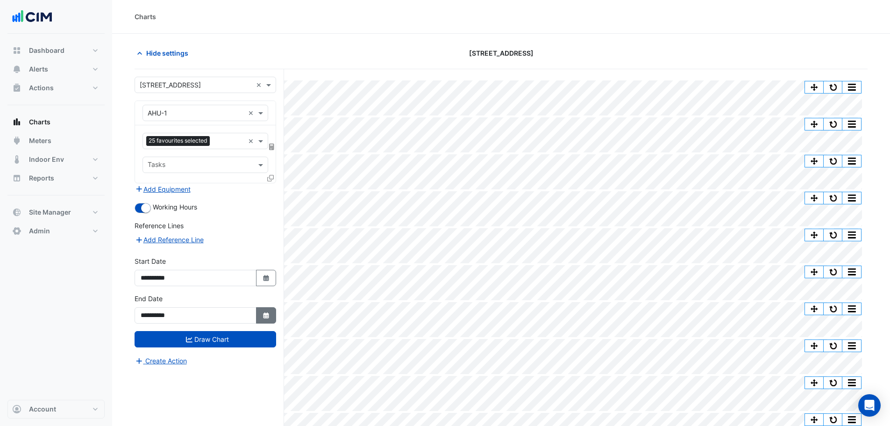
click at [270, 314] on icon "Select Date" at bounding box center [266, 315] width 8 height 7
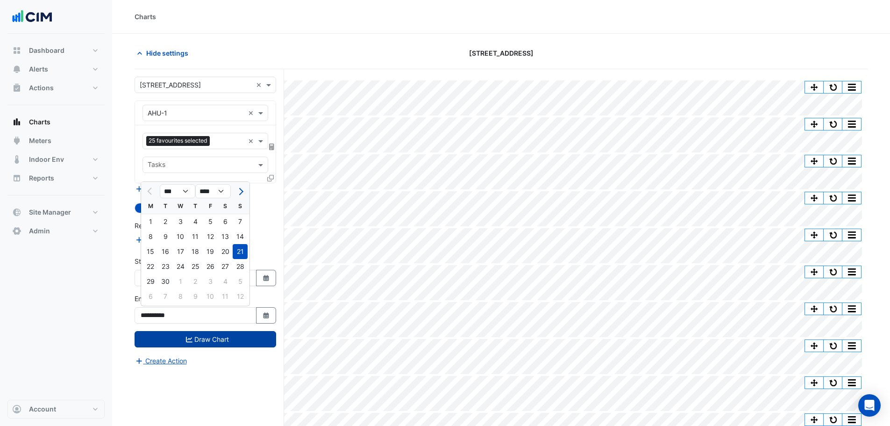
click at [219, 338] on button "Draw Chart" at bounding box center [206, 339] width 142 height 16
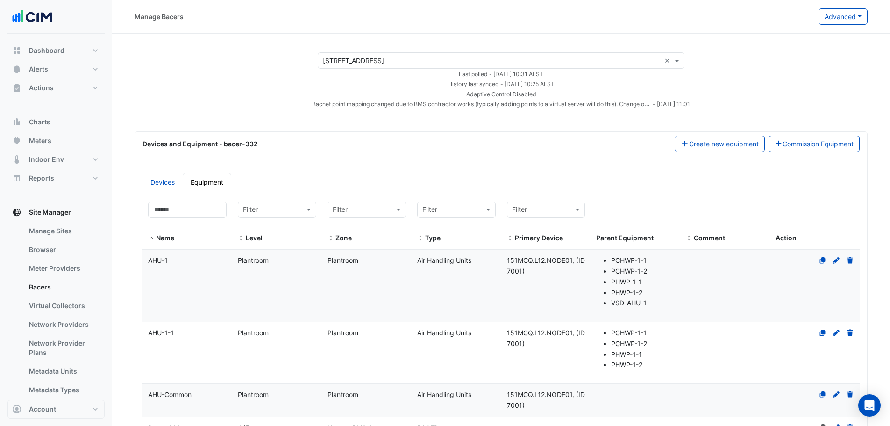
select select "***"
click at [51, 93] on button "Actions" at bounding box center [55, 88] width 97 height 19
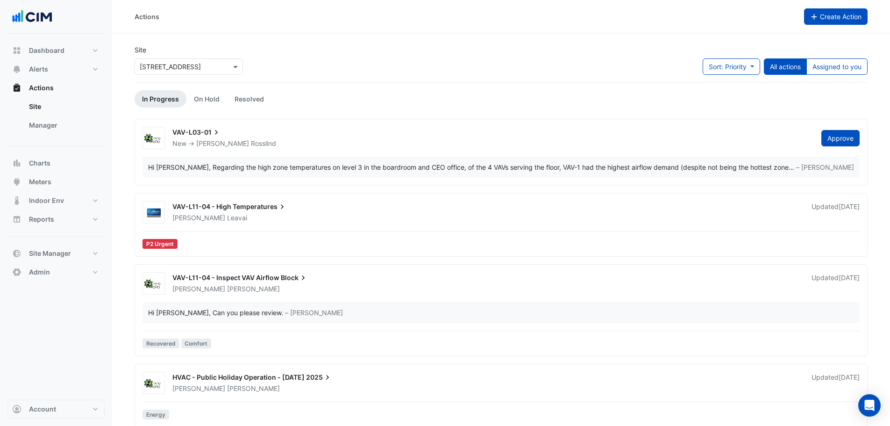
click at [838, 12] on button "Create Action" at bounding box center [836, 16] width 64 height 16
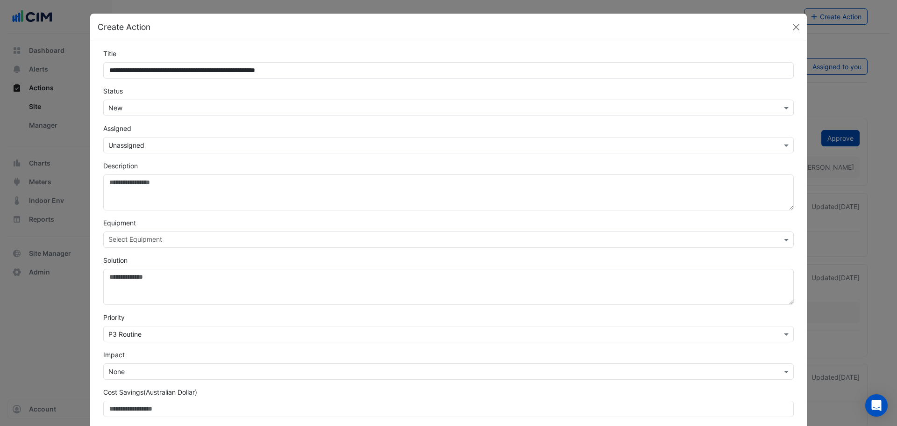
click at [276, 61] on div "**********" at bounding box center [449, 64] width 702 height 30
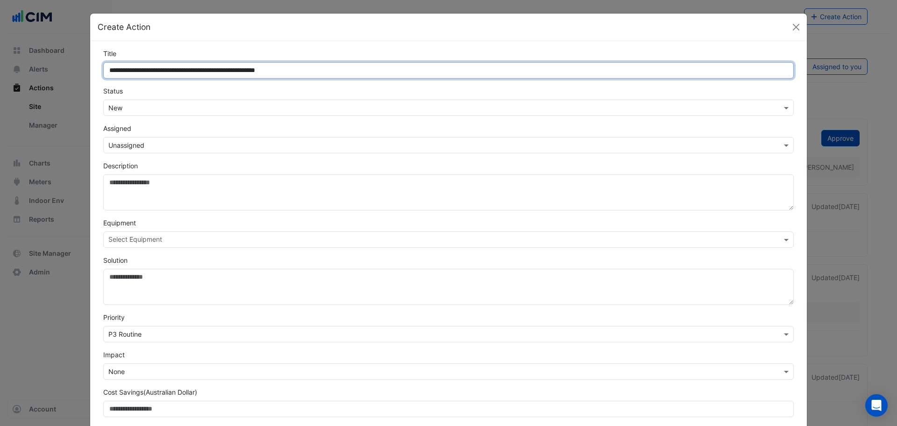
drag, startPoint x: 276, startPoint y: 64, endPoint x: 276, endPoint y: 70, distance: 5.6
click at [276, 66] on input "**********" at bounding box center [448, 70] width 691 height 16
drag, startPoint x: 277, startPoint y: 72, endPoint x: 273, endPoint y: 68, distance: 5.0
click at [273, 68] on input "**********" at bounding box center [448, 70] width 691 height 16
click at [279, 70] on input "**********" at bounding box center [448, 70] width 691 height 16
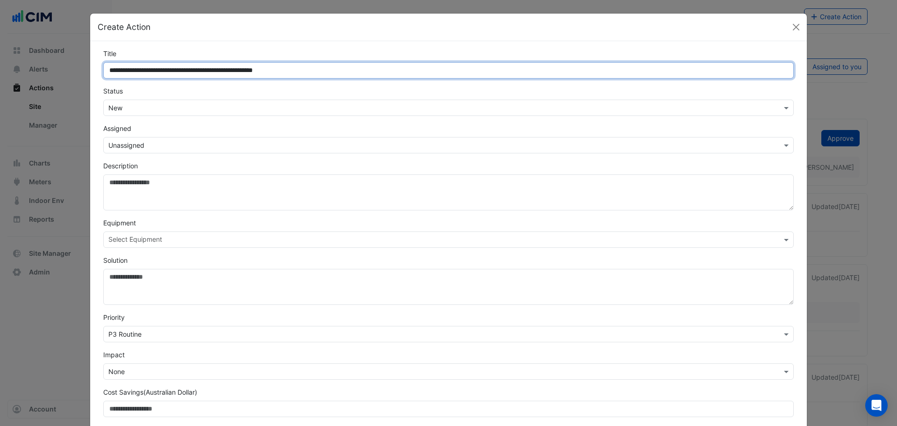
type input "**********"
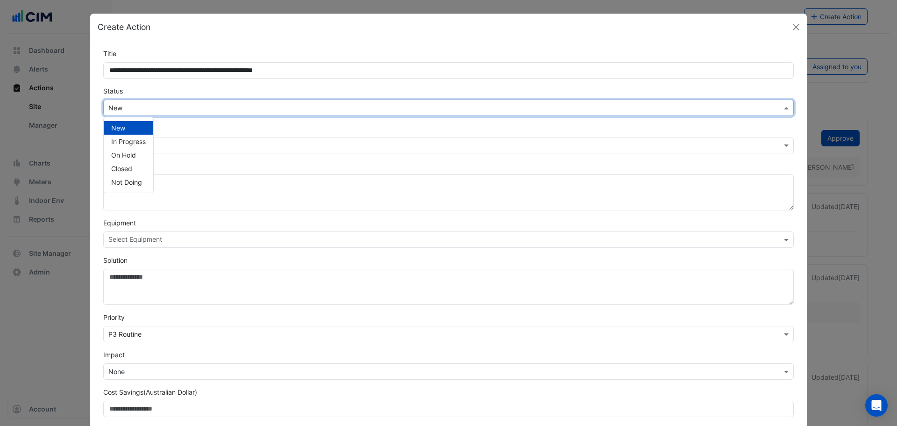
click at [310, 108] on input "text" at bounding box center [439, 108] width 662 height 10
click at [129, 139] on span "In Progress" at bounding box center [128, 141] width 35 height 8
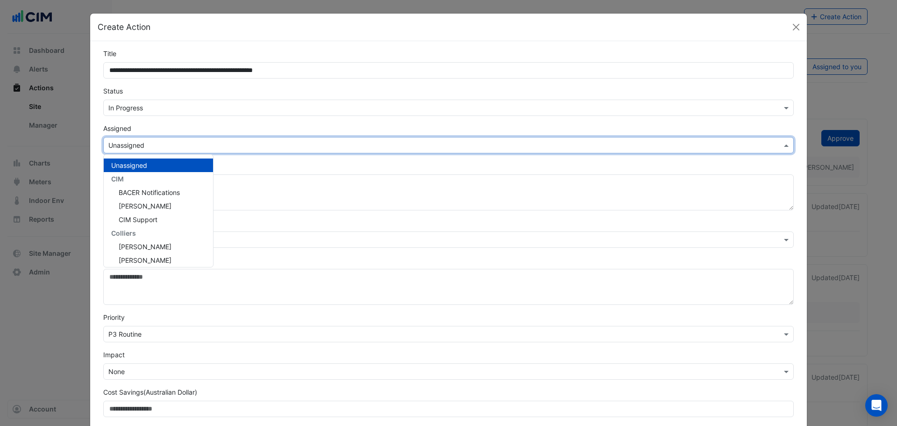
click at [129, 151] on div "× Unassigned" at bounding box center [448, 145] width 691 height 16
click at [158, 206] on div "Brian Nguyen" at bounding box center [158, 206] width 109 height 14
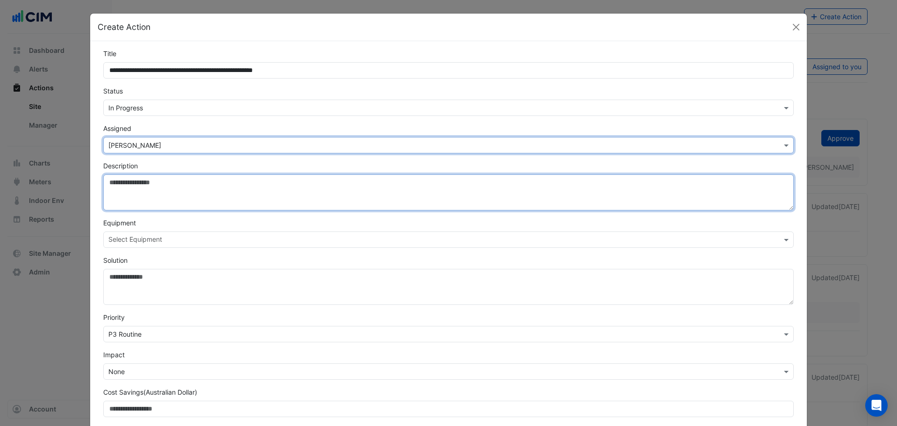
click at [150, 193] on textarea "Description" at bounding box center [448, 192] width 691 height 36
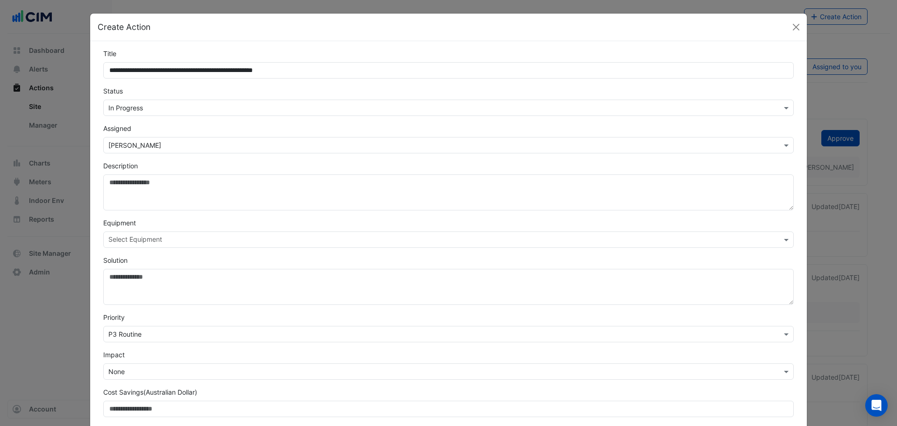
click at [150, 141] on input "text" at bounding box center [439, 146] width 662 height 10
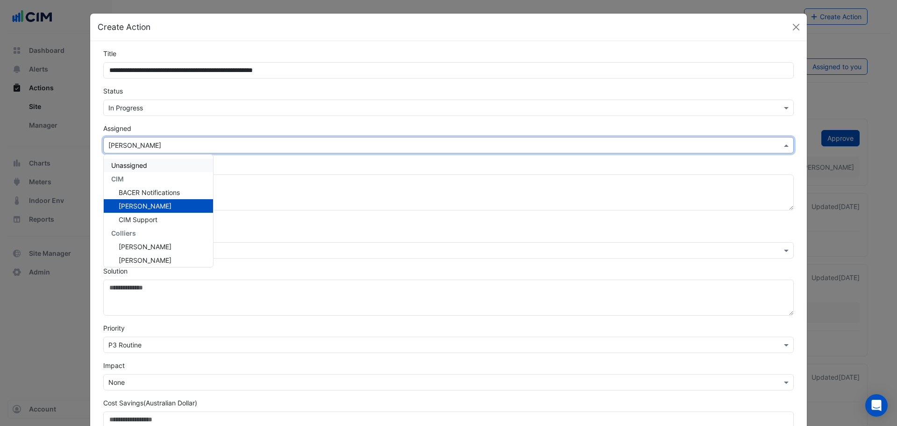
click at [93, 150] on div "**********" at bounding box center [448, 256] width 717 height 431
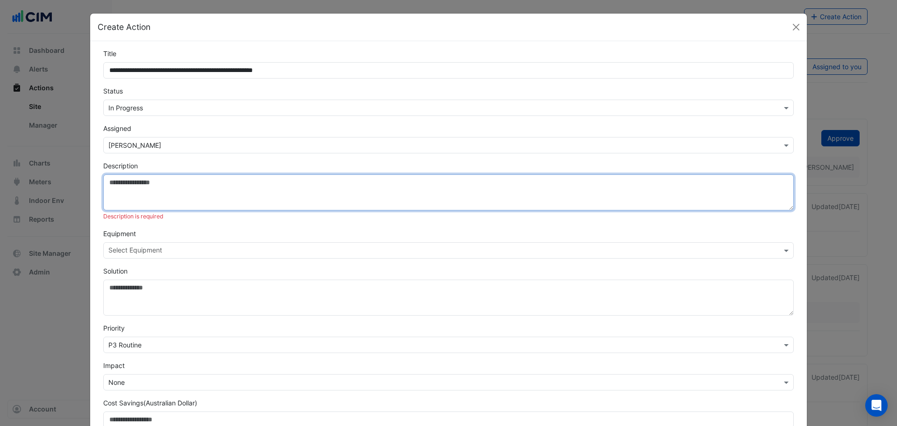
click at [141, 189] on textarea "Description" at bounding box center [448, 192] width 691 height 36
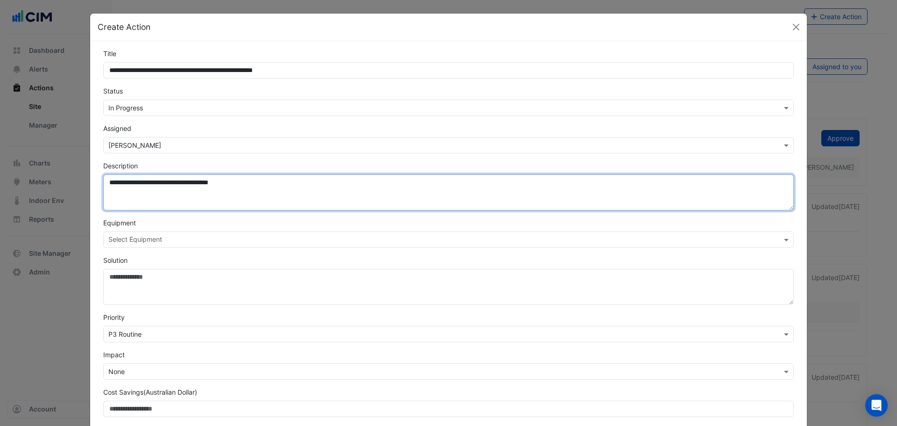
click at [109, 180] on textarea "**********" at bounding box center [448, 192] width 691 height 36
click at [109, 181] on textarea "**********" at bounding box center [448, 192] width 691 height 36
click at [287, 184] on textarea "**********" at bounding box center [448, 192] width 691 height 36
drag, startPoint x: 347, startPoint y: 184, endPoint x: 496, endPoint y: 184, distance: 148.6
click at [496, 184] on textarea "**********" at bounding box center [448, 192] width 691 height 36
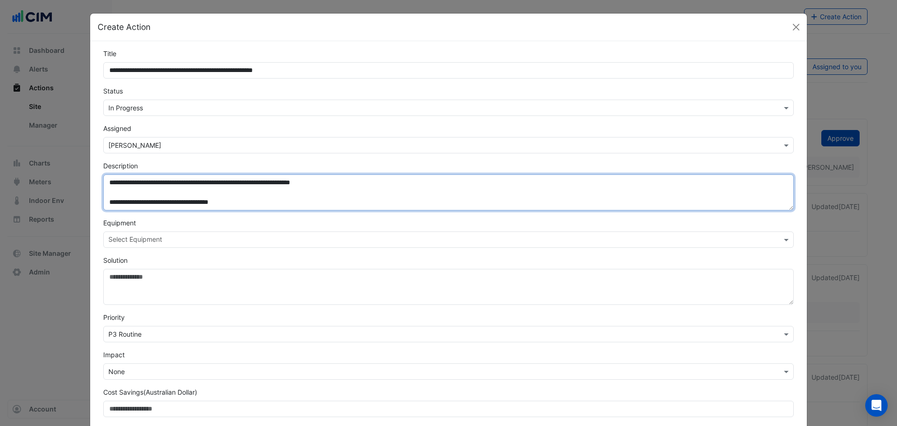
click at [106, 184] on textarea "**********" at bounding box center [448, 192] width 691 height 36
click at [116, 179] on textarea "**********" at bounding box center [448, 192] width 691 height 36
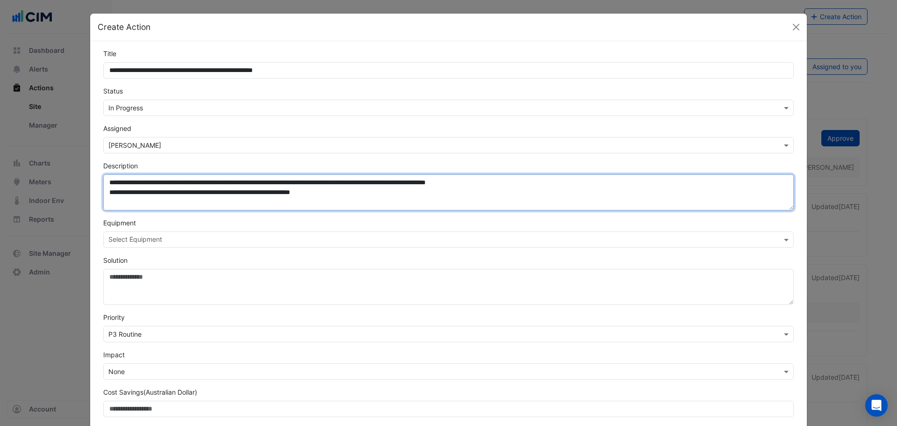
drag, startPoint x: 400, startPoint y: 184, endPoint x: 451, endPoint y: 185, distance: 51.0
click at [423, 181] on textarea "**********" at bounding box center [448, 192] width 691 height 36
click at [480, 192] on textarea "**********" at bounding box center [448, 192] width 691 height 36
click at [521, 182] on textarea "**********" at bounding box center [448, 192] width 691 height 36
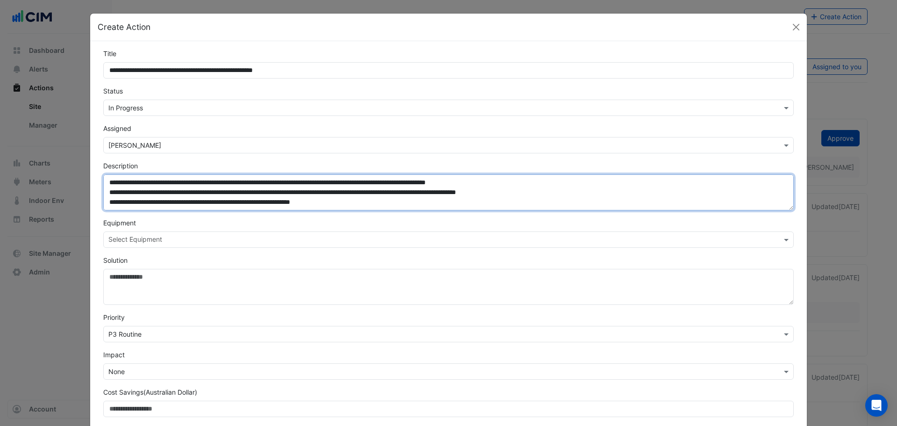
scroll to position [20, 0]
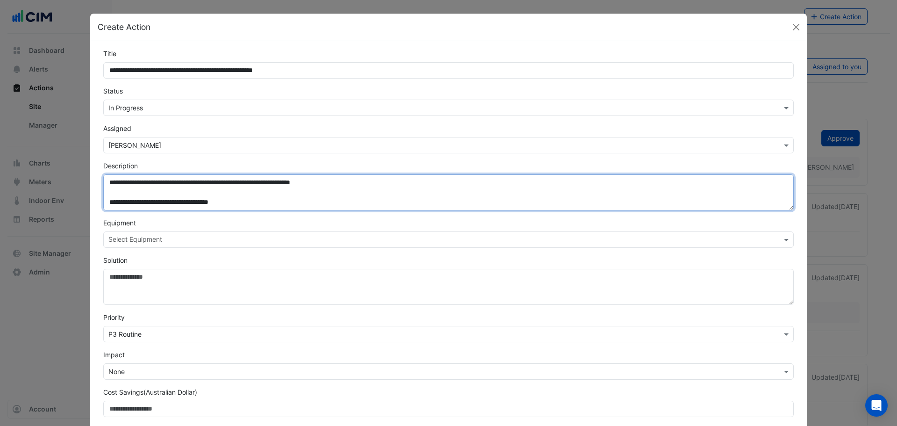
click at [354, 192] on textarea "**********" at bounding box center [448, 192] width 691 height 36
drag, startPoint x: 257, startPoint y: 206, endPoint x: 251, endPoint y: 206, distance: 5.6
click at [251, 206] on textarea "**********" at bounding box center [448, 192] width 691 height 36
drag, startPoint x: 101, startPoint y: 185, endPoint x: 362, endPoint y: 184, distance: 260.3
click at [362, 184] on textarea "**********" at bounding box center [448, 192] width 691 height 36
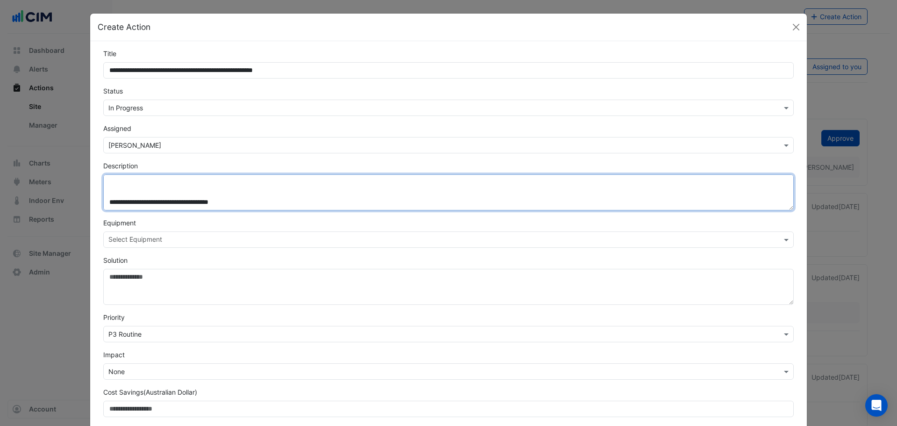
click at [263, 204] on textarea "**********" at bounding box center [448, 192] width 691 height 36
paste textarea "**********"
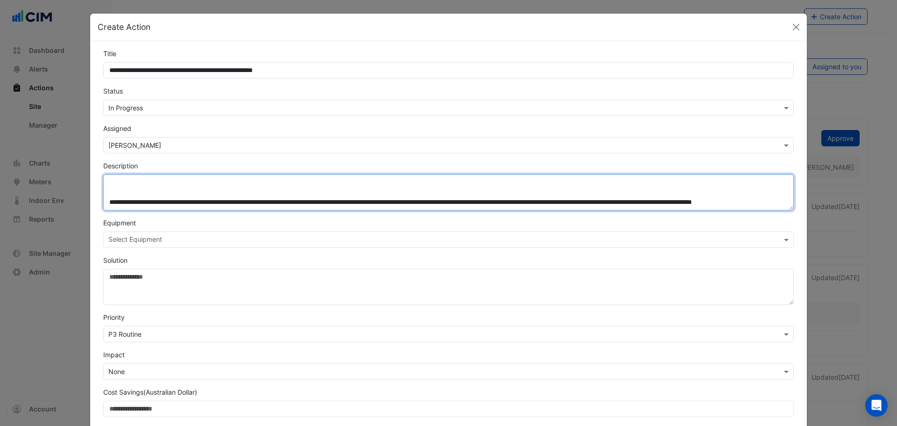
scroll to position [26, 0]
click at [648, 194] on textarea "**********" at bounding box center [448, 192] width 691 height 36
click at [259, 202] on textarea "**********" at bounding box center [448, 192] width 691 height 36
type textarea "**********"
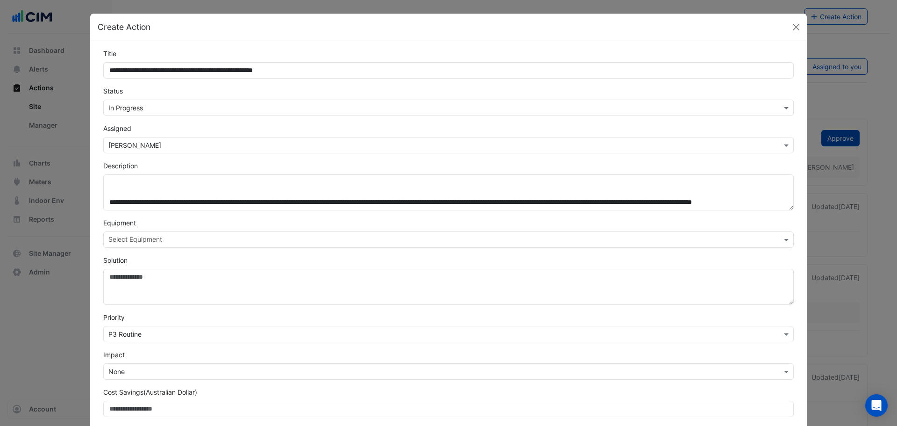
click at [177, 241] on input "text" at bounding box center [443, 241] width 670 height 10
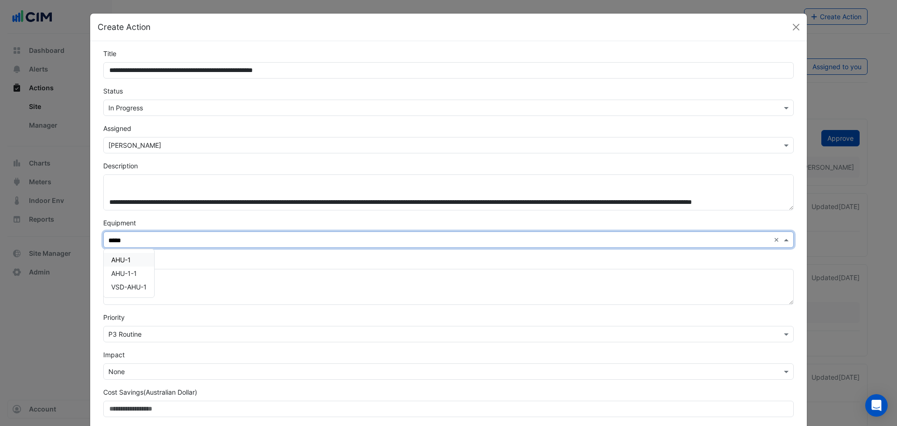
click at [128, 262] on span "AHU-1" at bounding box center [121, 260] width 20 height 8
type input "*****"
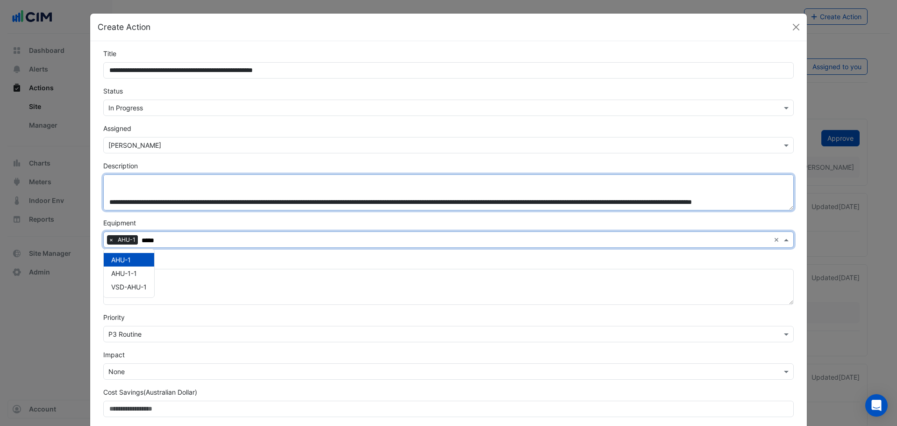
click at [212, 205] on textarea "**********" at bounding box center [448, 192] width 691 height 36
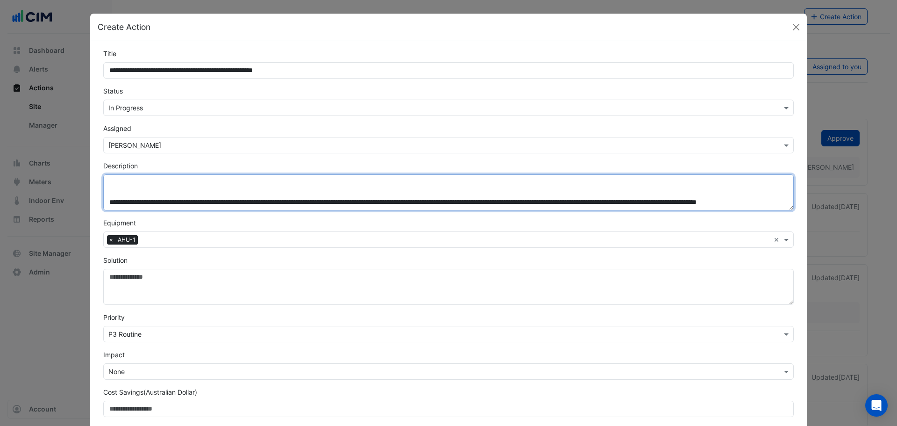
paste textarea "**********"
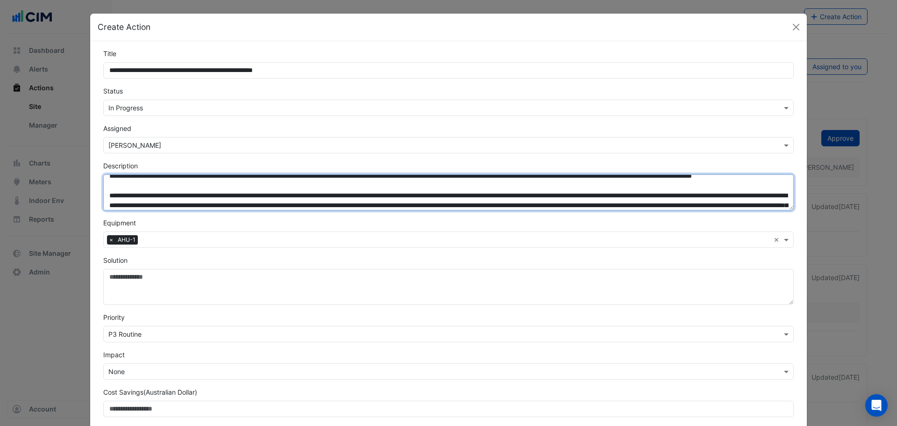
scroll to position [95, 0]
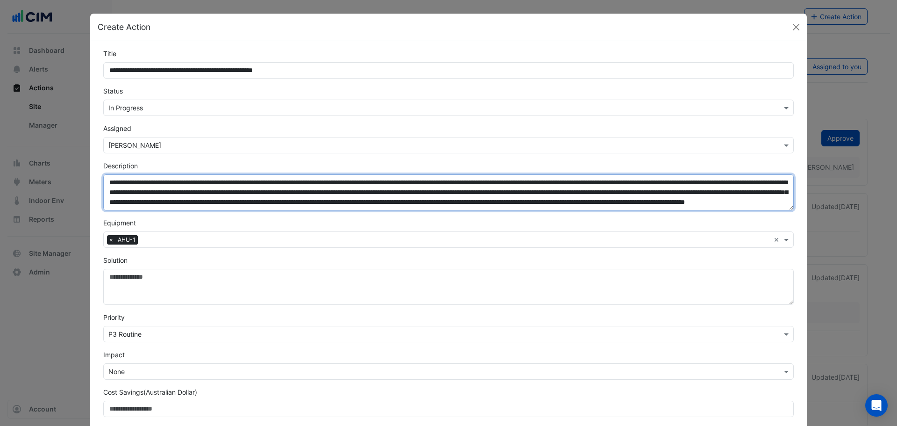
type textarea "**********"
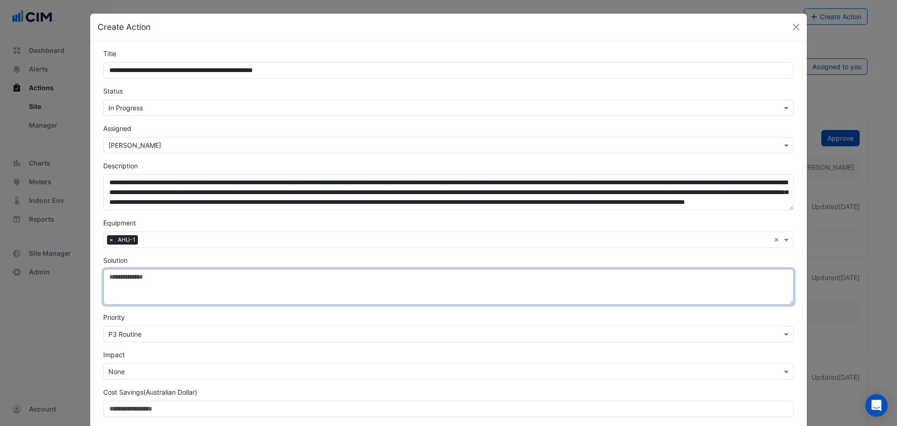
click at [149, 284] on textarea "Solution" at bounding box center [448, 287] width 691 height 36
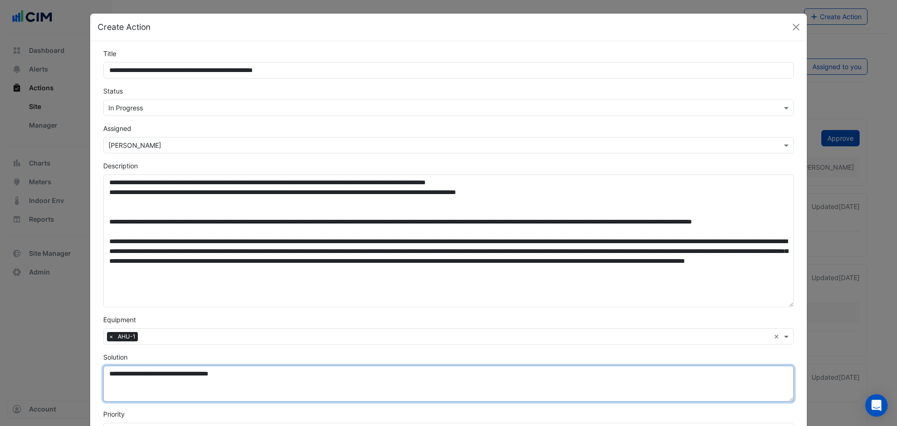
scroll to position [1, 0]
drag, startPoint x: 783, startPoint y: 207, endPoint x: 759, endPoint y: 281, distance: 78.3
click at [785, 302] on textarea "Description" at bounding box center [448, 240] width 691 height 133
type textarea "**********"
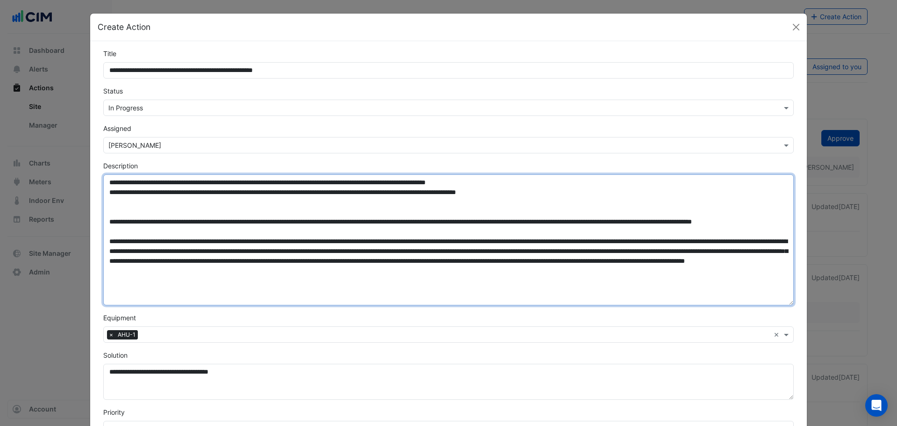
click at [230, 226] on textarea "Description" at bounding box center [448, 239] width 691 height 131
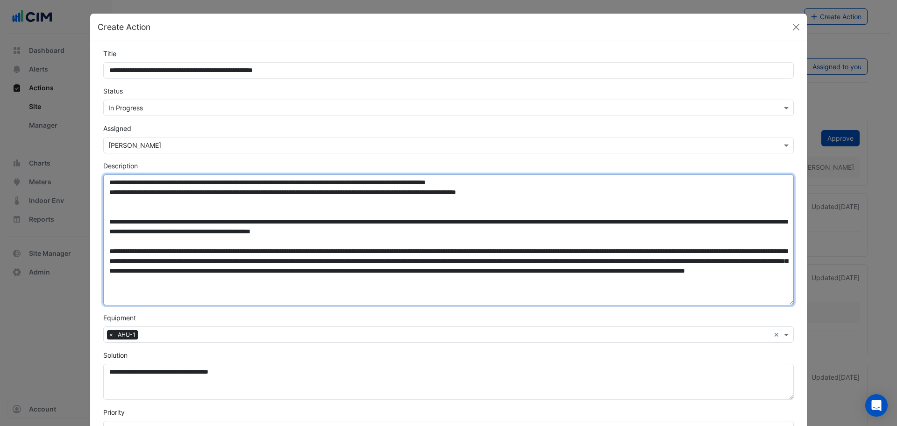
scroll to position [3, 0]
click at [214, 228] on textarea "Description" at bounding box center [448, 239] width 691 height 131
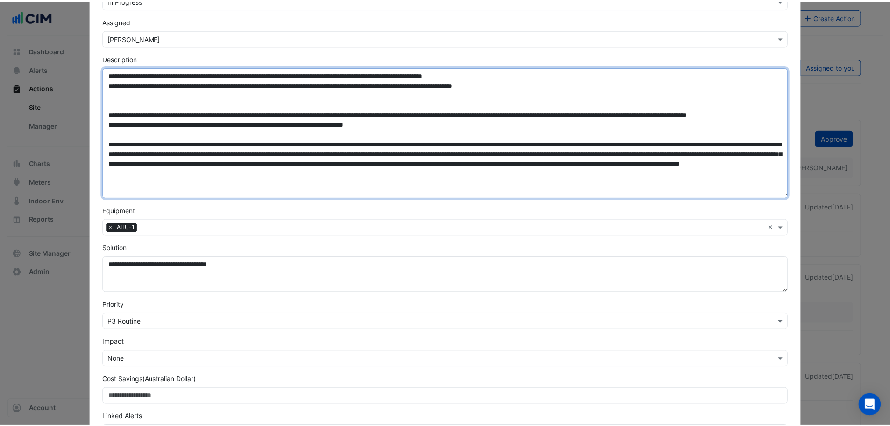
scroll to position [176, 0]
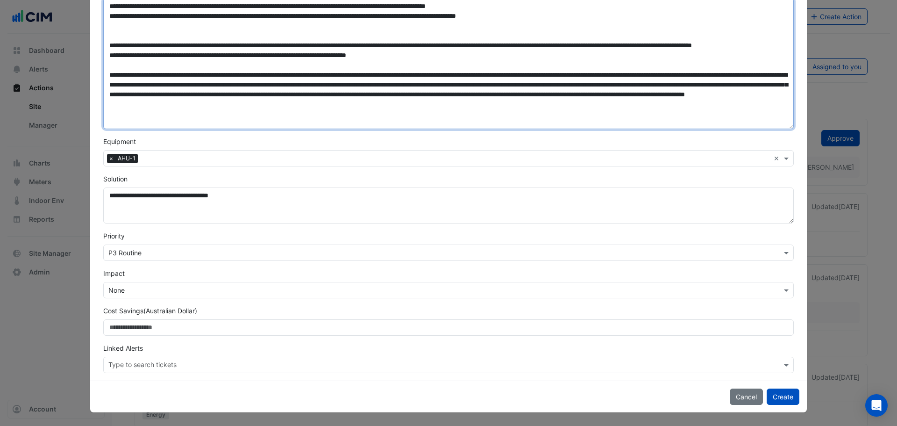
type textarea "**********"
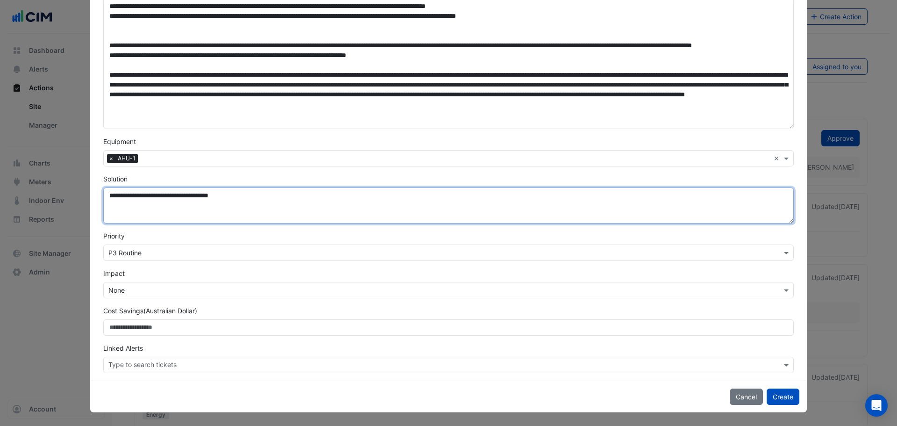
click at [270, 216] on textarea "**********" at bounding box center [448, 205] width 691 height 36
click at [225, 197] on textarea "**********" at bounding box center [448, 205] width 691 height 36
click at [215, 197] on textarea "**********" at bounding box center [448, 205] width 691 height 36
click at [314, 197] on textarea "**********" at bounding box center [448, 205] width 691 height 36
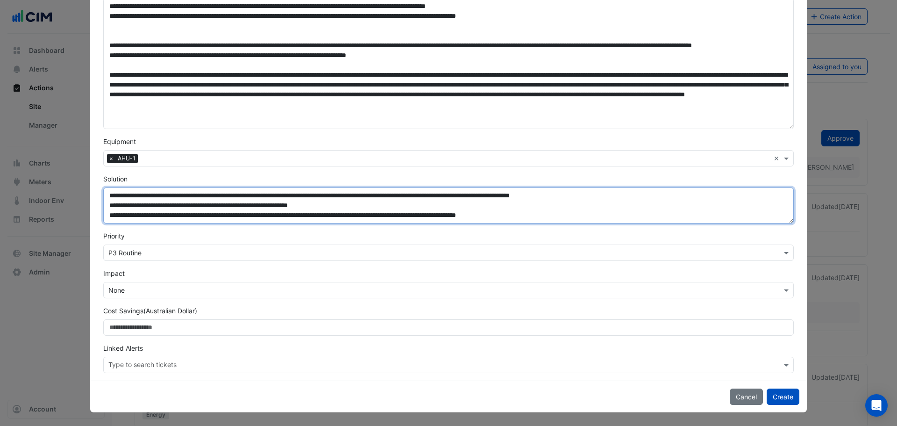
drag, startPoint x: 488, startPoint y: 213, endPoint x: 497, endPoint y: 214, distance: 8.9
click at [497, 214] on textarea "**********" at bounding box center [448, 205] width 691 height 36
type textarea "**********"
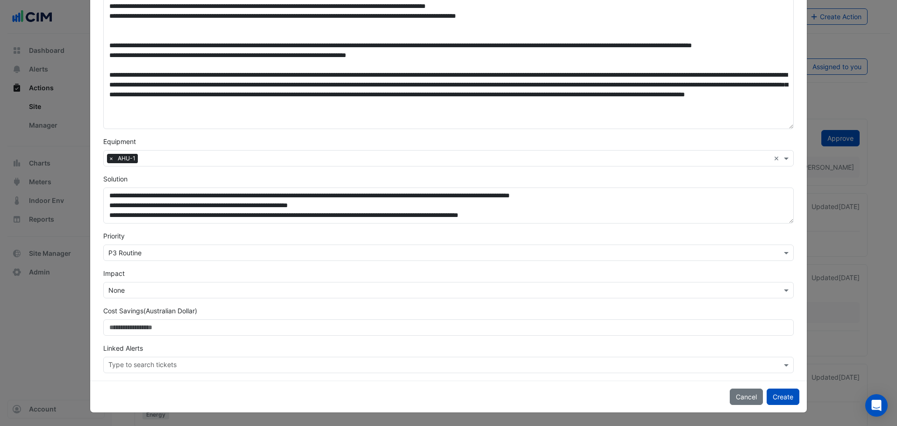
click at [196, 258] on div "× P3 Routine" at bounding box center [443, 253] width 678 height 10
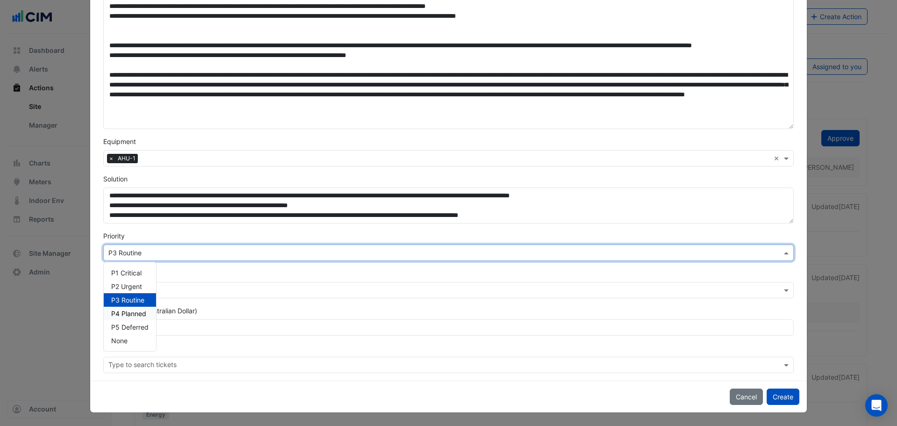
click at [141, 317] on span "P4 Planned" at bounding box center [128, 313] width 35 height 8
click at [116, 286] on input "text" at bounding box center [439, 291] width 662 height 10
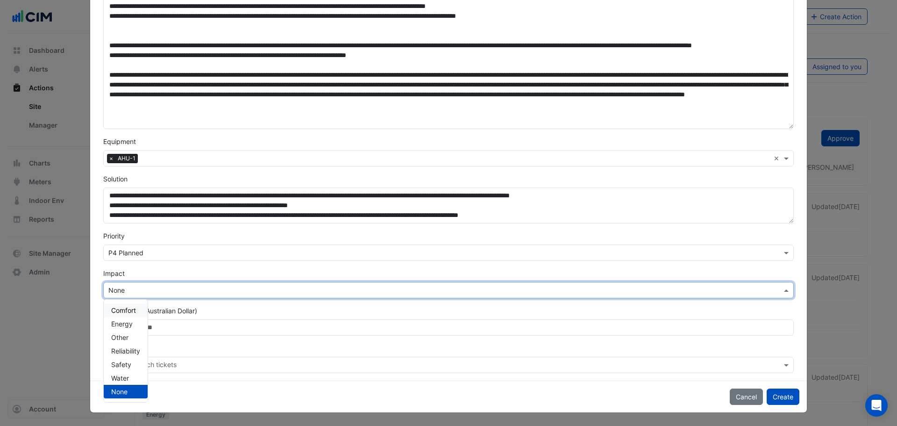
click at [133, 307] on span "Comfort" at bounding box center [123, 310] width 25 height 8
click at [90, 320] on div "**********" at bounding box center [448, 123] width 717 height 516
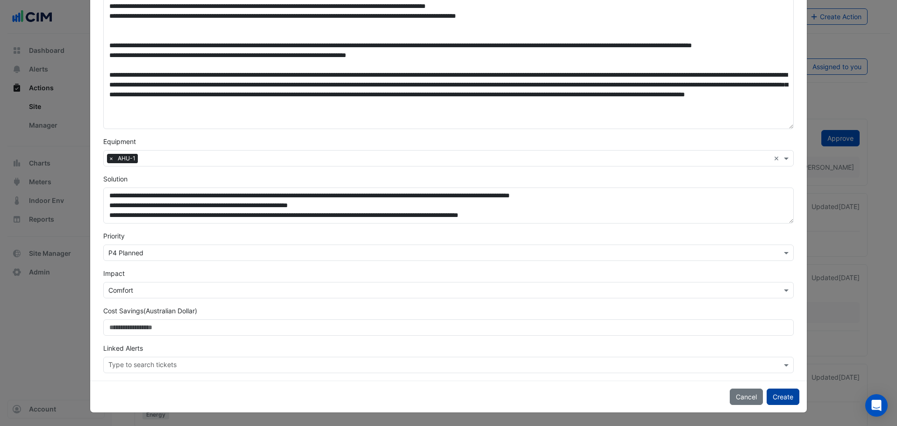
click at [782, 397] on button "Create" at bounding box center [783, 396] width 33 height 16
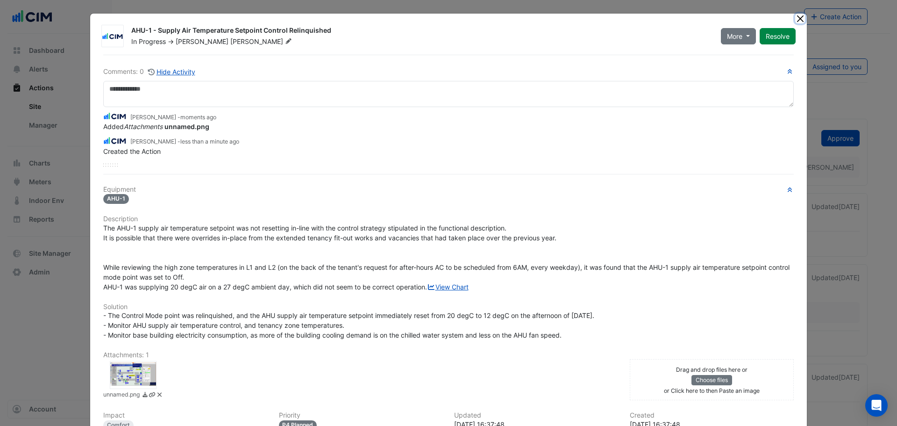
click at [799, 21] on button "Close" at bounding box center [800, 19] width 10 height 10
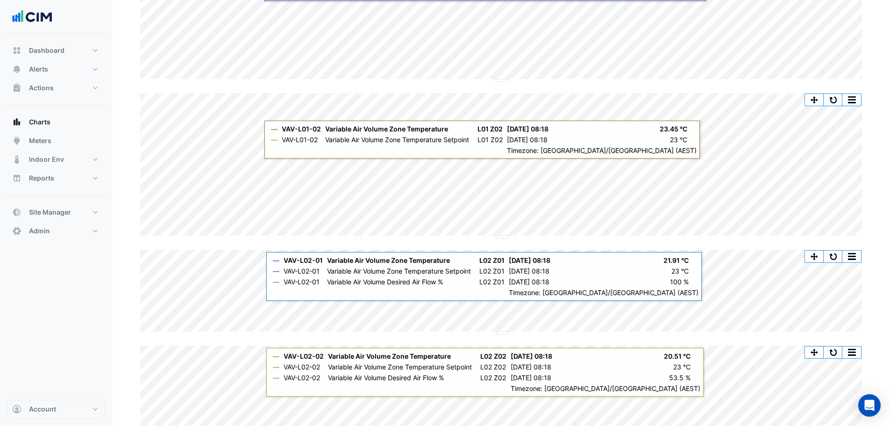
scroll to position [234, 0]
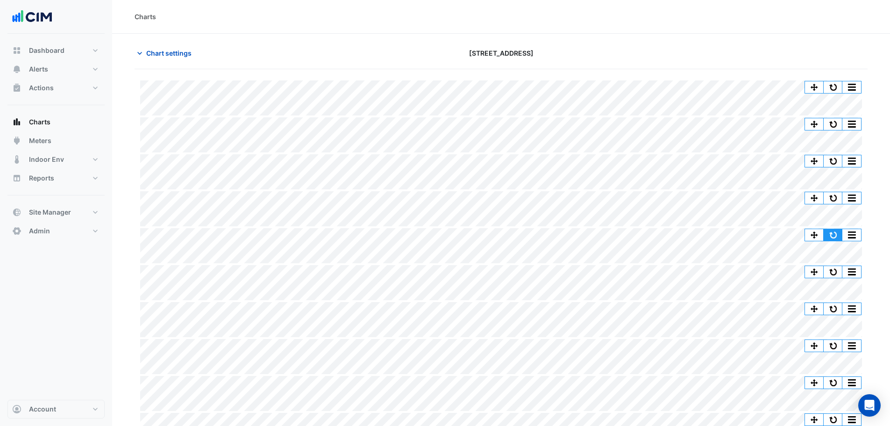
click at [835, 233] on button "button" at bounding box center [833, 235] width 19 height 12
click at [836, 234] on button "button" at bounding box center [833, 235] width 19 height 12
